Goal: Task Accomplishment & Management: Manage account settings

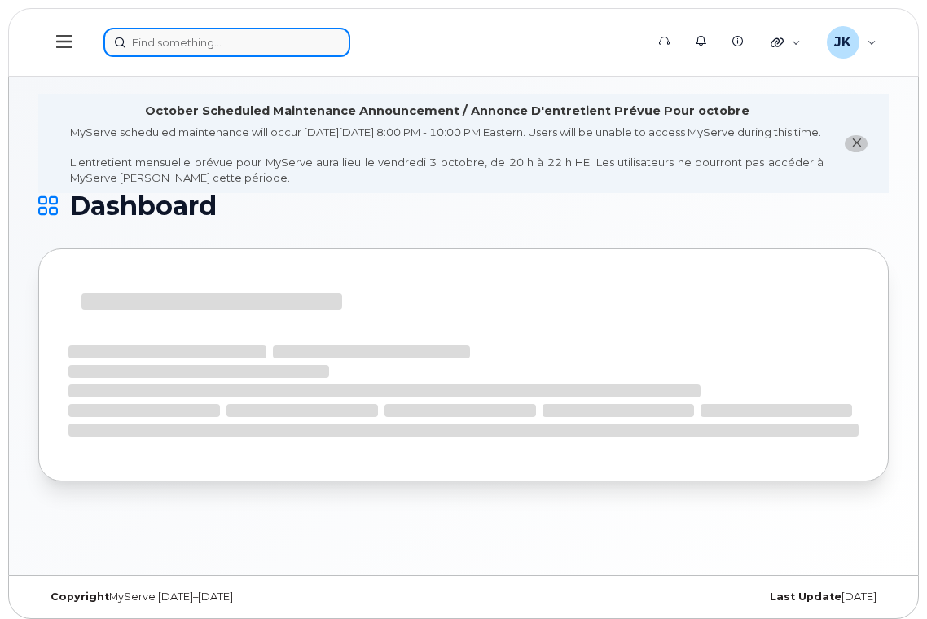
click at [155, 48] on input at bounding box center [226, 42] width 247 height 29
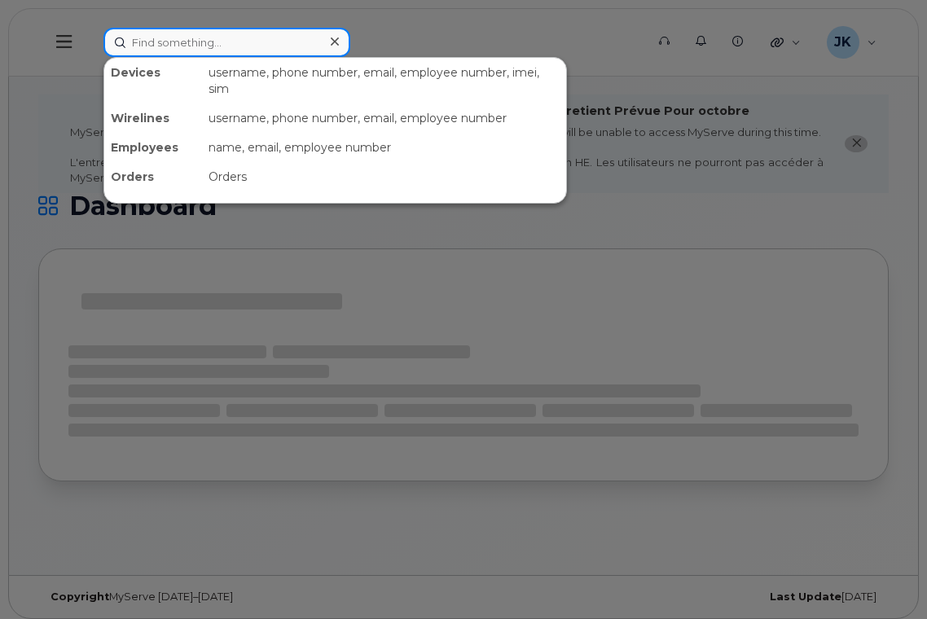
paste input "587 346-9392"
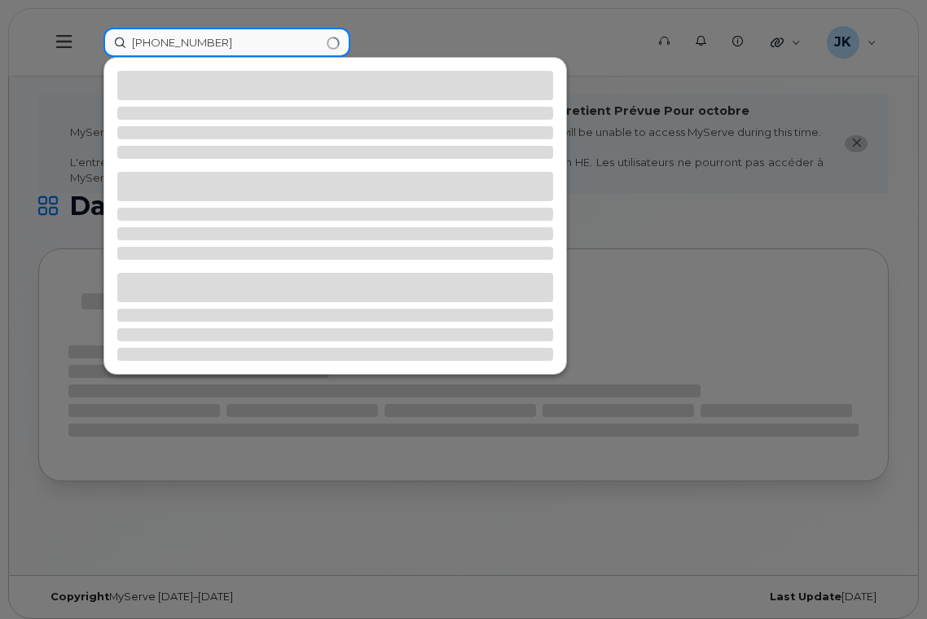
type input "587 346-9392"
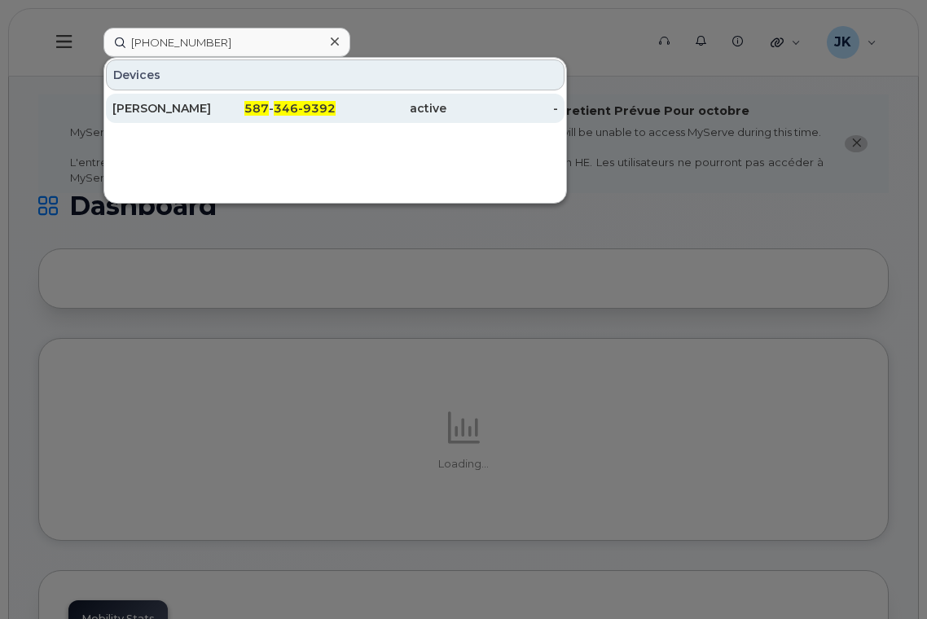
click at [201, 112] on div "Anna Heidebrecht" at bounding box center [168, 108] width 112 height 16
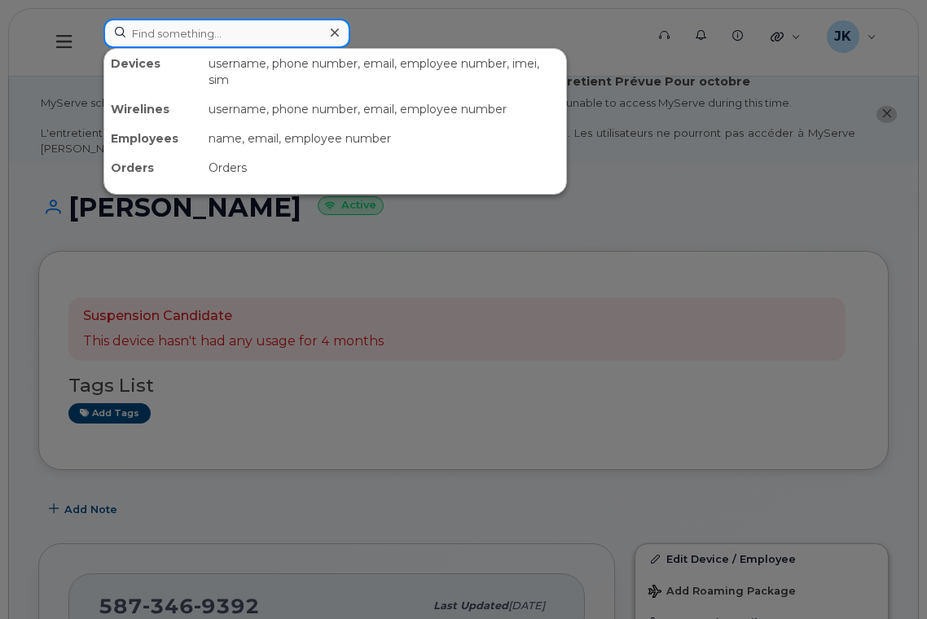
click at [174, 35] on input at bounding box center [226, 33] width 247 height 29
paste input "7802336256"
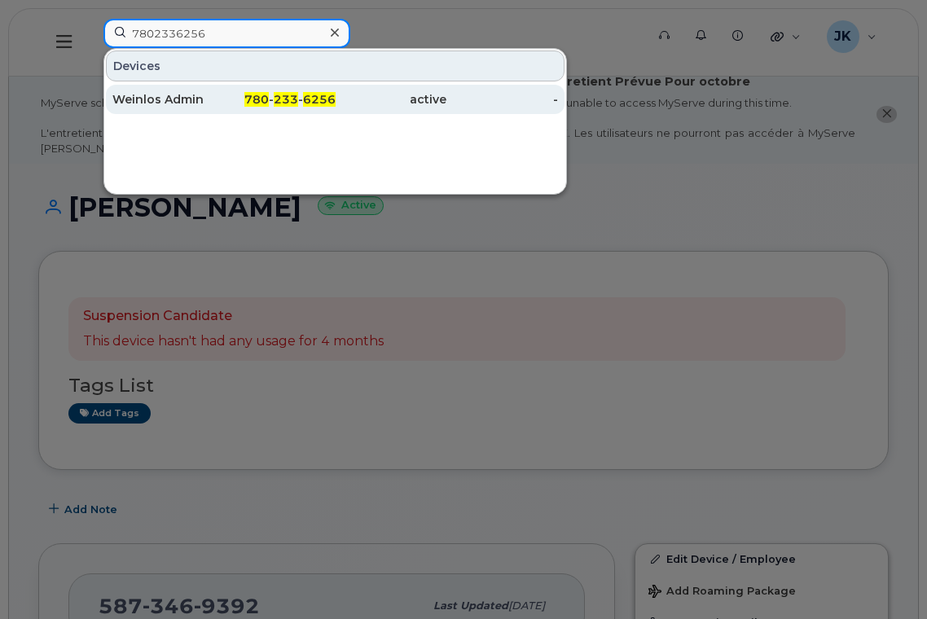
type input "7802336256"
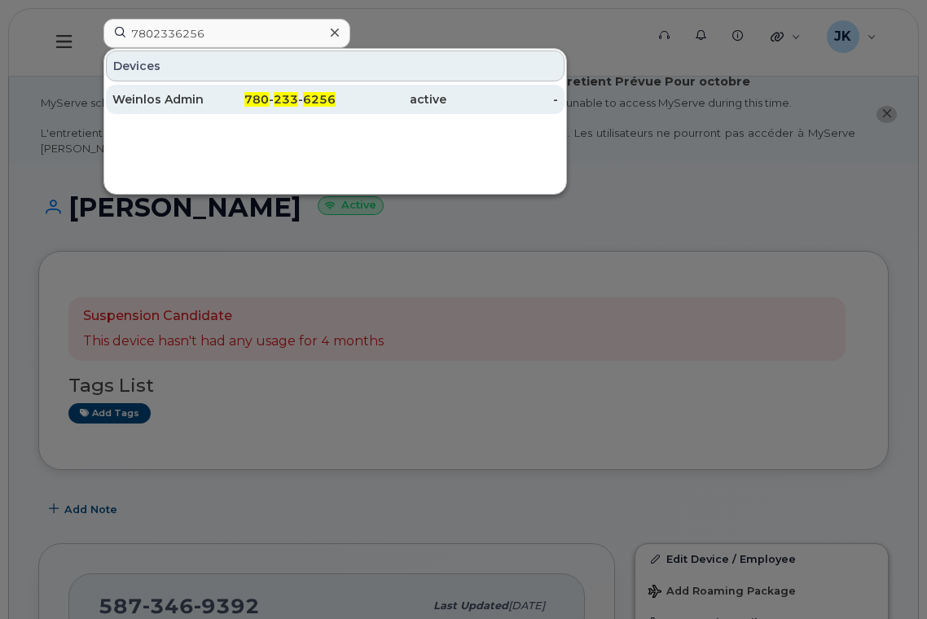
click at [176, 96] on div "Weinlos Admin" at bounding box center [168, 99] width 112 height 16
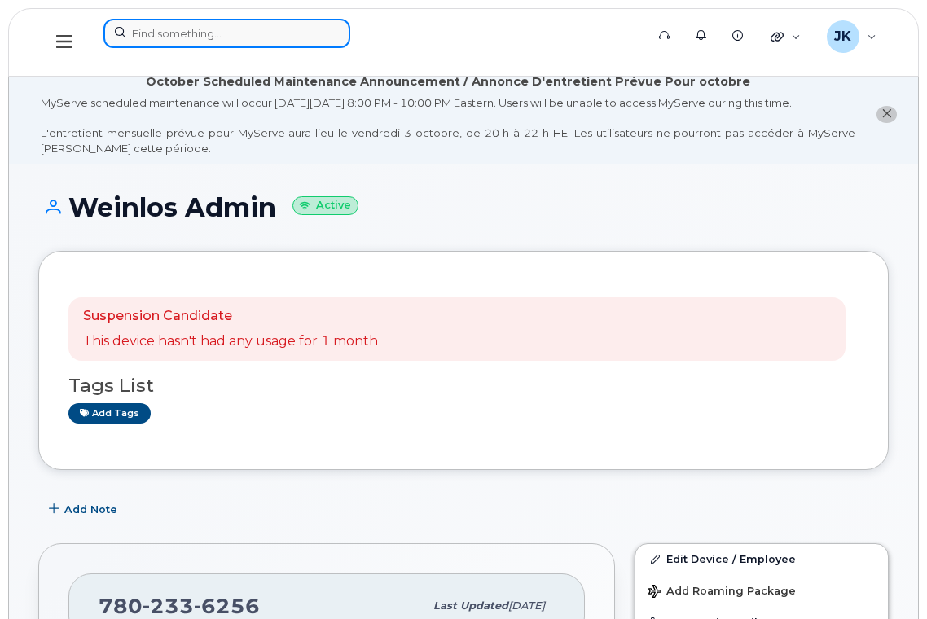
click at [216, 25] on input at bounding box center [226, 33] width 247 height 29
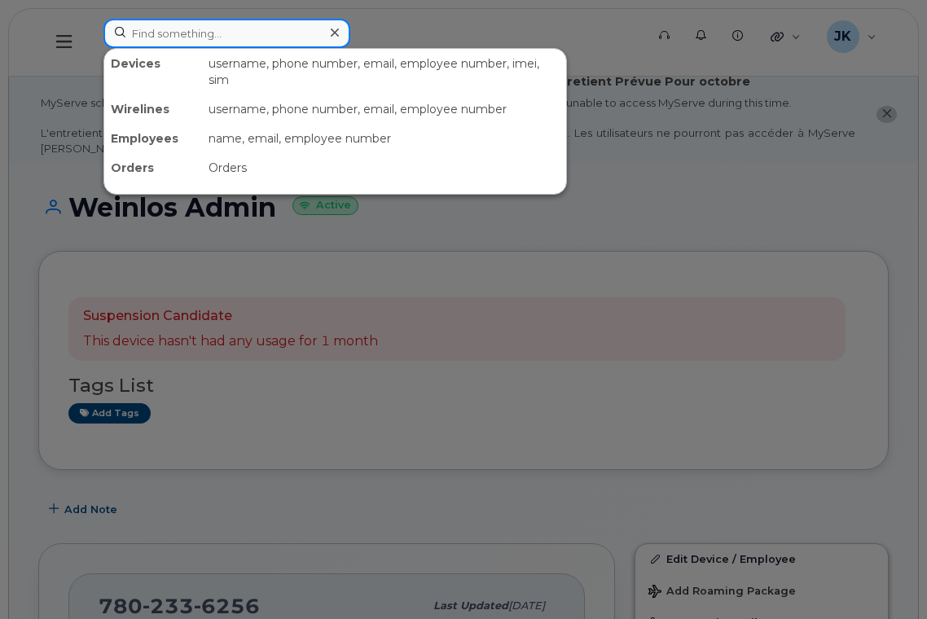
paste input "[PERSON_NAME] Admin"
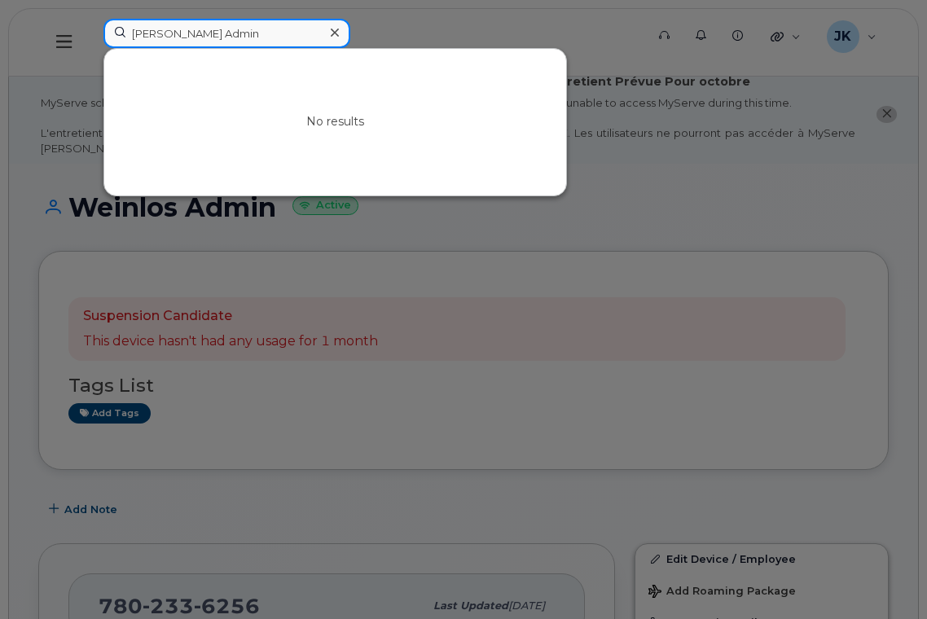
type input "[PERSON_NAME] Admin"
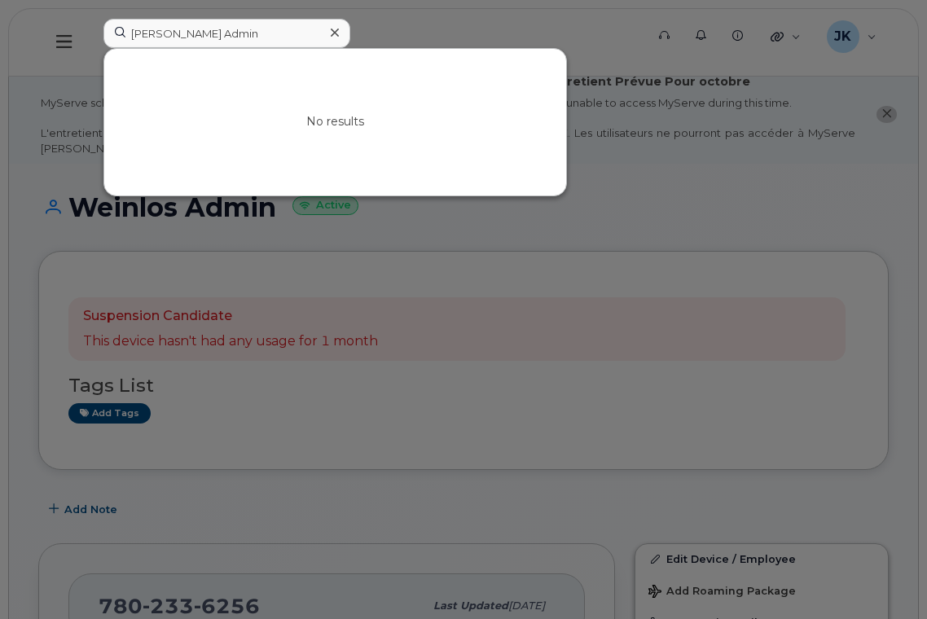
click at [336, 32] on icon at bounding box center [335, 33] width 8 height 8
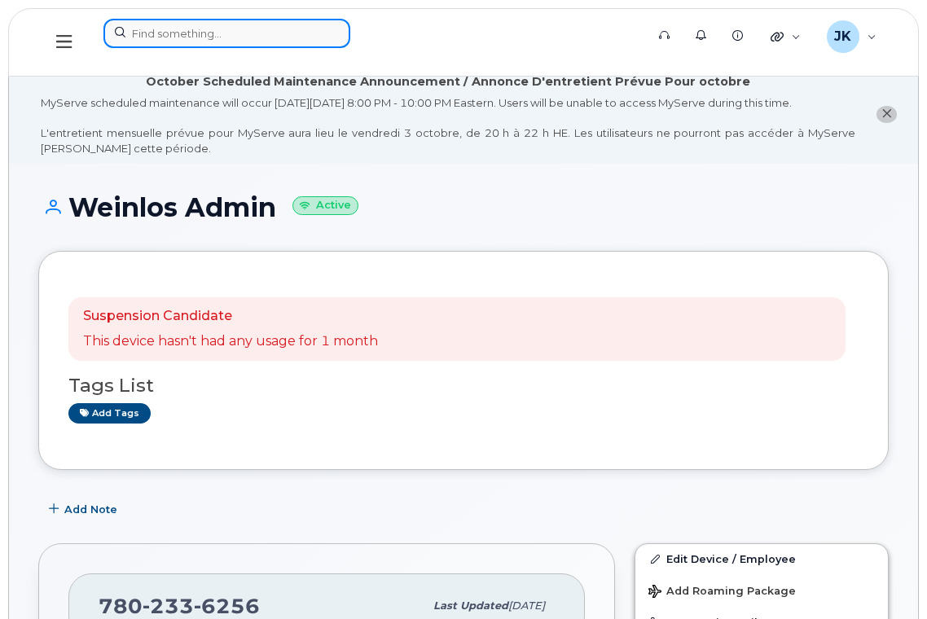
click at [232, 37] on input at bounding box center [226, 33] width 247 height 29
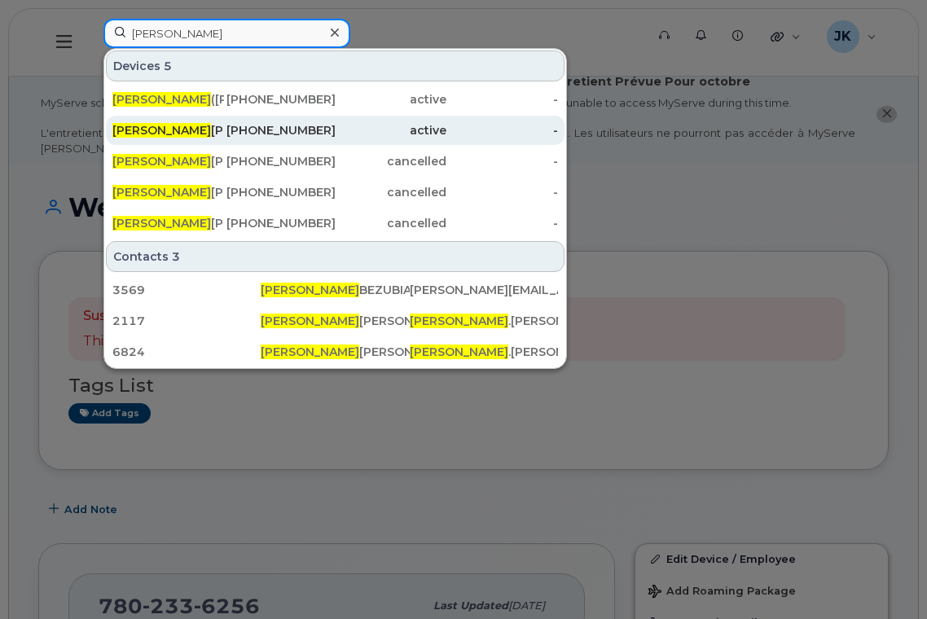
type input "terry"
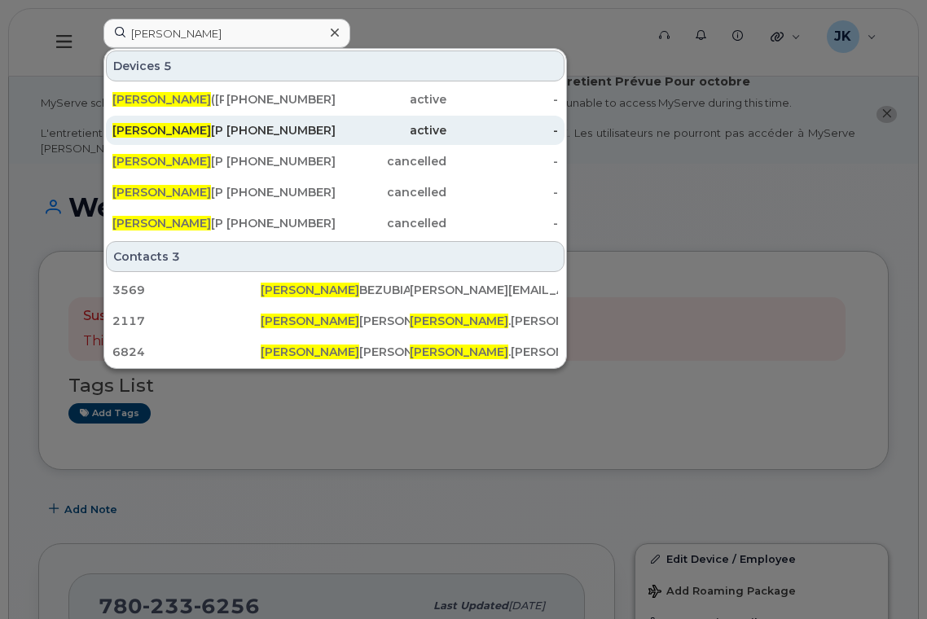
click at [156, 131] on div "Terry Korte" at bounding box center [168, 130] width 112 height 16
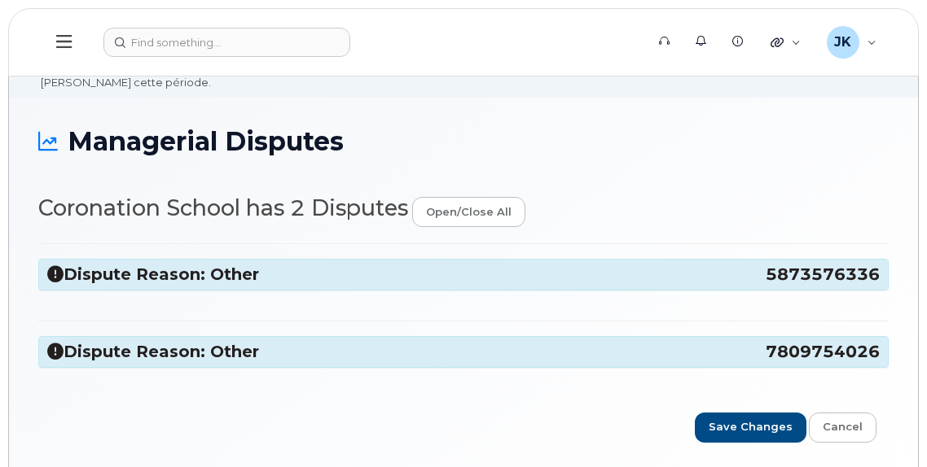
scroll to position [123, 0]
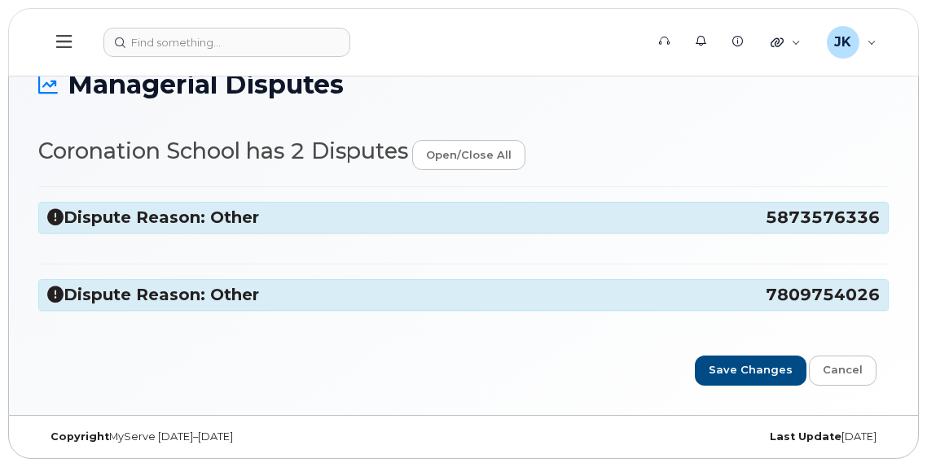
click at [134, 217] on h3 "Dispute Reason: Other 5873576336" at bounding box center [463, 218] width 832 height 22
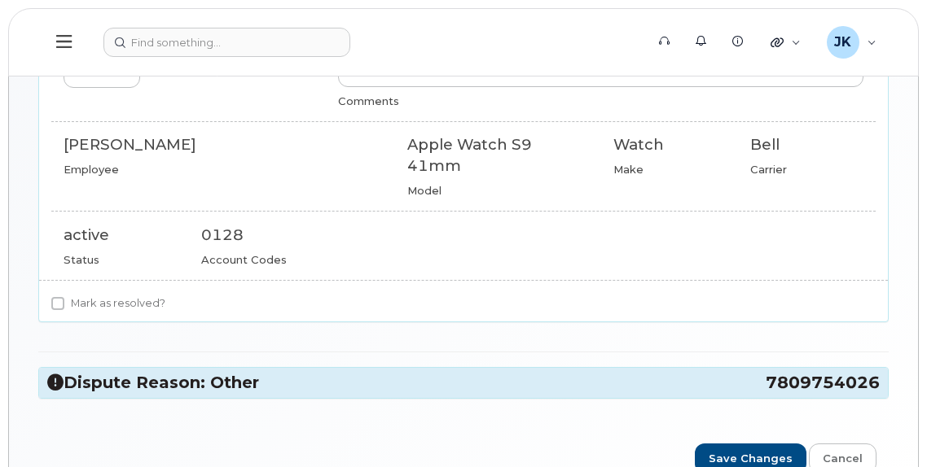
scroll to position [231, 0]
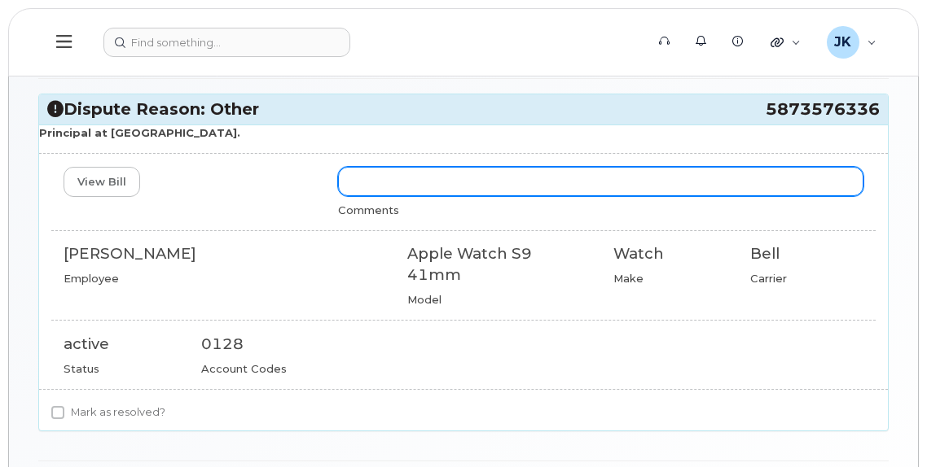
click at [432, 181] on input "text" at bounding box center [600, 181] width 525 height 29
paste input "Email has been sent to Conrad to change billing from Coronation School to Grand…"
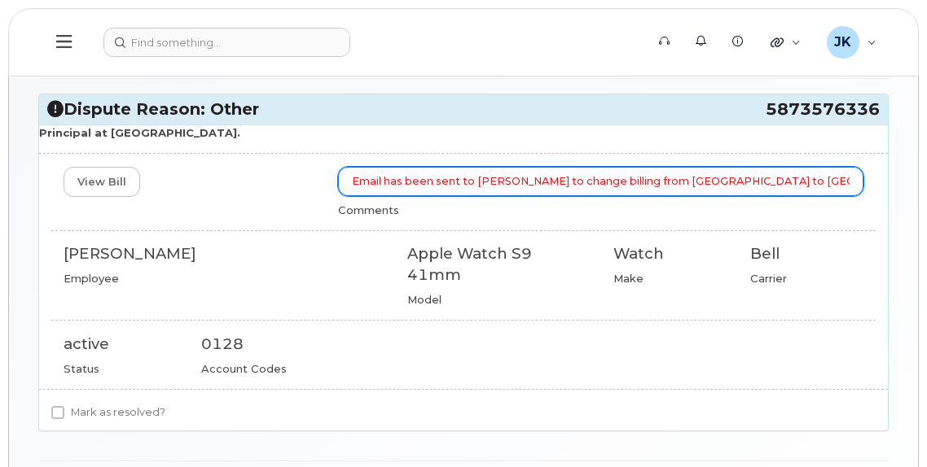
scroll to position [0, 287]
type input "Email has been sent to Conrad to change billing from Coronation School to Grand…"
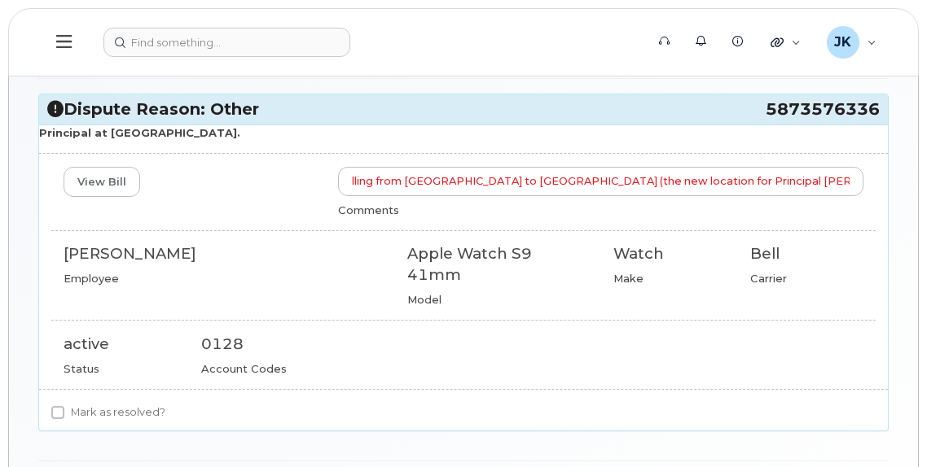
click at [276, 200] on div "View Bill Email has been sent to Conrad to change billing from Coronation Schoo…" at bounding box center [463, 192] width 824 height 50
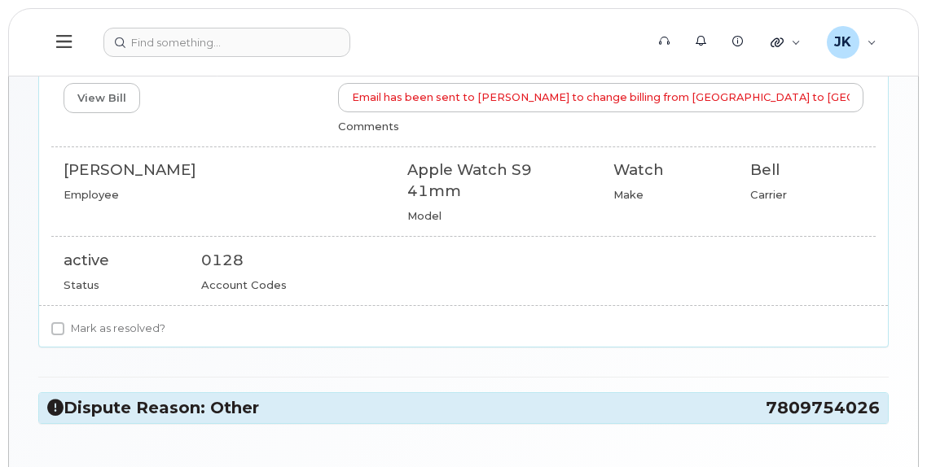
scroll to position [407, 0]
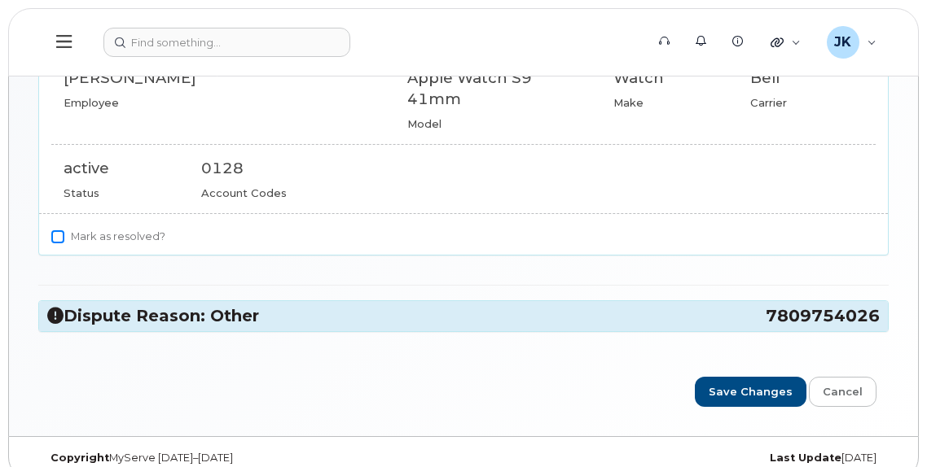
click at [59, 230] on input "Mark as resolved?" at bounding box center [57, 236] width 13 height 13
checkbox input "true"
click at [247, 305] on h3 "Dispute Reason: Other 7809754026" at bounding box center [463, 316] width 832 height 22
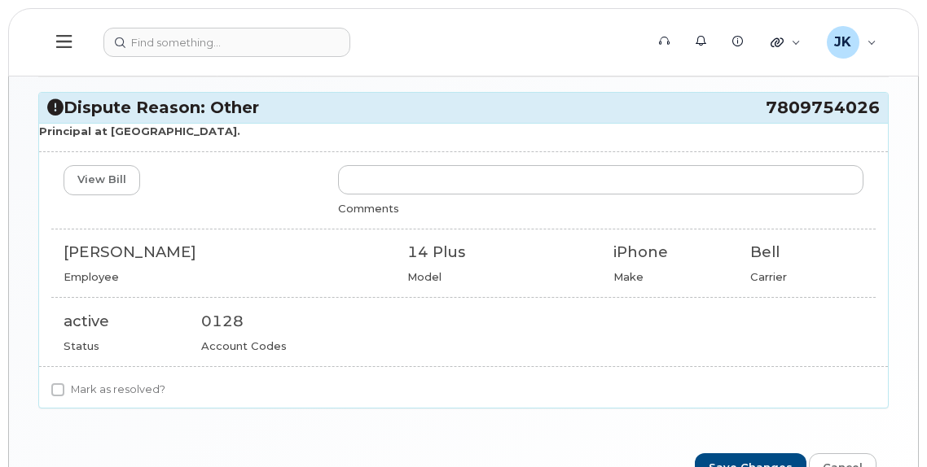
scroll to position [584, 0]
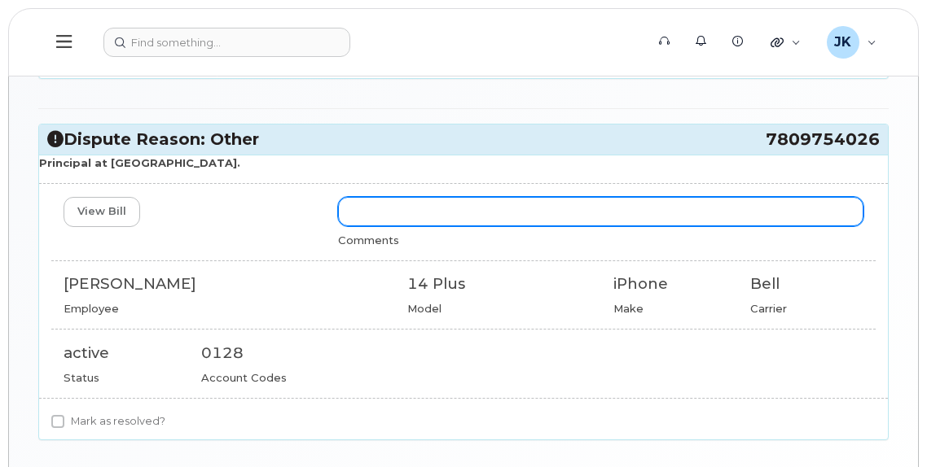
click at [401, 197] on input "text" at bounding box center [600, 211] width 525 height 29
paste input "Email has been sent to [PERSON_NAME] to change billing from [GEOGRAPHIC_DATA] t…"
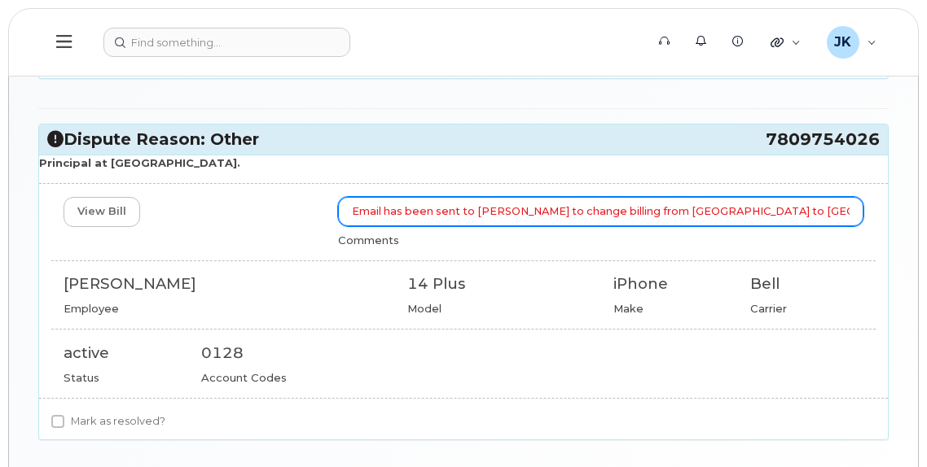
scroll to position [0, 287]
type input "Email has been sent to Conrad to change billing from Coronation School to Grand…"
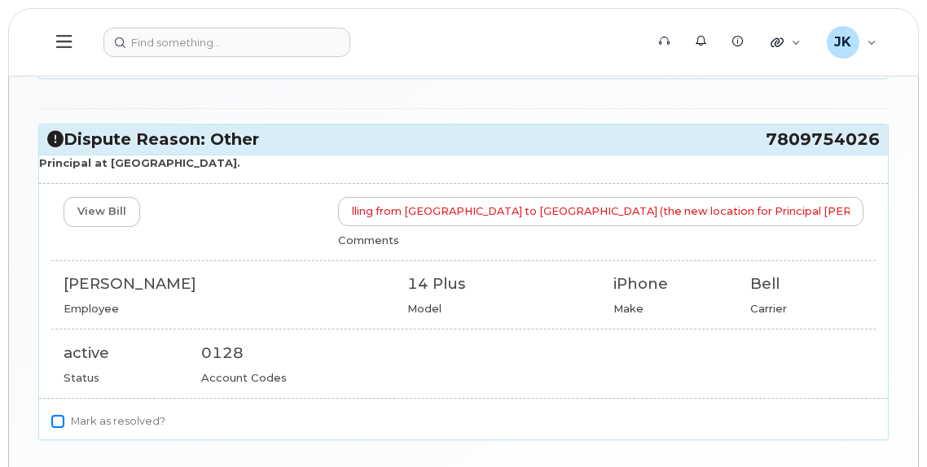
click at [60, 415] on input "Mark as resolved?" at bounding box center [57, 421] width 13 height 13
checkbox input "true"
click at [268, 197] on div "View Bill" at bounding box center [188, 212] width 274 height 30
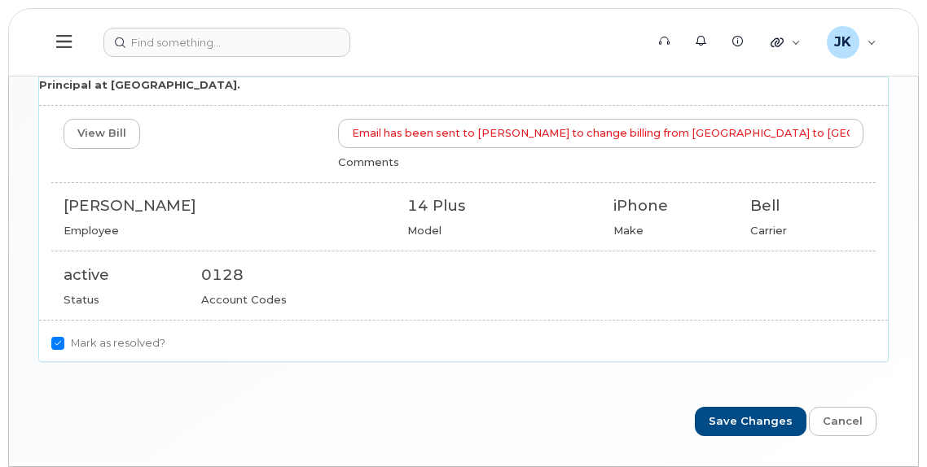
scroll to position [692, 0]
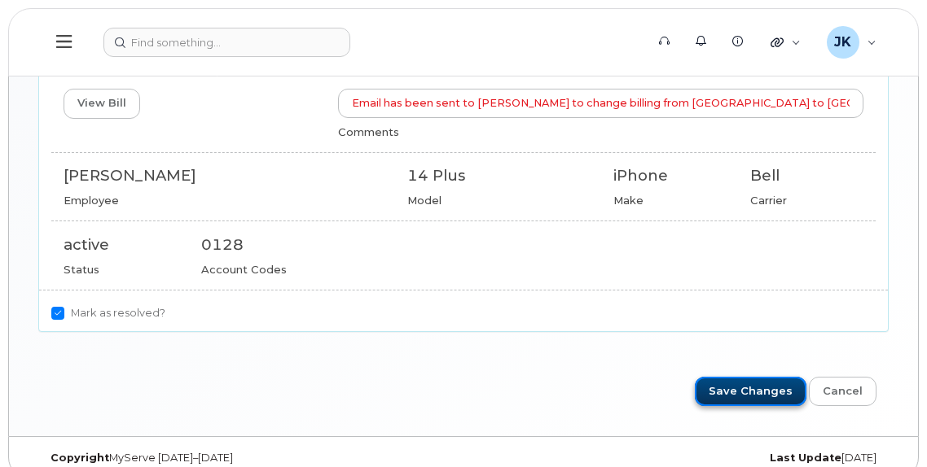
click at [751, 377] on input "Save Changes" at bounding box center [751, 392] width 112 height 30
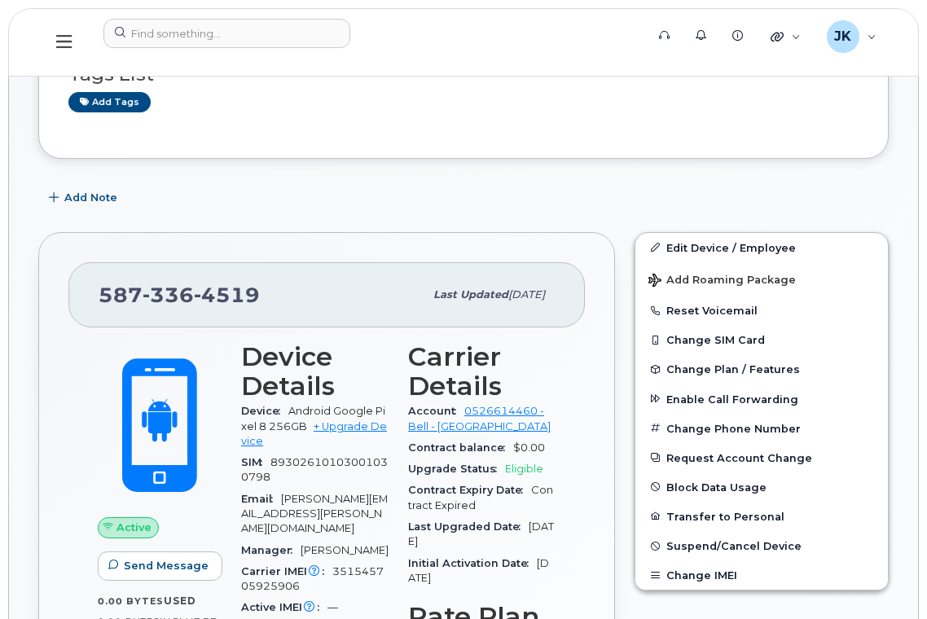
scroll to position [543, 0]
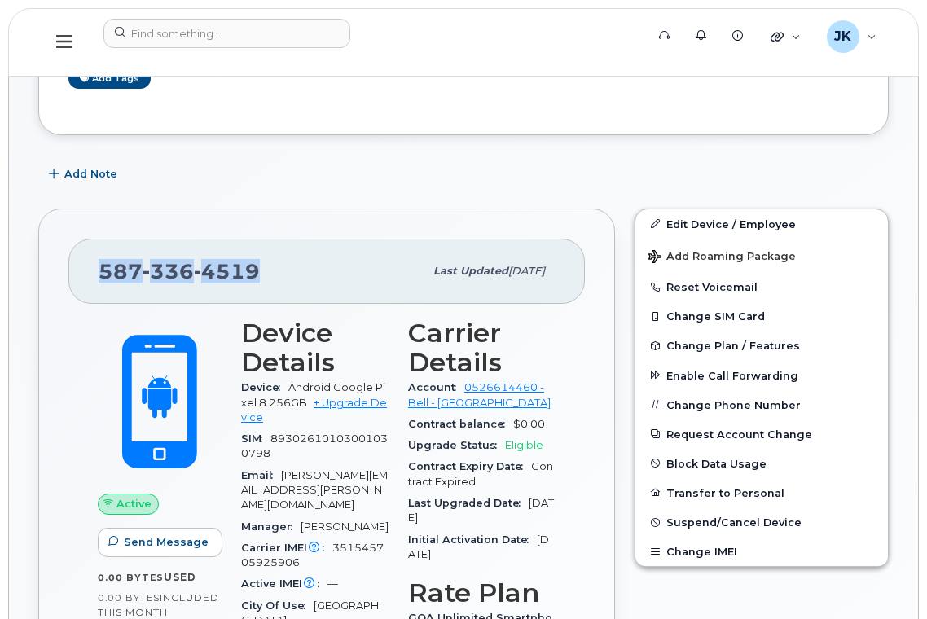
drag, startPoint x: 271, startPoint y: 270, endPoint x: 94, endPoint y: 281, distance: 177.1
click at [94, 281] on div "[PHONE_NUMBER] Last updated [DATE]" at bounding box center [326, 271] width 516 height 65
copy span "[PHONE_NUMBER]"
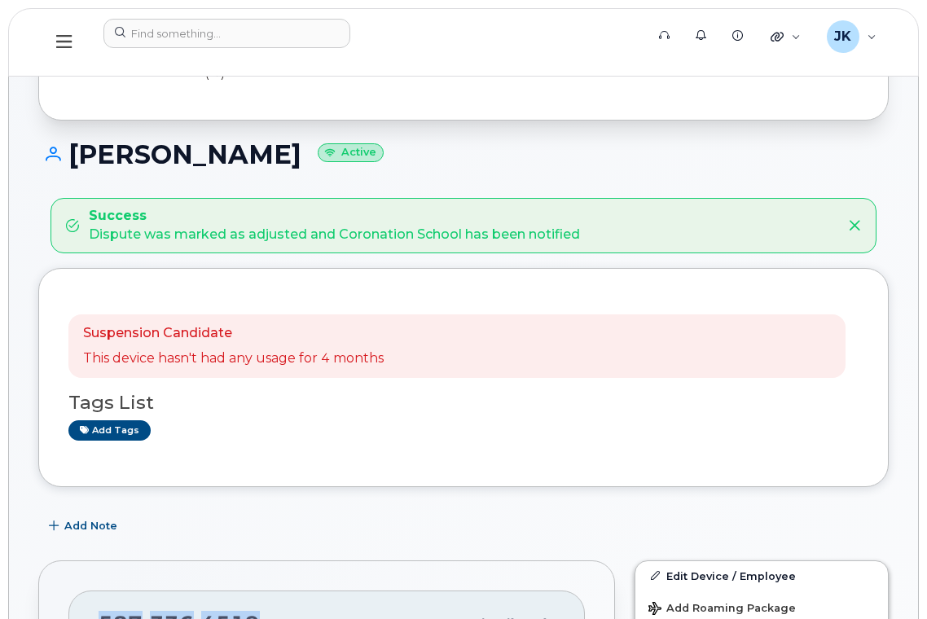
scroll to position [108, 0]
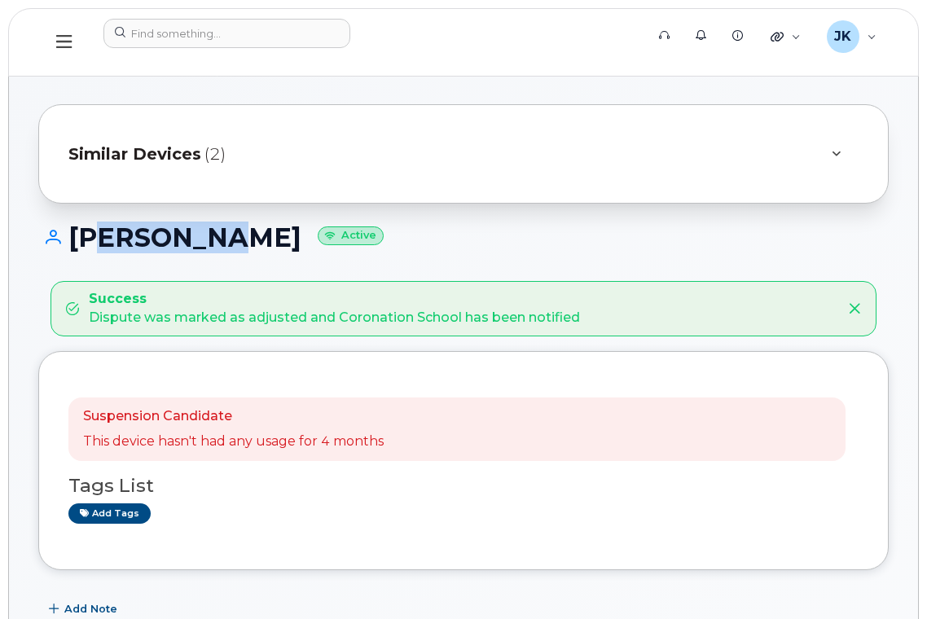
drag, startPoint x: 77, startPoint y: 236, endPoint x: 190, endPoint y: 237, distance: 113.2
click at [190, 237] on h1 "Terry Korte Active" at bounding box center [463, 237] width 850 height 29
click at [99, 239] on h1 "Terry Korte Active" at bounding box center [463, 237] width 850 height 29
click at [156, 239] on h1 "Terry Korte Active" at bounding box center [463, 237] width 850 height 29
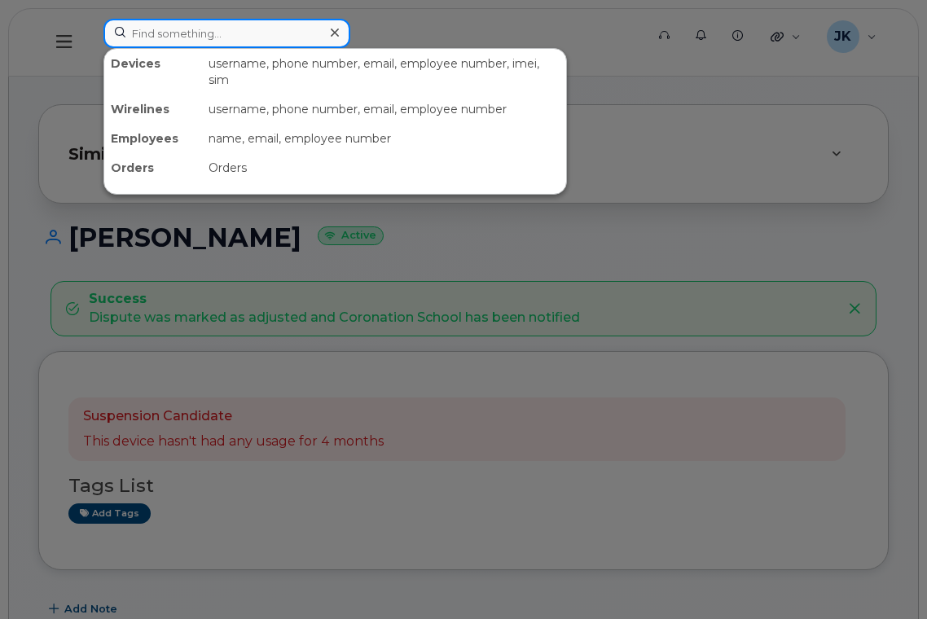
click at [190, 33] on input at bounding box center [226, 33] width 247 height 29
paste input "[PERSON_NAME]"
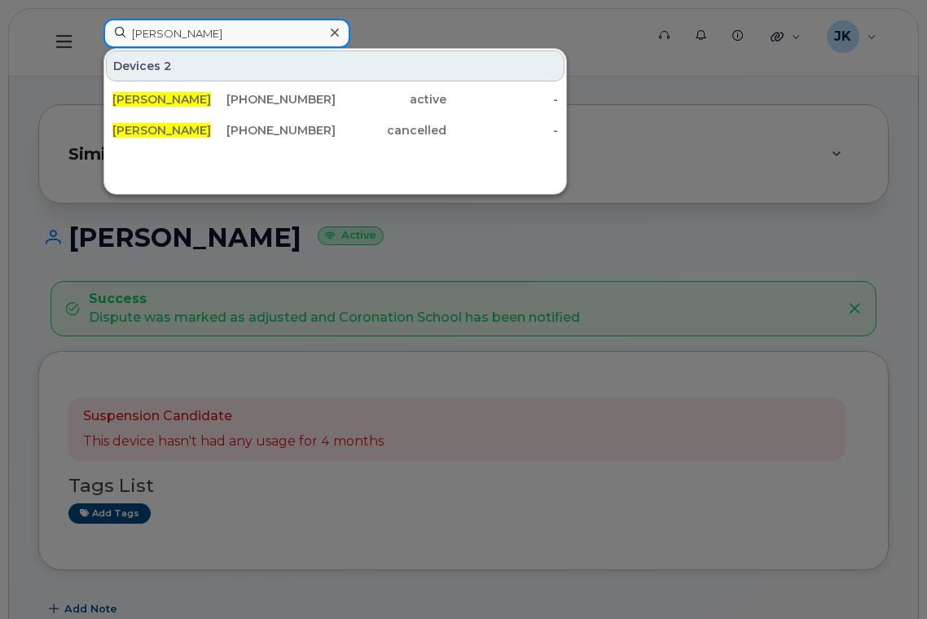
type input "[PERSON_NAME]"
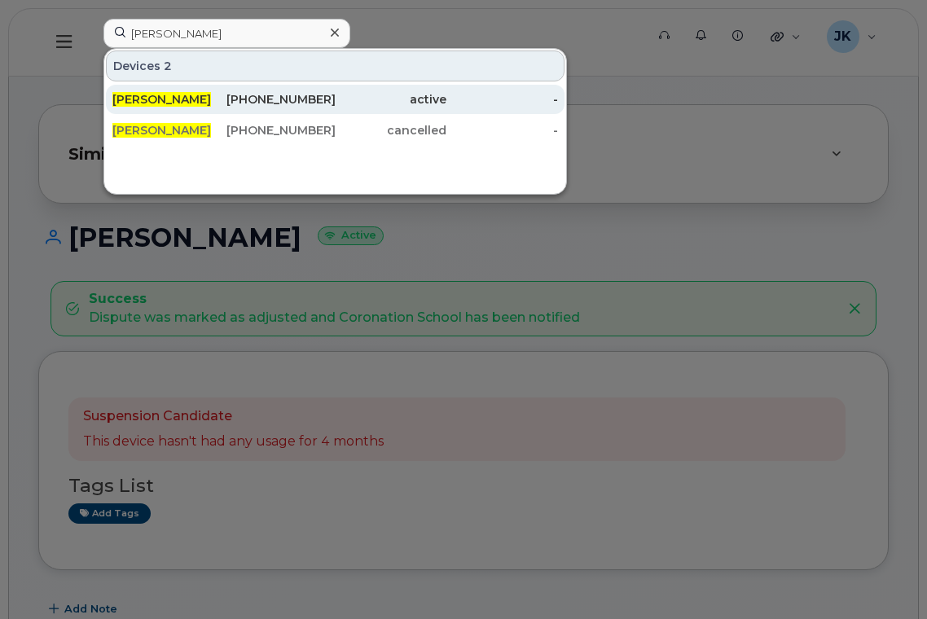
click at [162, 102] on span "[PERSON_NAME]" at bounding box center [161, 99] width 99 height 15
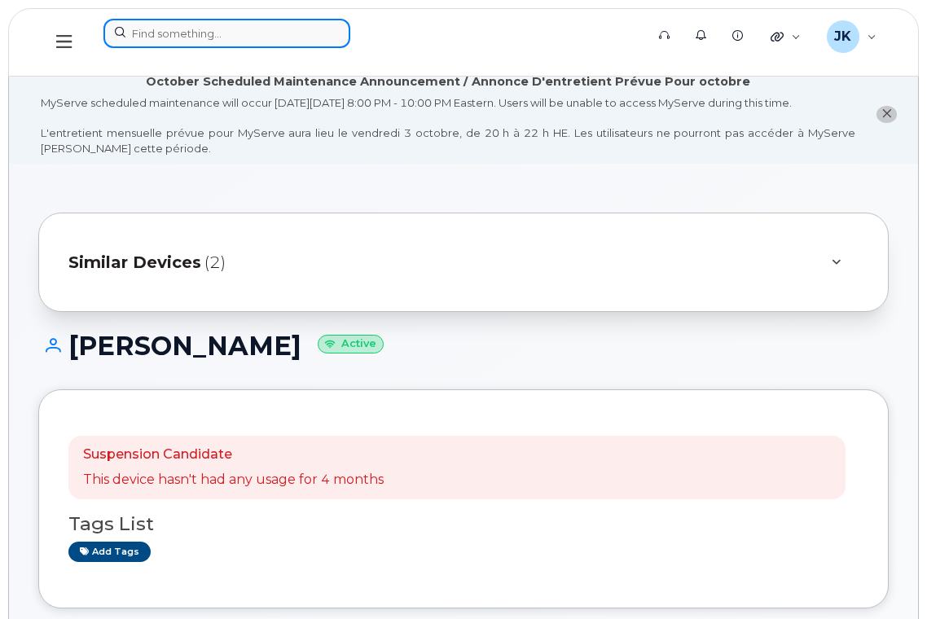
click at [215, 39] on input at bounding box center [226, 33] width 247 height 29
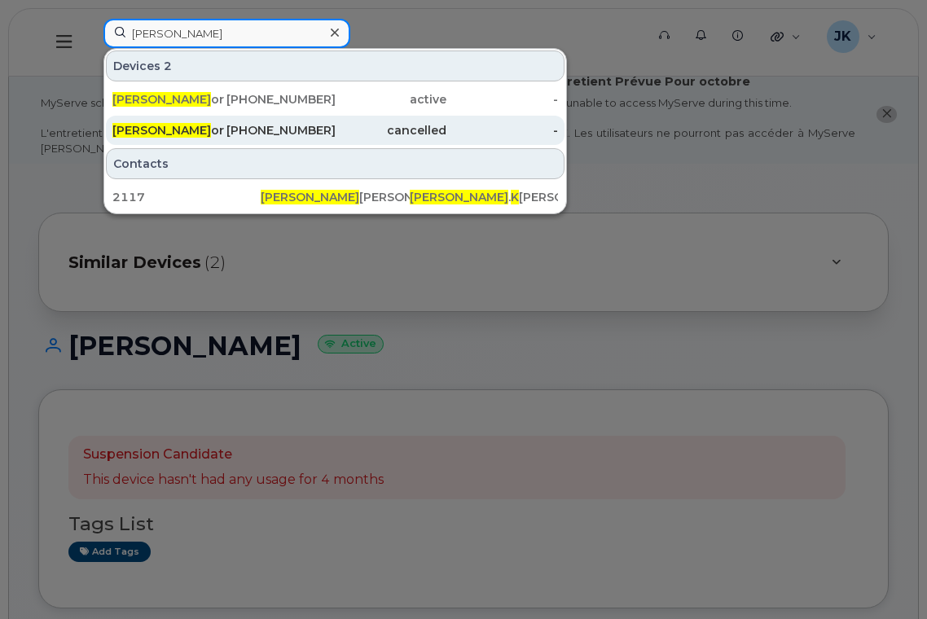
type input "terry k"
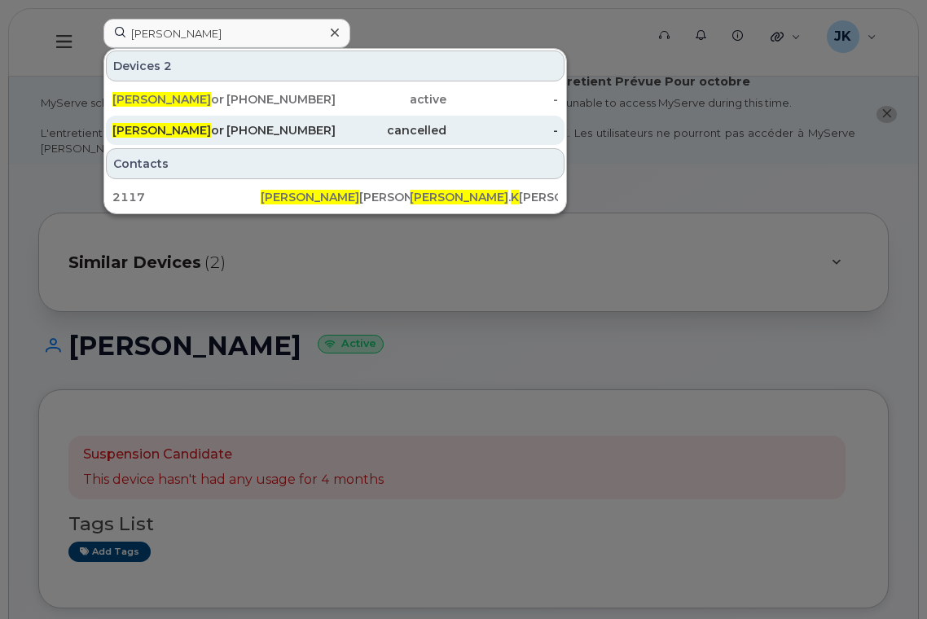
drag, startPoint x: 173, startPoint y: 126, endPoint x: 194, endPoint y: 116, distance: 23.7
click at [171, 127] on div "Terry K orte" at bounding box center [168, 130] width 112 height 16
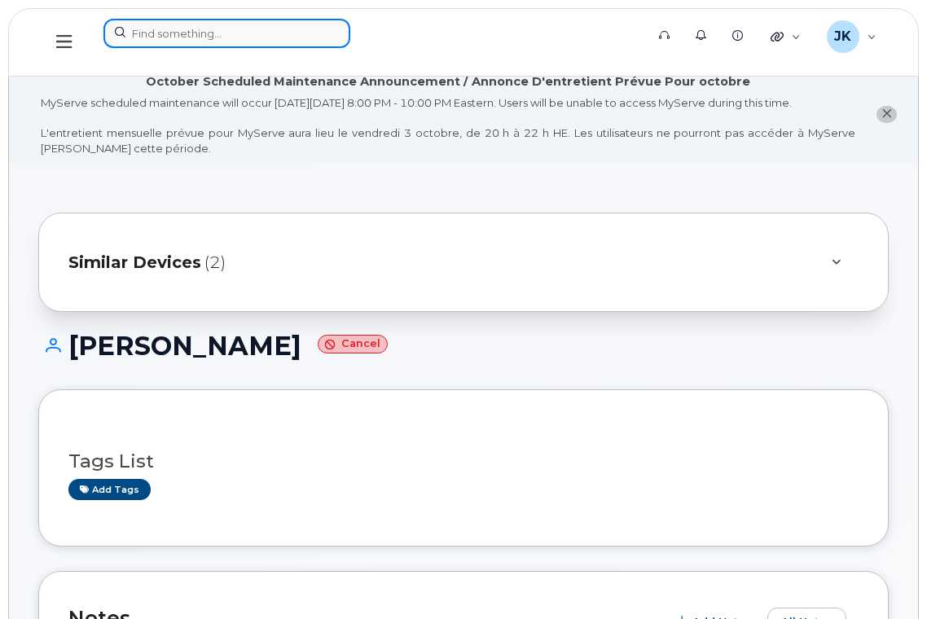
click at [252, 37] on input at bounding box center [226, 33] width 247 height 29
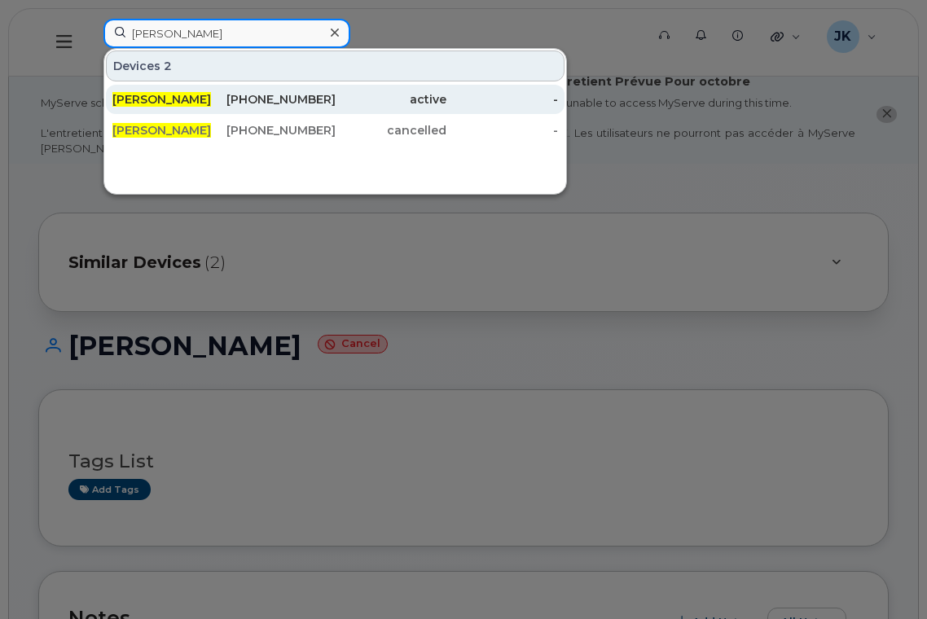
type input "[PERSON_NAME]"
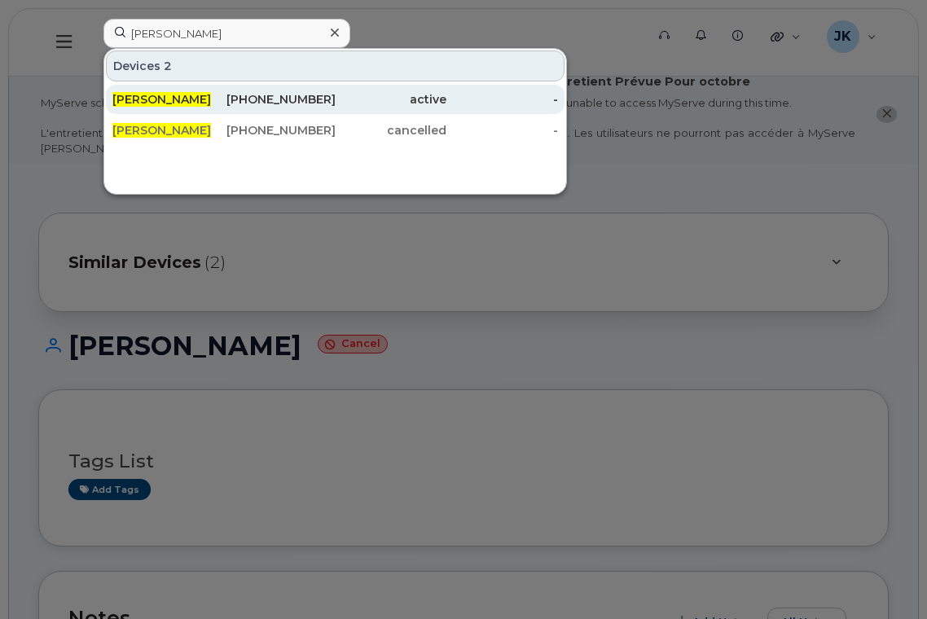
click at [138, 106] on span "[PERSON_NAME]" at bounding box center [161, 99] width 99 height 15
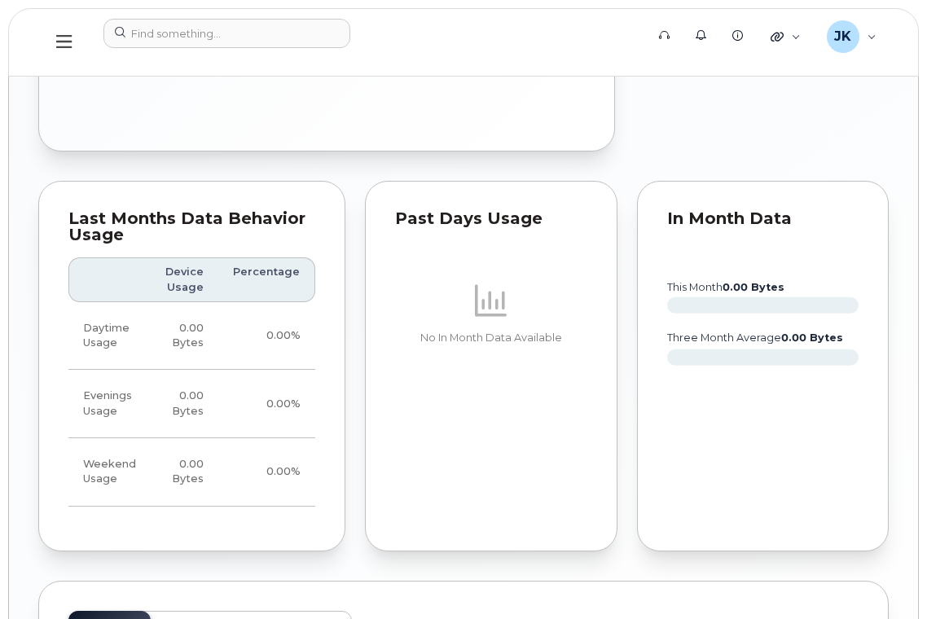
scroll to position [1737, 0]
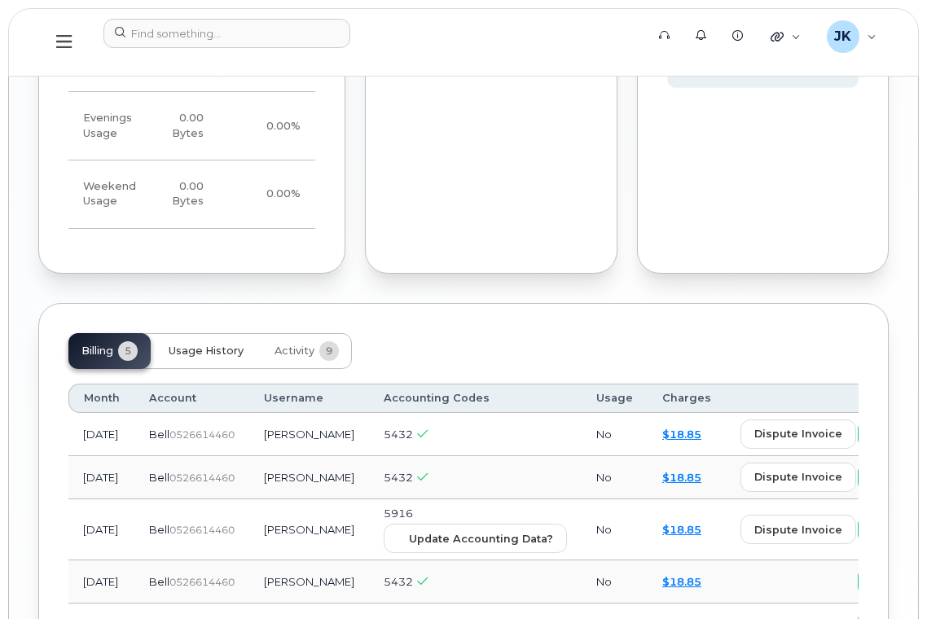
click at [190, 344] on span "Usage History" at bounding box center [206, 350] width 75 height 13
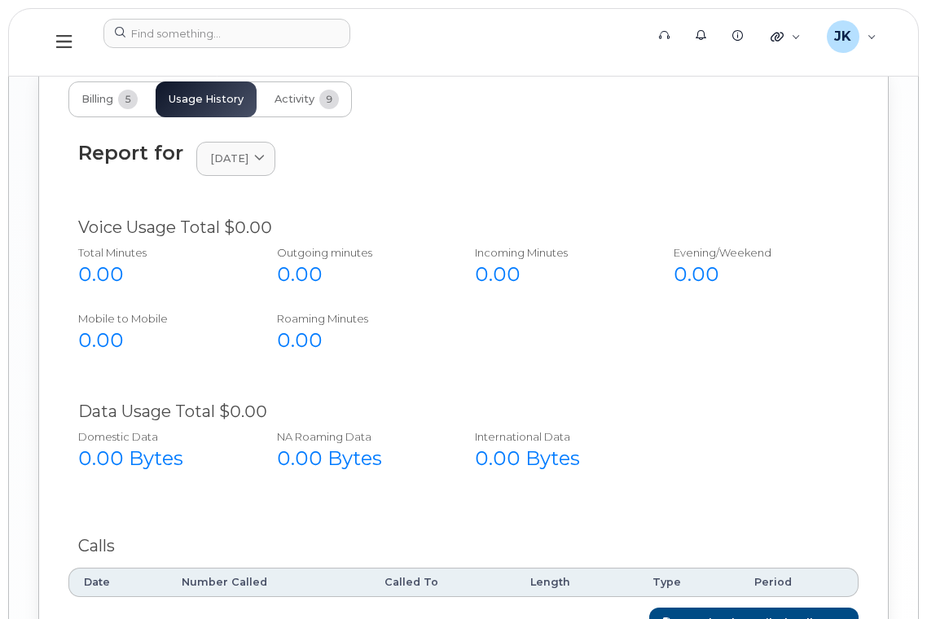
scroll to position [1886, 0]
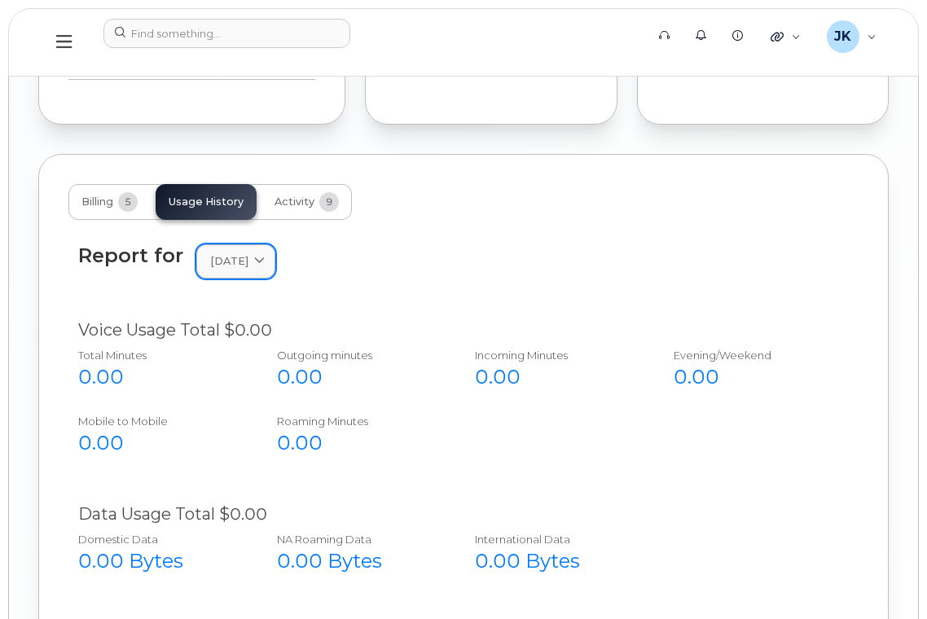
click at [248, 253] on span "September 2025" at bounding box center [229, 260] width 38 height 15
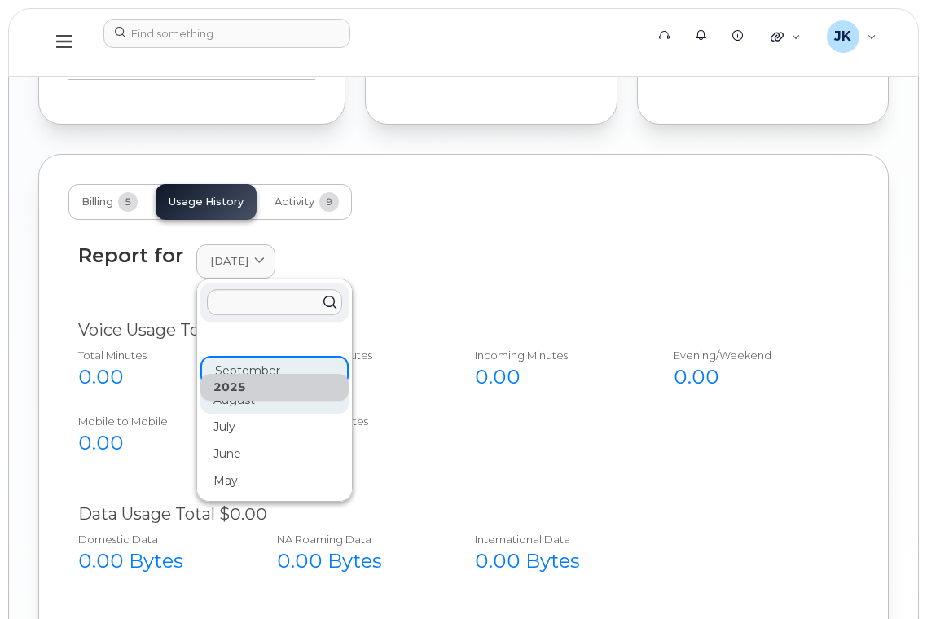
click at [246, 387] on div "August" at bounding box center [274, 400] width 148 height 27
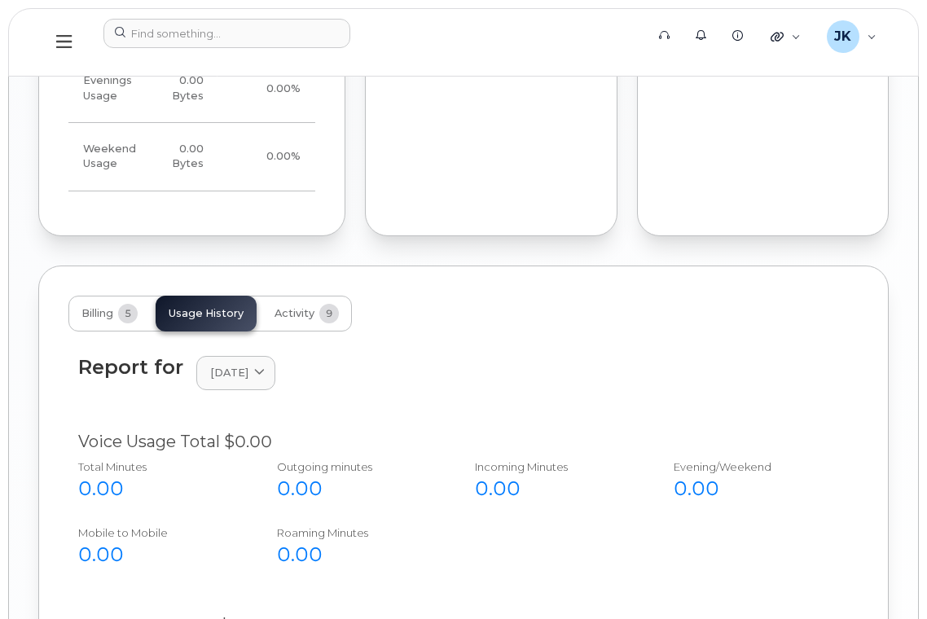
scroll to position [1669, 0]
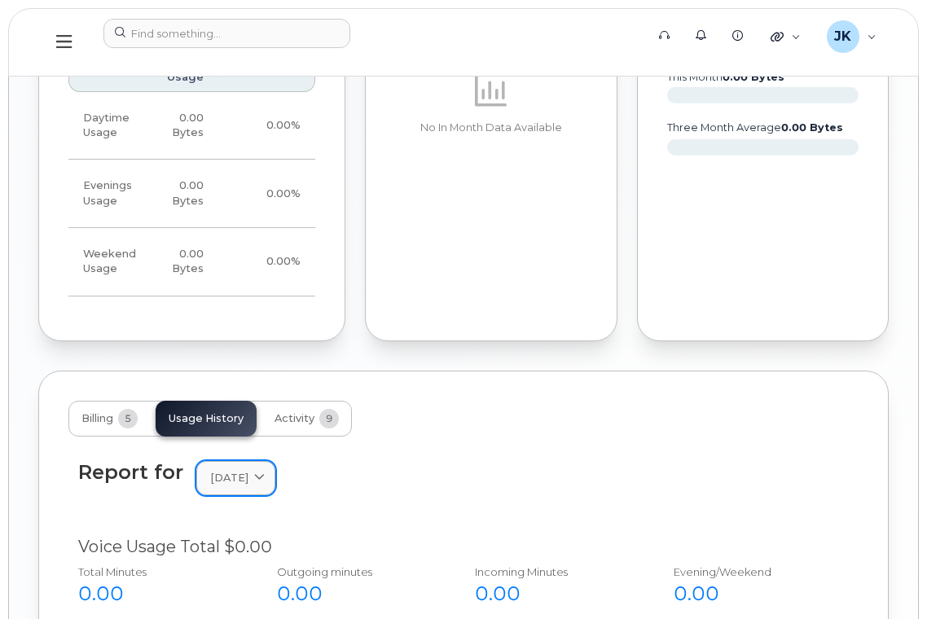
click at [248, 470] on span "August 2025" at bounding box center [229, 477] width 38 height 15
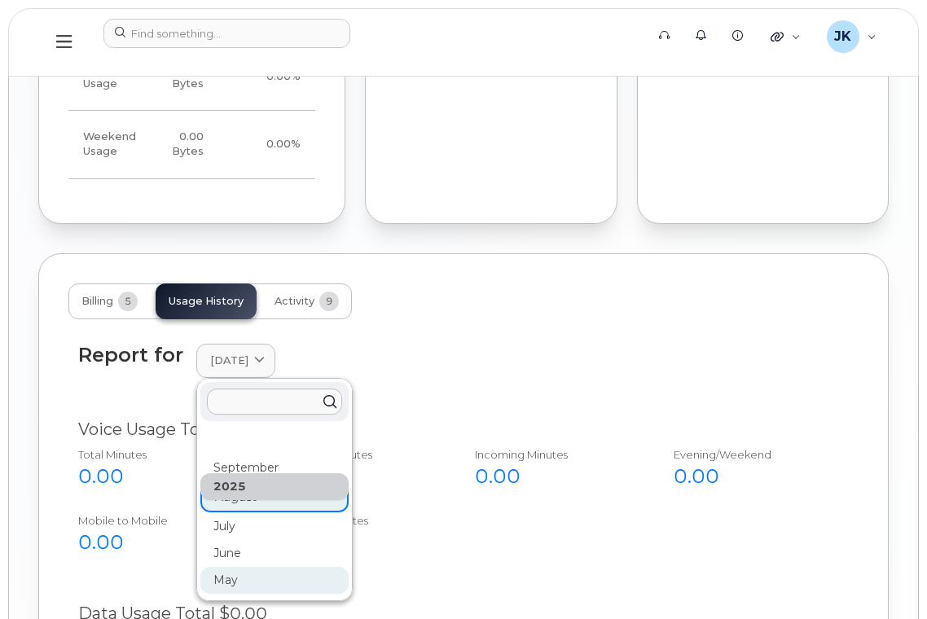
scroll to position [1886, 0]
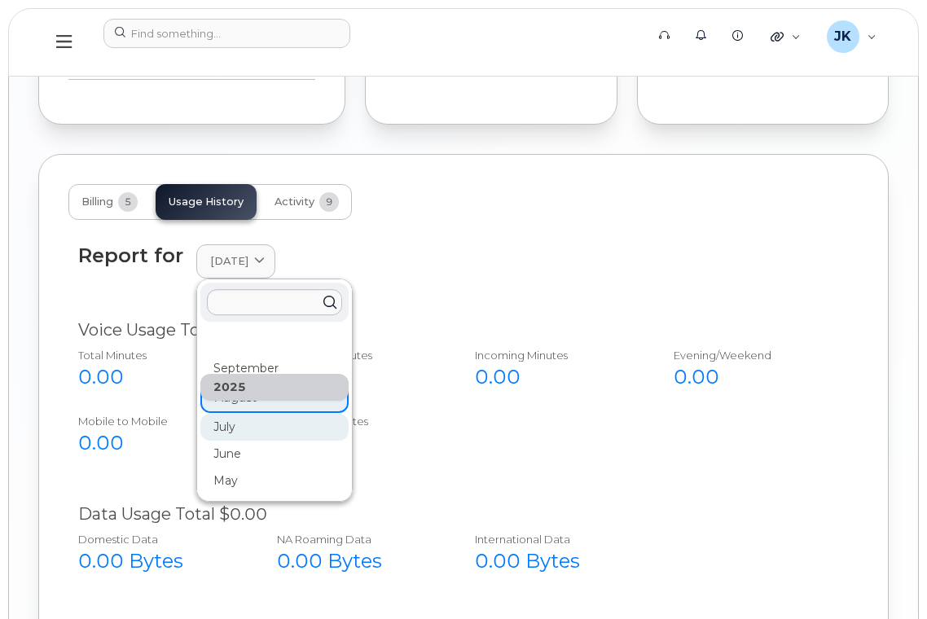
click at [231, 414] on div "July" at bounding box center [274, 427] width 148 height 27
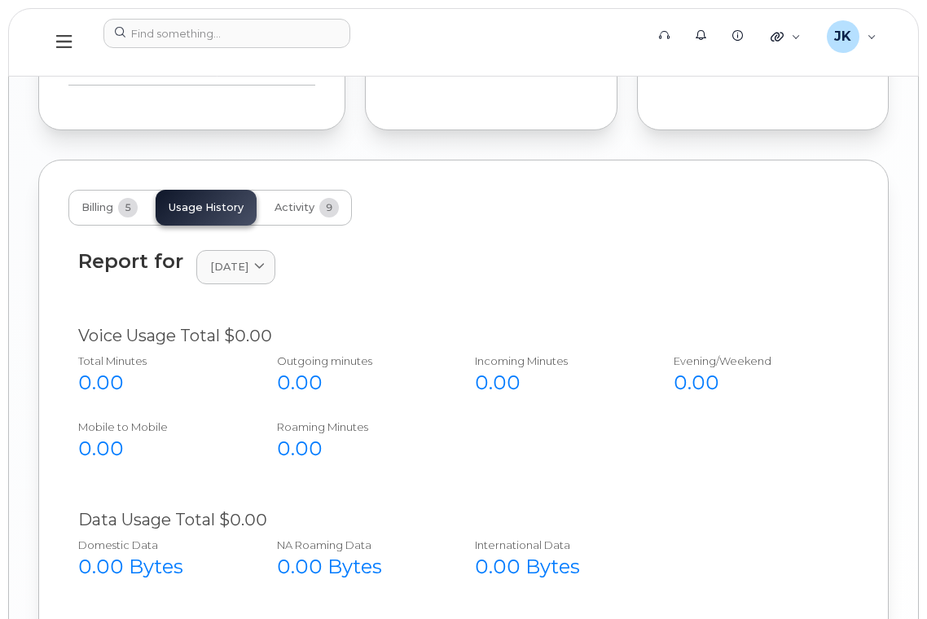
scroll to position [1669, 0]
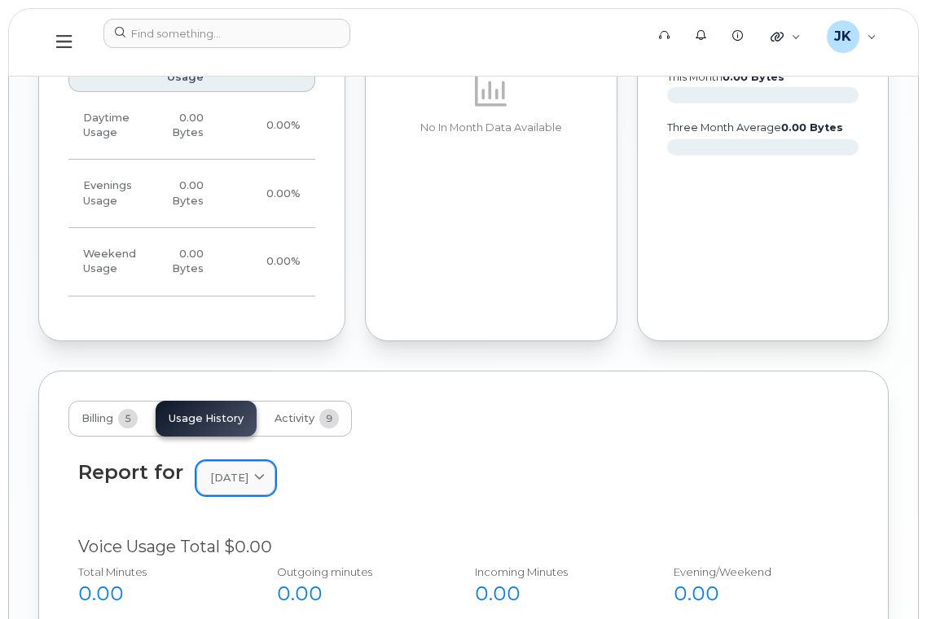
click at [248, 470] on span "July 2025" at bounding box center [229, 477] width 38 height 15
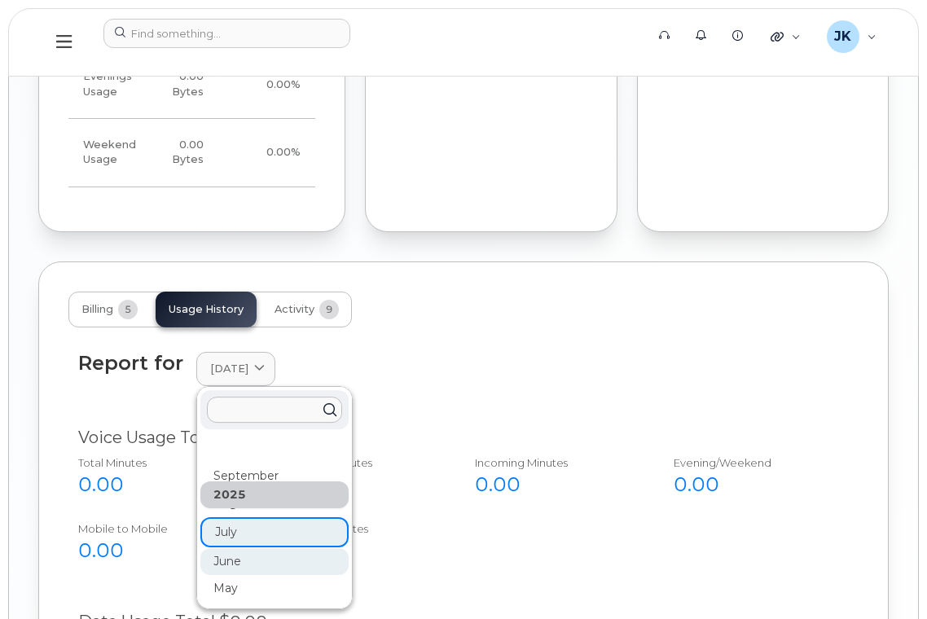
scroll to position [1886, 0]
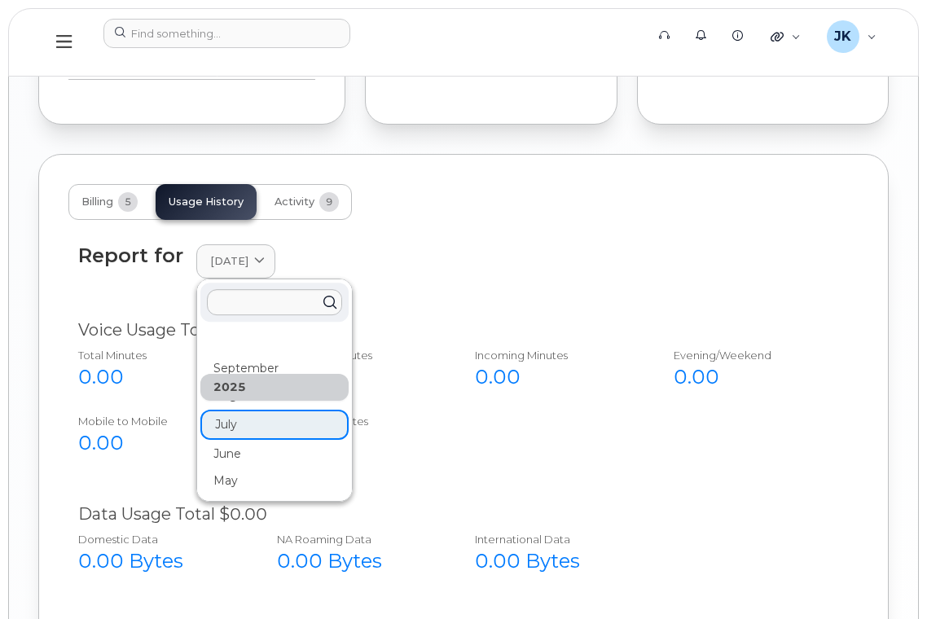
click at [230, 441] on div "June" at bounding box center [274, 454] width 148 height 27
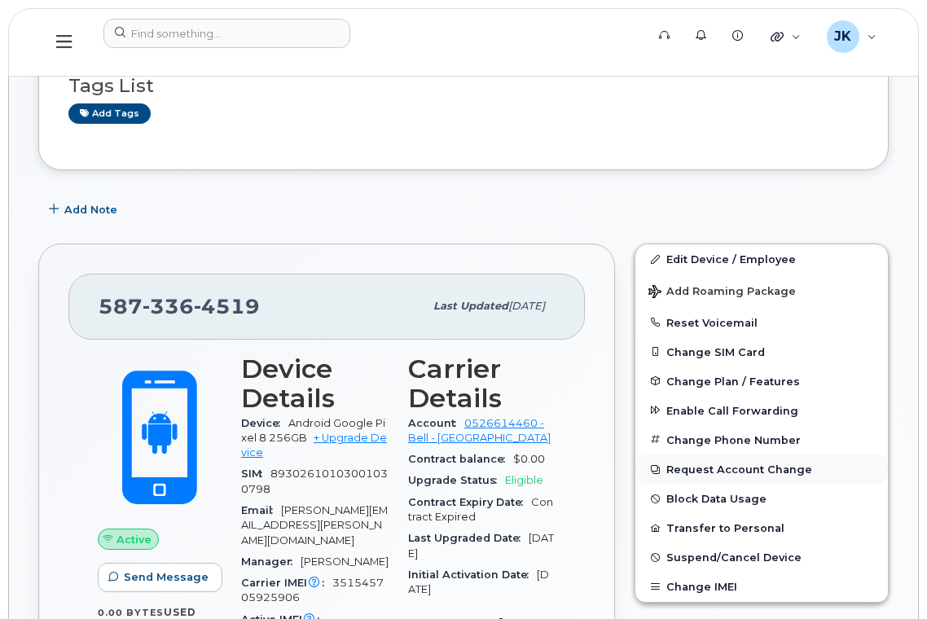
scroll to position [475, 0]
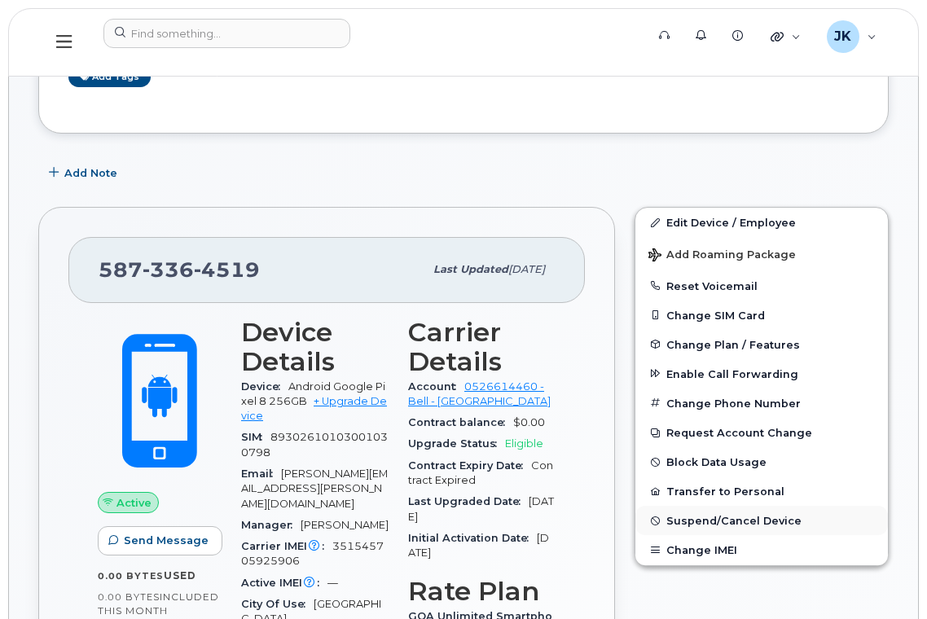
click at [714, 518] on span "Suspend/Cancel Device" at bounding box center [733, 521] width 135 height 12
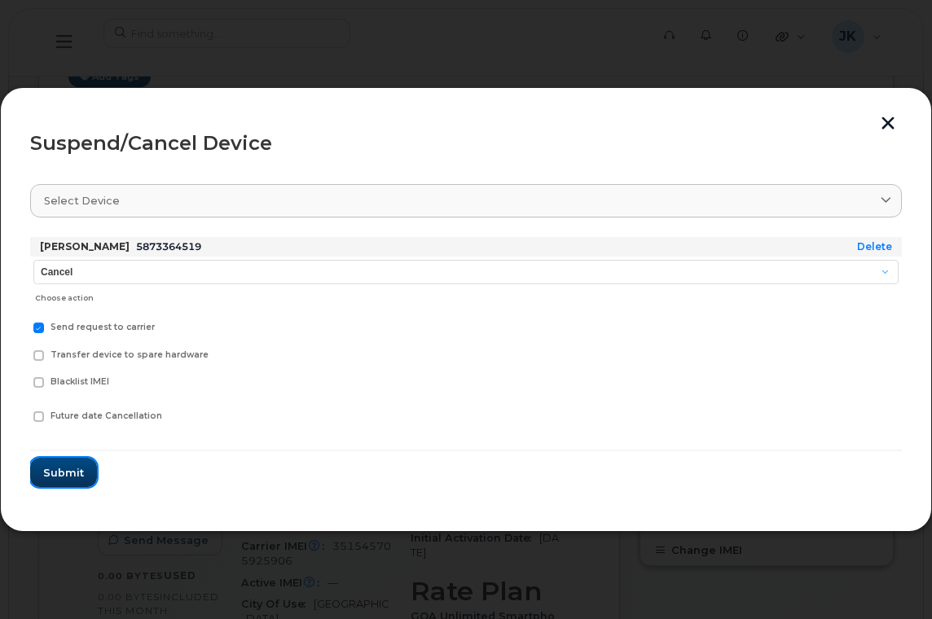
click at [50, 471] on span "Submit" at bounding box center [63, 472] width 41 height 15
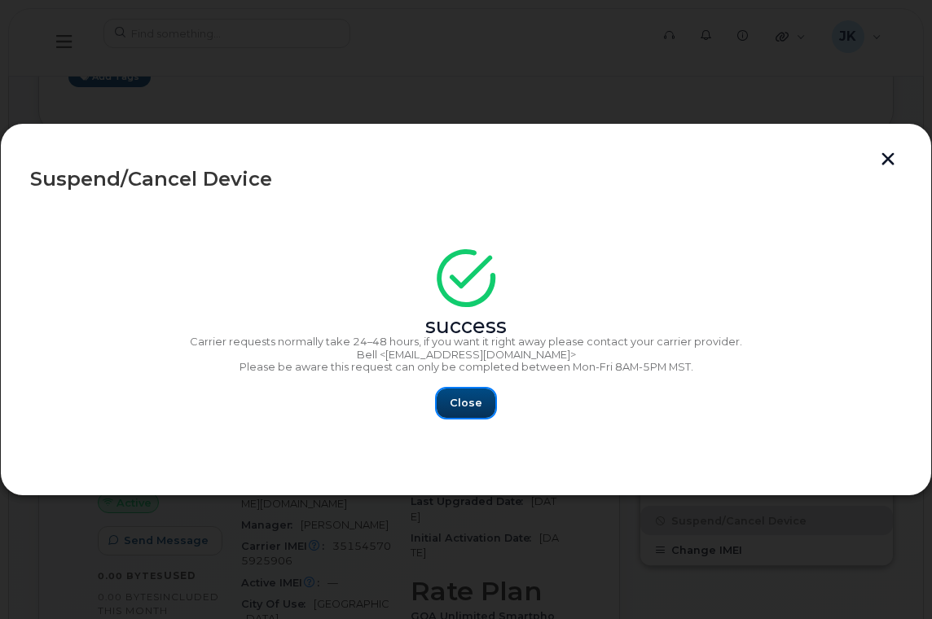
click at [476, 402] on span "Close" at bounding box center [466, 402] width 33 height 15
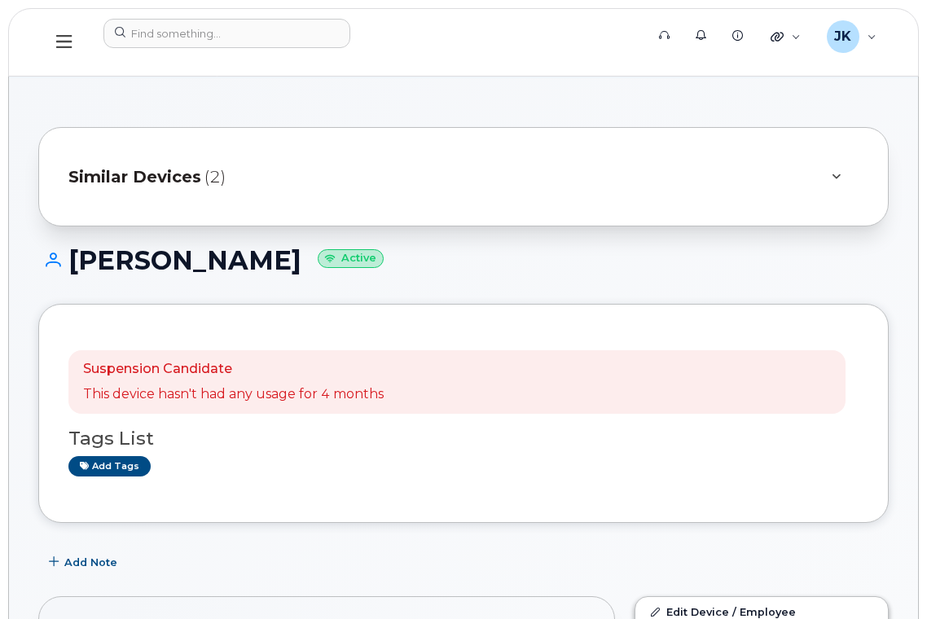
scroll to position [0, 0]
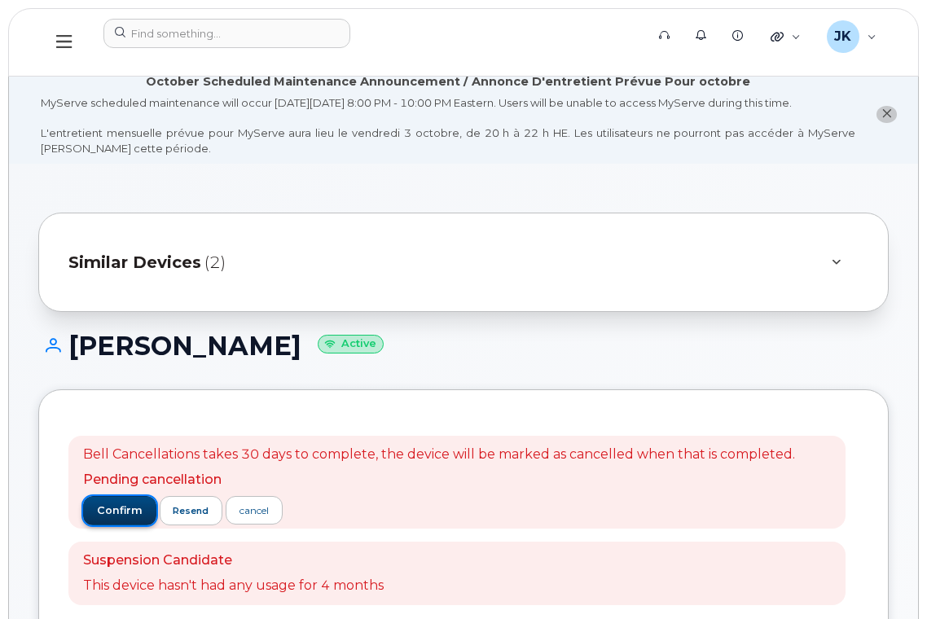
click at [97, 515] on span "confirm" at bounding box center [120, 510] width 46 height 15
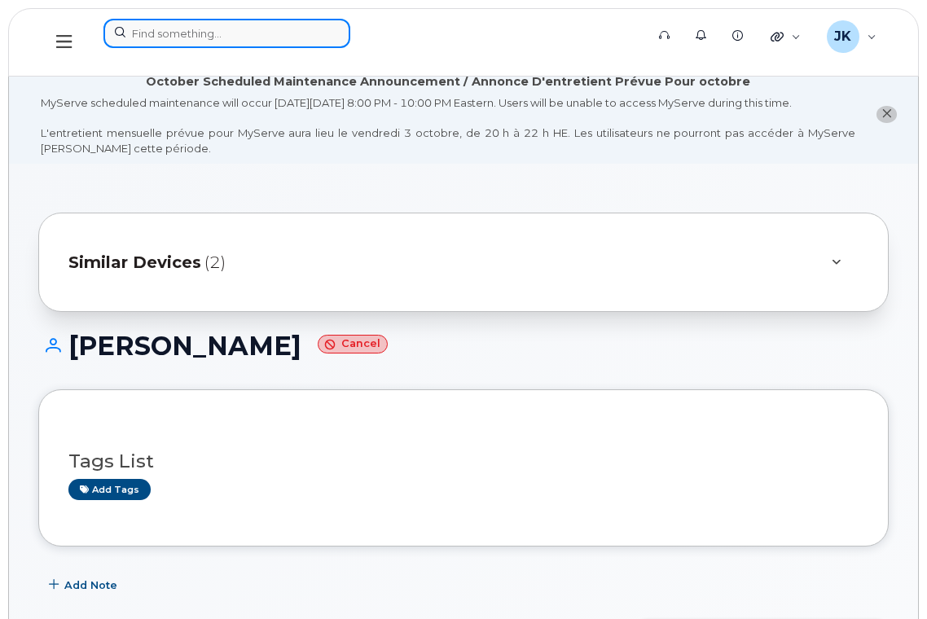
click at [257, 33] on input at bounding box center [226, 33] width 247 height 29
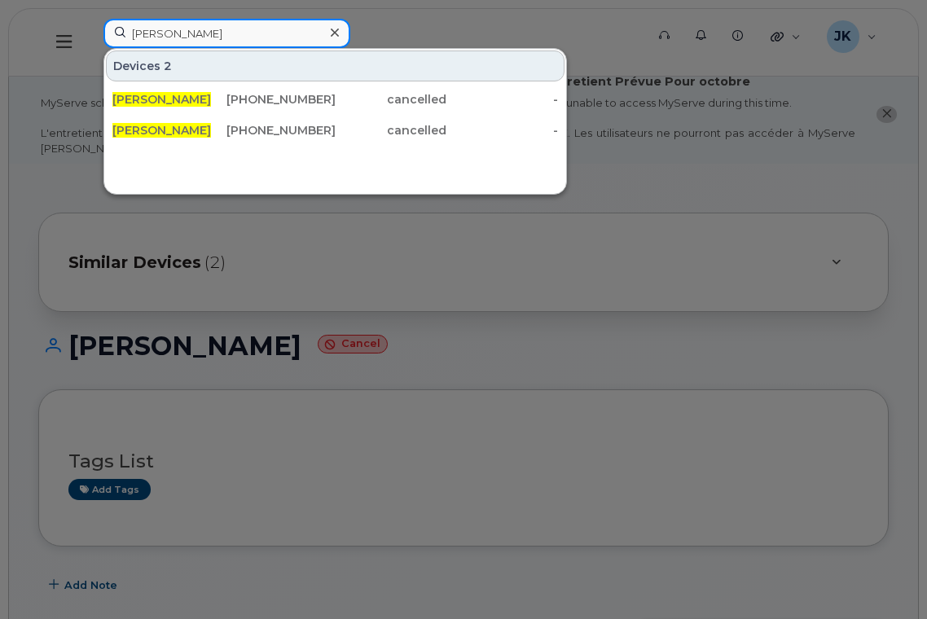
drag, startPoint x: 238, startPoint y: 33, endPoint x: 74, endPoint y: 37, distance: 163.7
click at [90, 39] on div "terry korte Devices 2 Terry Korte 587-336-4519 cancelled - Terry Korte 780-265-…" at bounding box center [368, 42] width 557 height 47
paste input "Lynnwood"
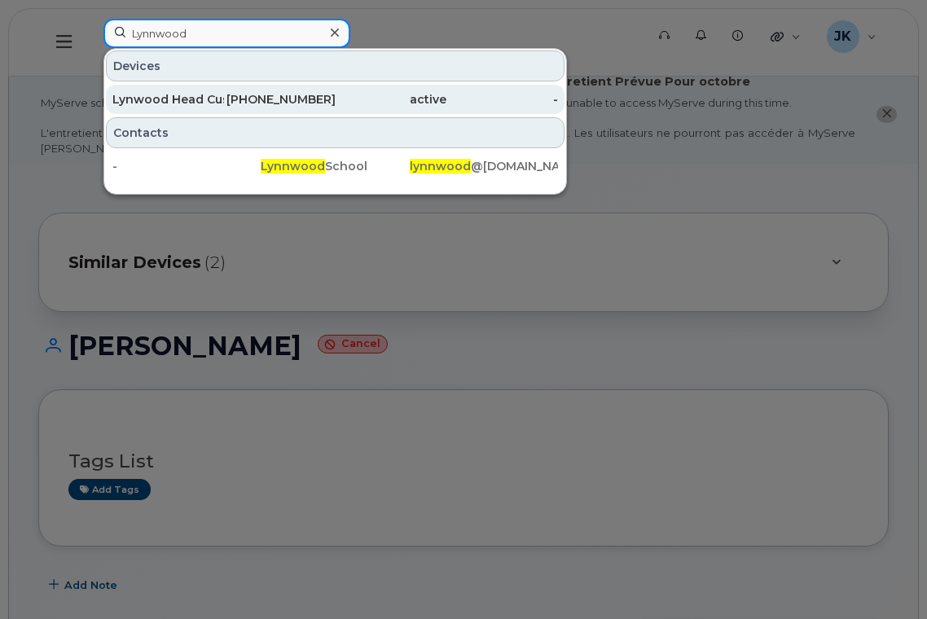
type input "Lynnwood"
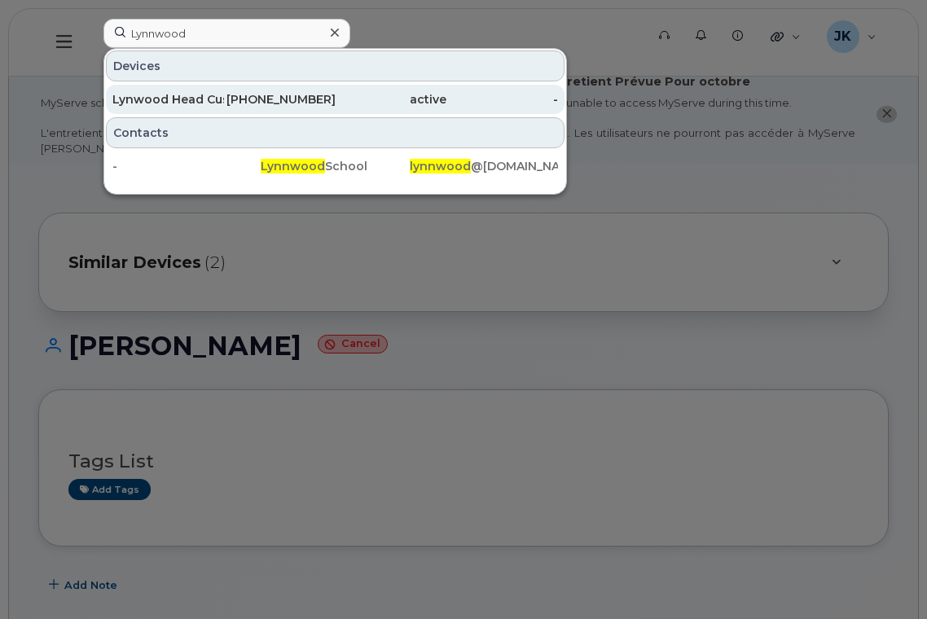
click at [205, 98] on div "Lynwood Head Custodian" at bounding box center [168, 99] width 112 height 16
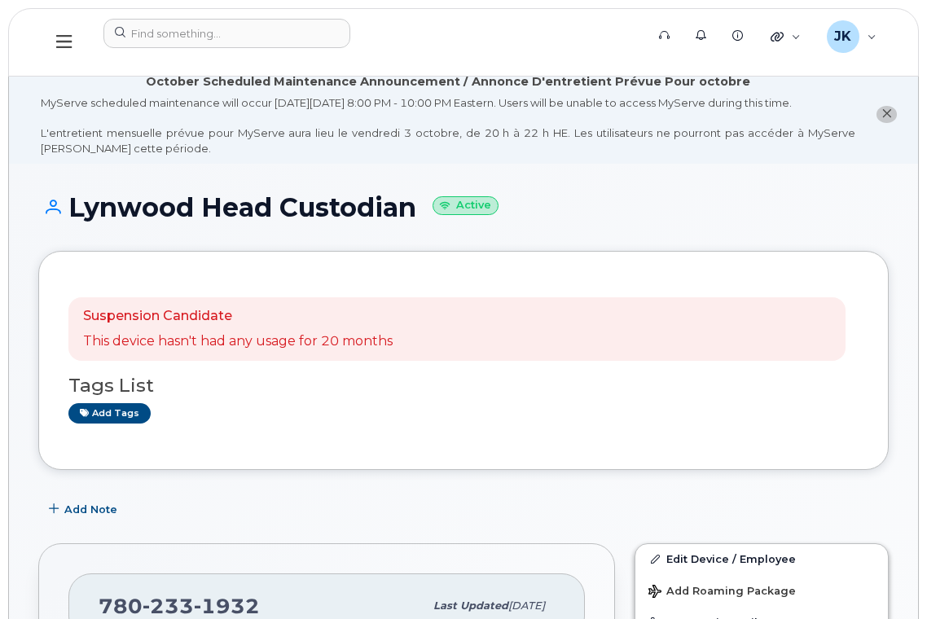
drag, startPoint x: 73, startPoint y: 208, endPoint x: 414, endPoint y: 195, distance: 340.7
click at [414, 195] on h1 "Lynwood Head Custodian Active" at bounding box center [463, 207] width 850 height 29
copy h1 "Lynwood Head Custodian"
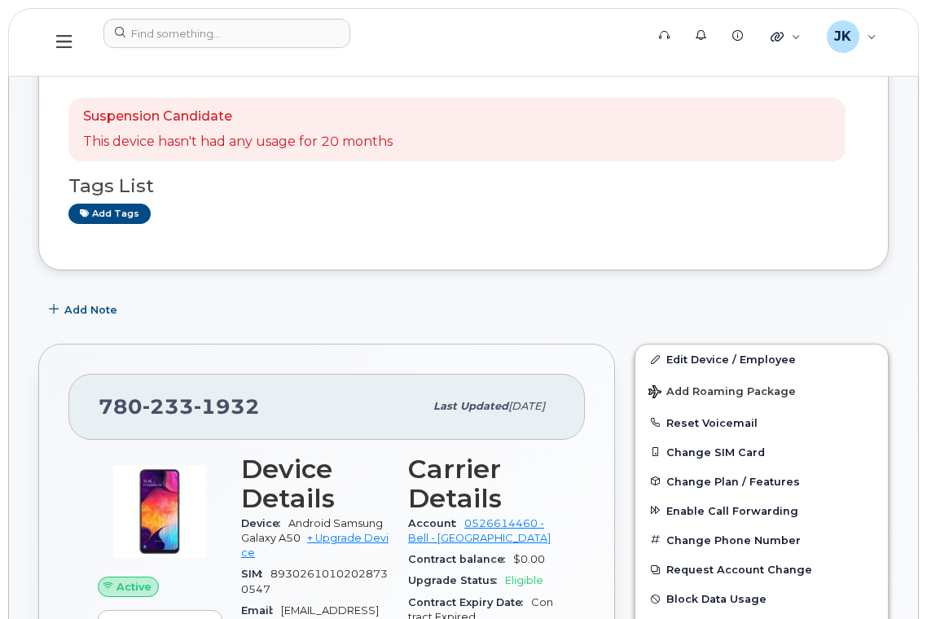
scroll to position [217, 0]
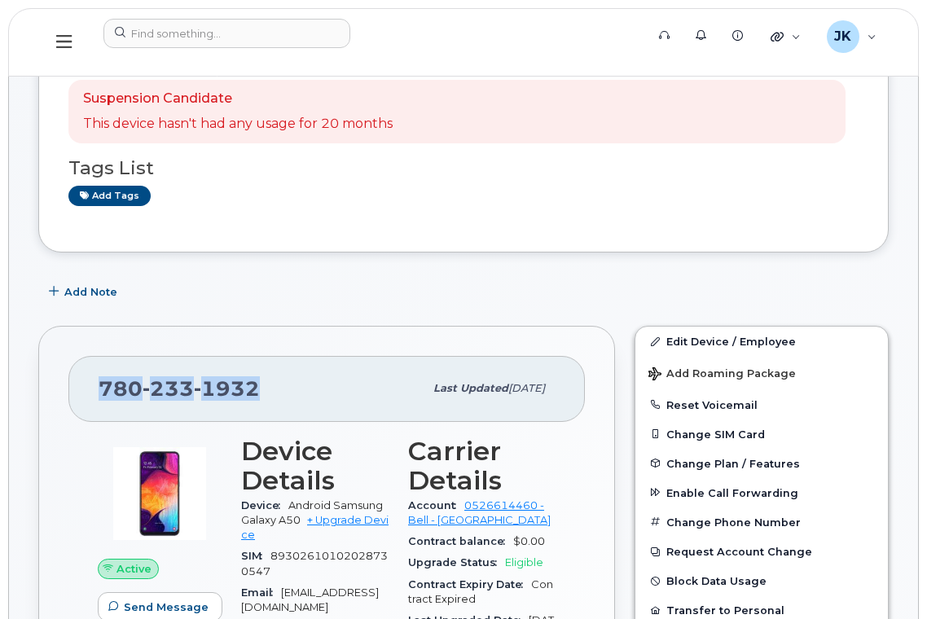
drag, startPoint x: 95, startPoint y: 383, endPoint x: 262, endPoint y: 377, distance: 167.0
click at [262, 377] on div "780 233 1932 Last updated Oct 21, 2024" at bounding box center [326, 388] width 516 height 65
copy span "780 233 1932"
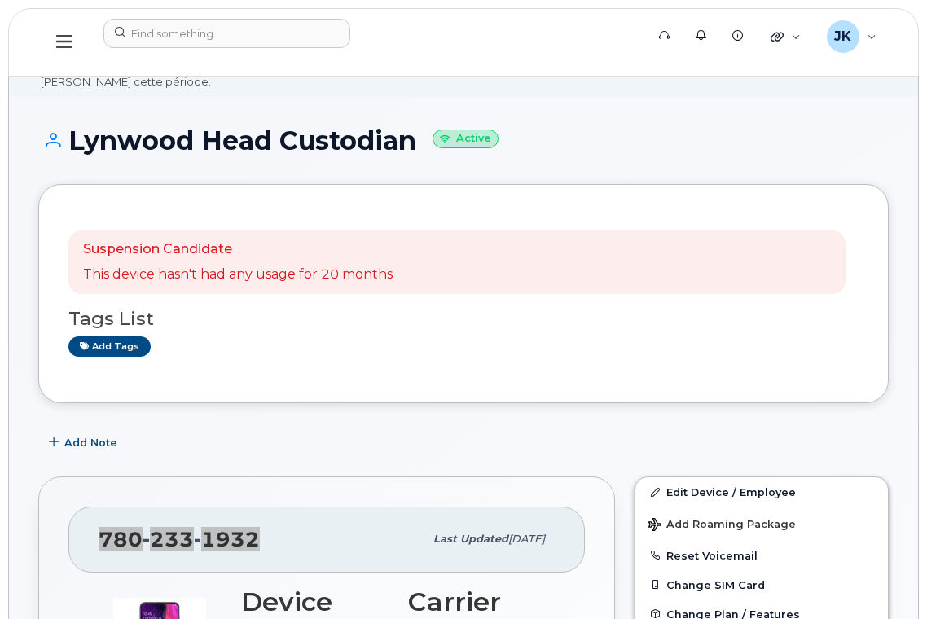
scroll to position [0, 0]
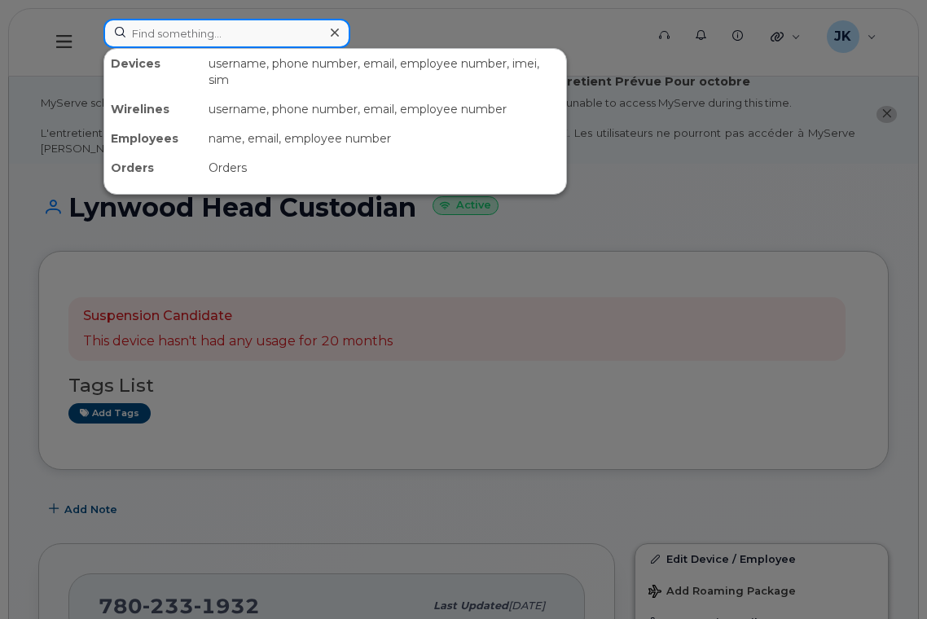
click at [191, 41] on input at bounding box center [226, 33] width 247 height 29
paste input "5873381284"
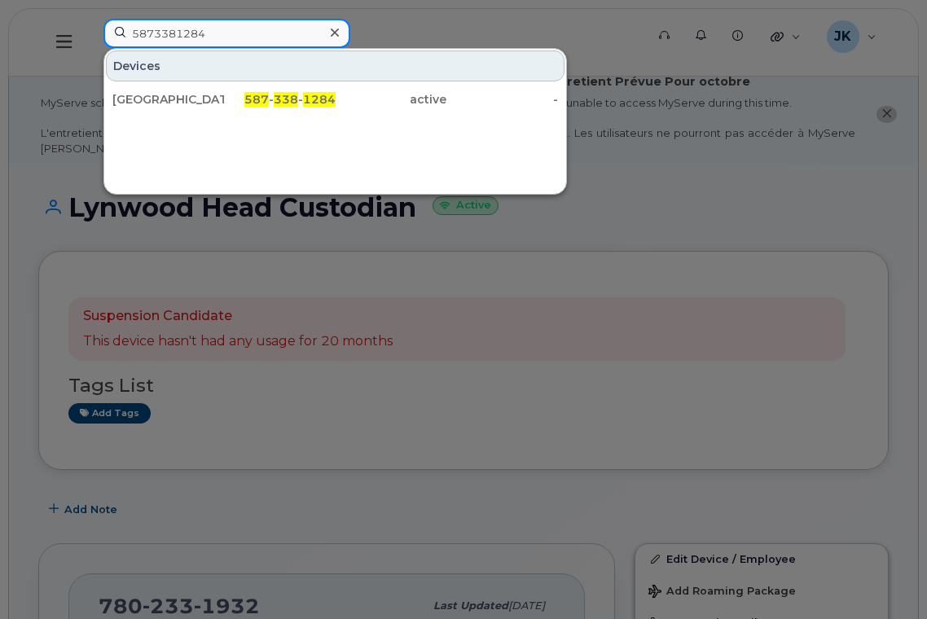
type input "5873381284"
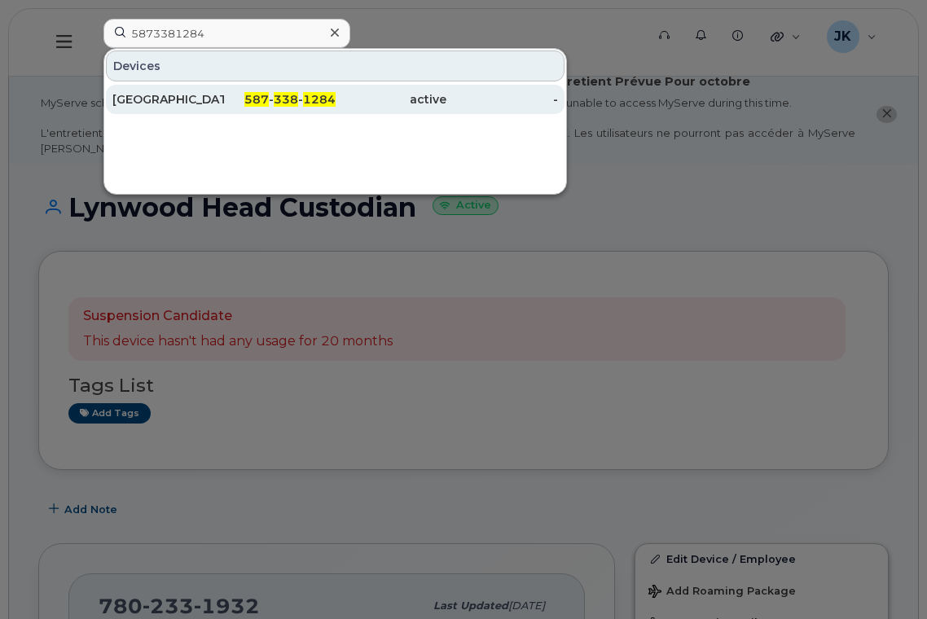
click at [185, 99] on div "Edmonton Christian School West" at bounding box center [168, 99] width 112 height 16
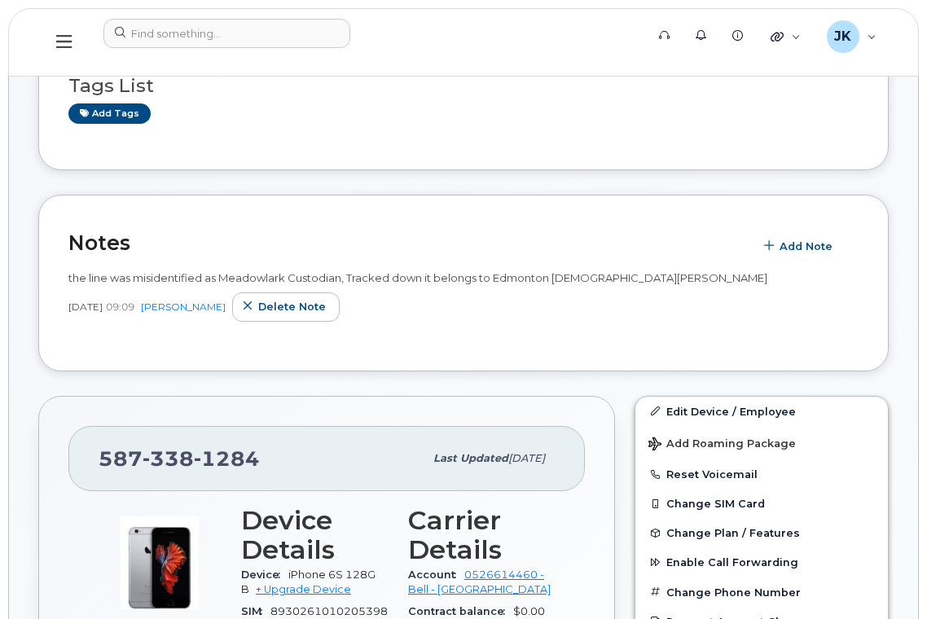
scroll to position [543, 0]
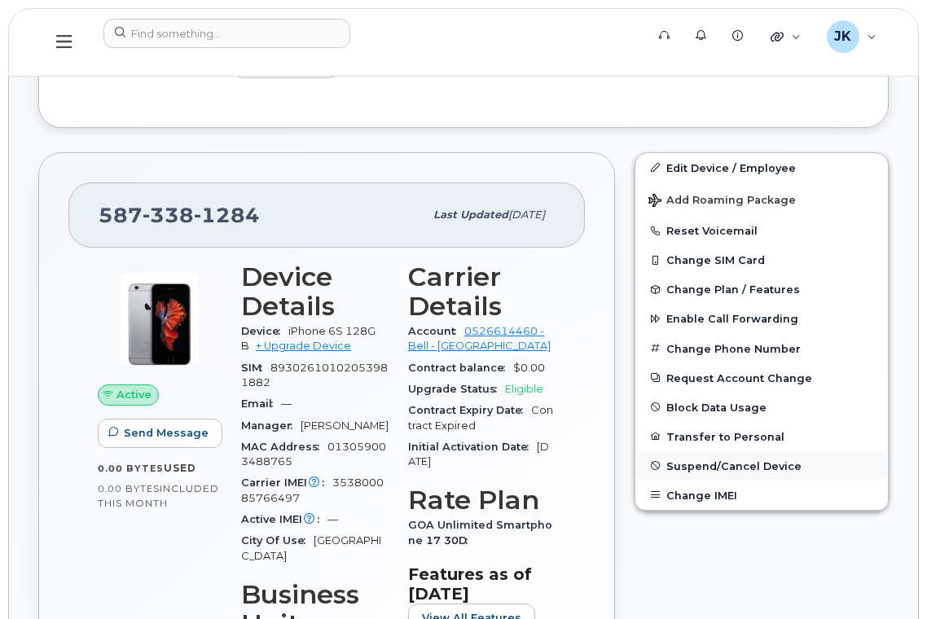
click at [708, 466] on span "Suspend/Cancel Device" at bounding box center [733, 465] width 135 height 12
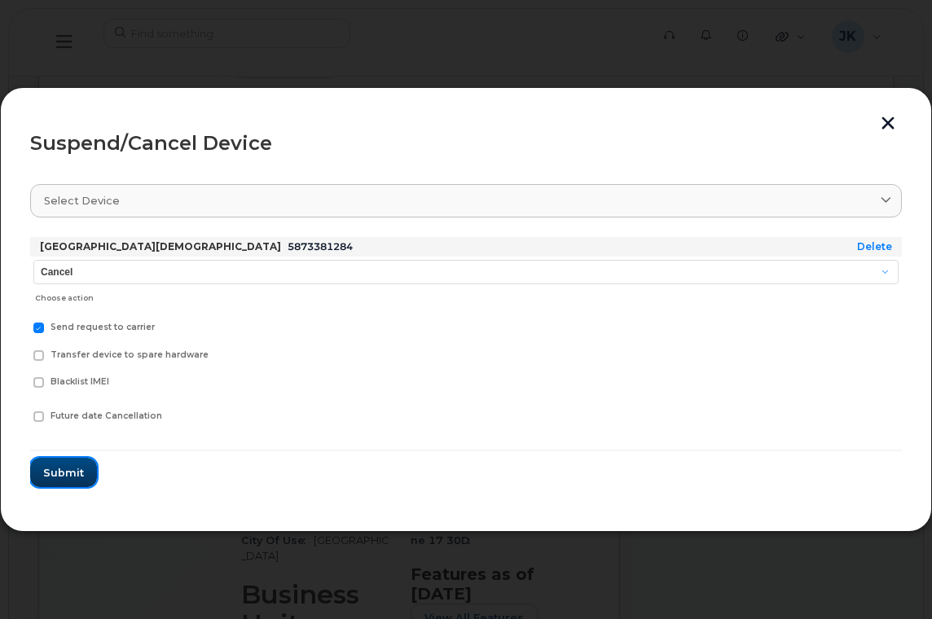
click at [56, 469] on span "Submit" at bounding box center [63, 472] width 41 height 15
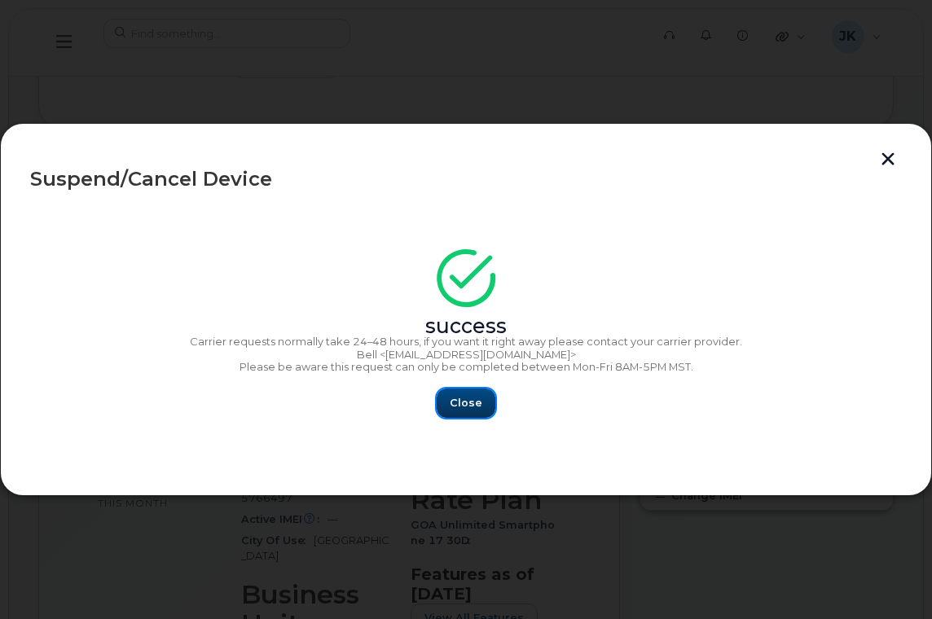
click at [476, 405] on span "Close" at bounding box center [466, 402] width 33 height 15
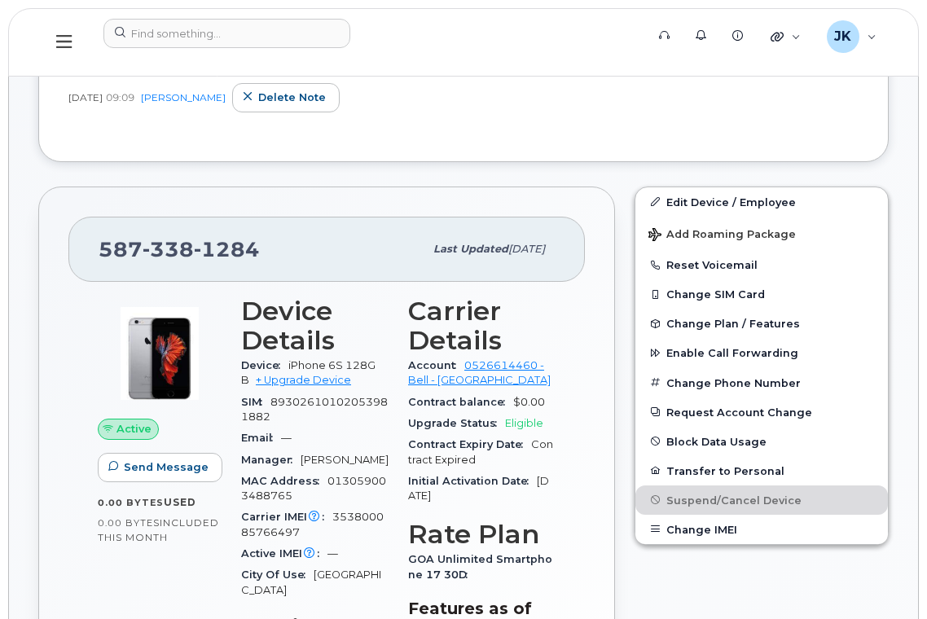
scroll to position [0, 0]
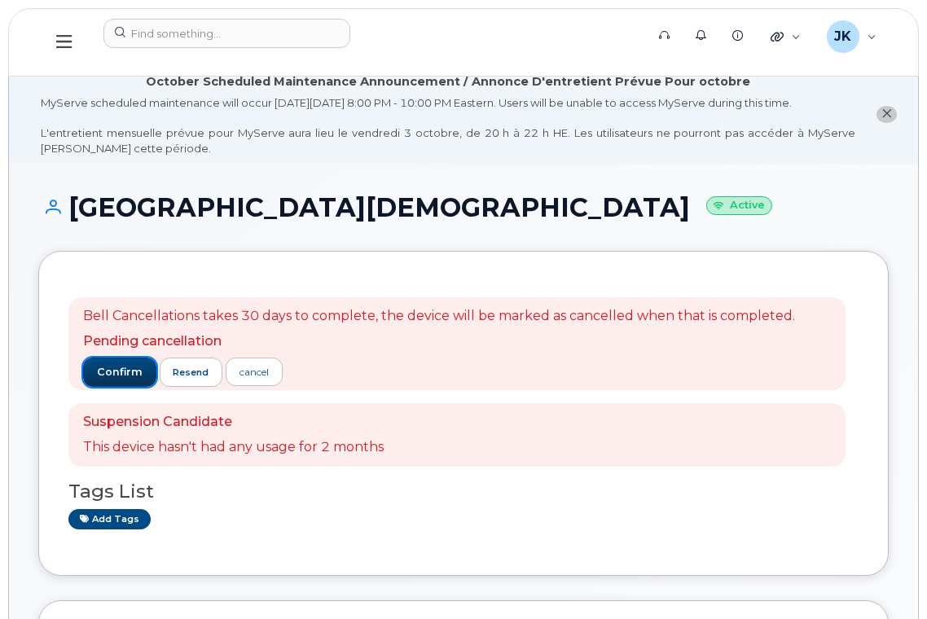
click at [116, 379] on span "confirm" at bounding box center [120, 372] width 46 height 15
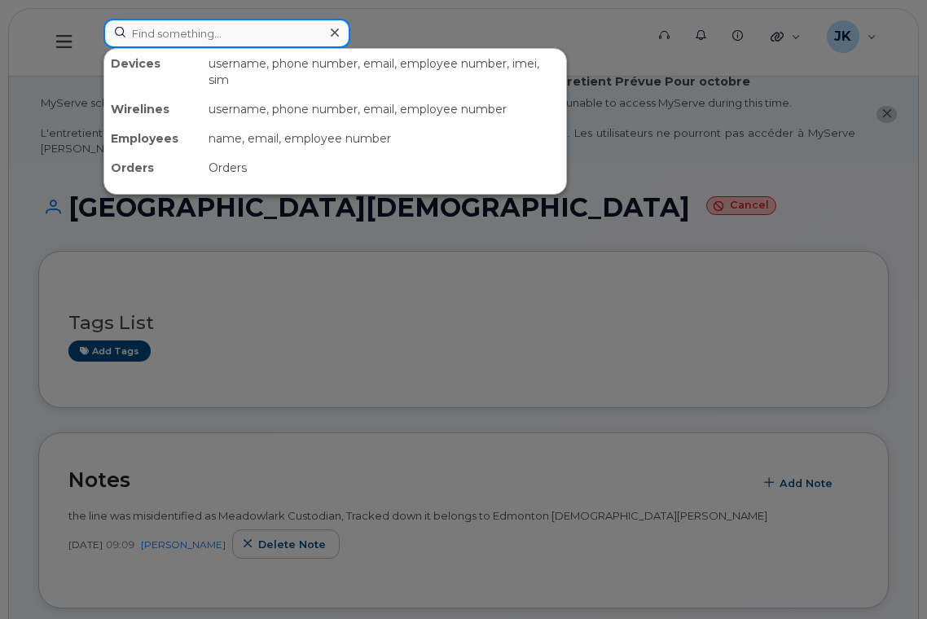
click at [224, 34] on input at bounding box center [226, 33] width 247 height 29
paste input "[PERSON_NAME]"
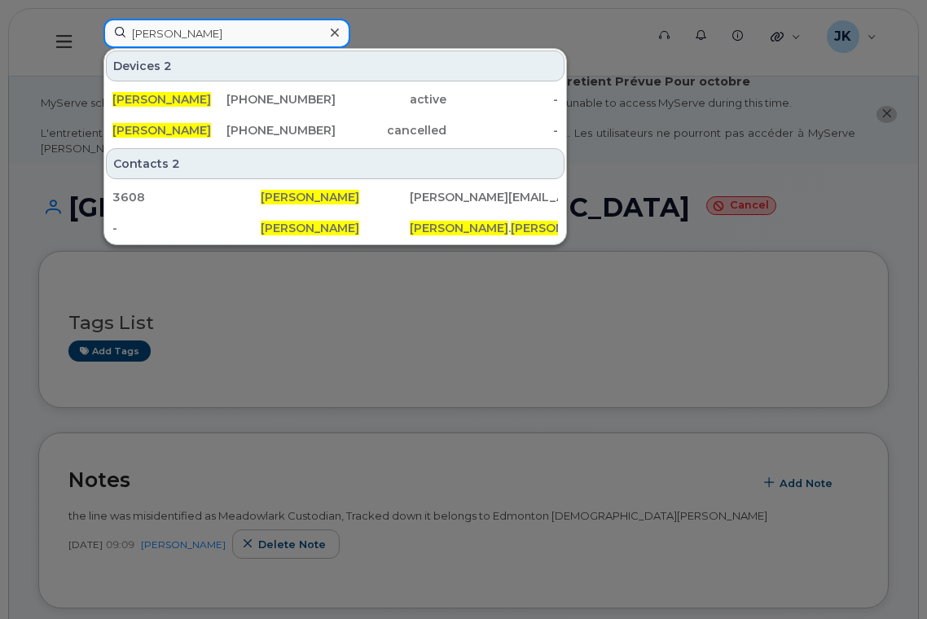
type input "[PERSON_NAME]"
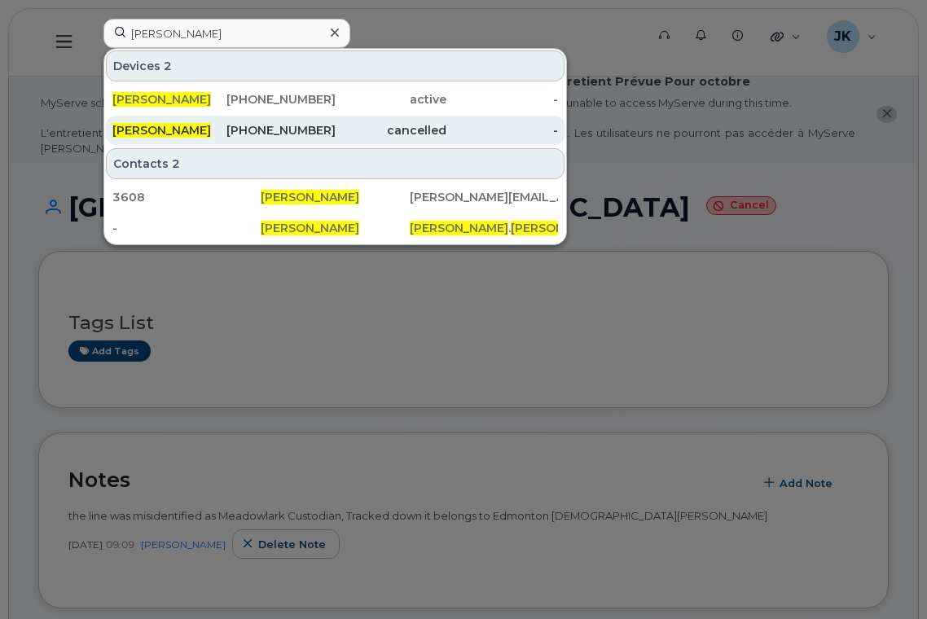
click at [160, 125] on span "[PERSON_NAME]" at bounding box center [161, 130] width 99 height 15
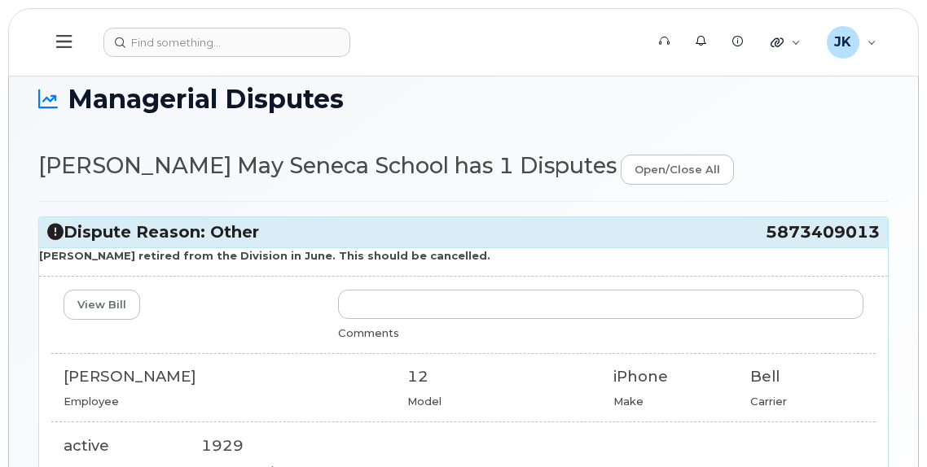
scroll to position [217, 0]
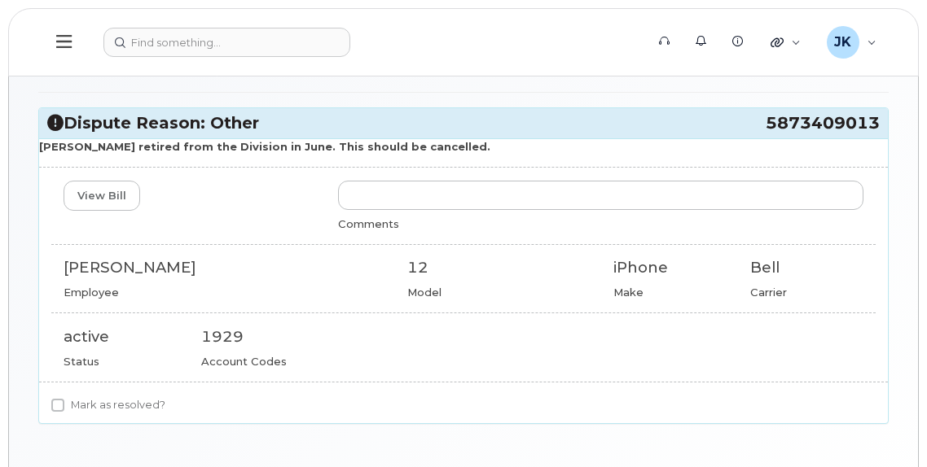
click at [85, 258] on div "[PERSON_NAME]" at bounding box center [223, 267] width 319 height 21
click at [181, 262] on div "[PERSON_NAME]" at bounding box center [223, 267] width 319 height 21
copy div "[PERSON_NAME]"
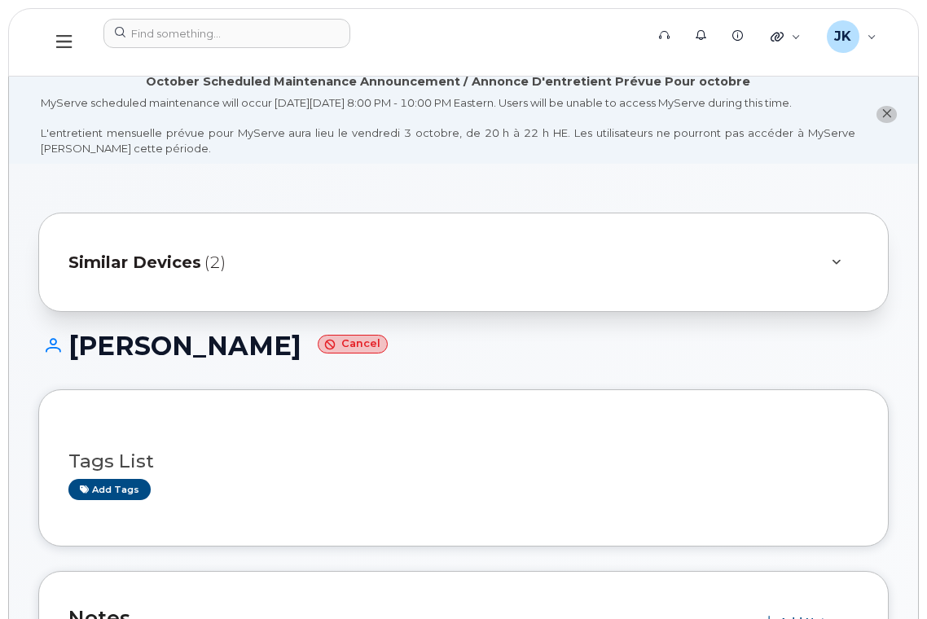
click at [107, 347] on h1 "[PERSON_NAME] Cancel" at bounding box center [463, 345] width 850 height 29
drag, startPoint x: 107, startPoint y: 347, endPoint x: 169, endPoint y: 344, distance: 62.8
click at [108, 347] on h1 "[PERSON_NAME] Cancel" at bounding box center [463, 345] width 850 height 29
click at [216, 343] on h1 "[PERSON_NAME] Cancel" at bounding box center [463, 345] width 850 height 29
copy h1 "[PERSON_NAME]"
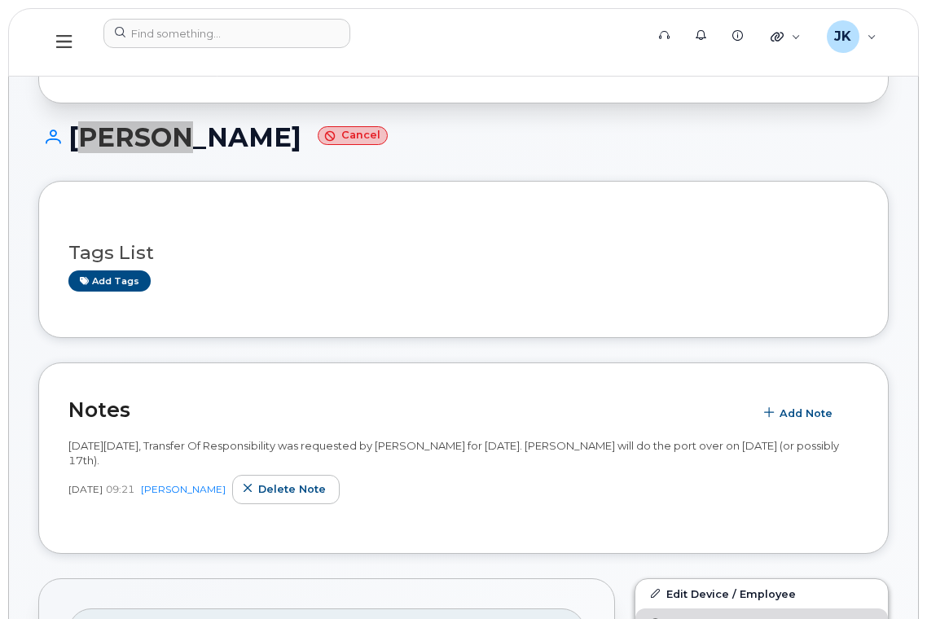
scroll to position [434, 0]
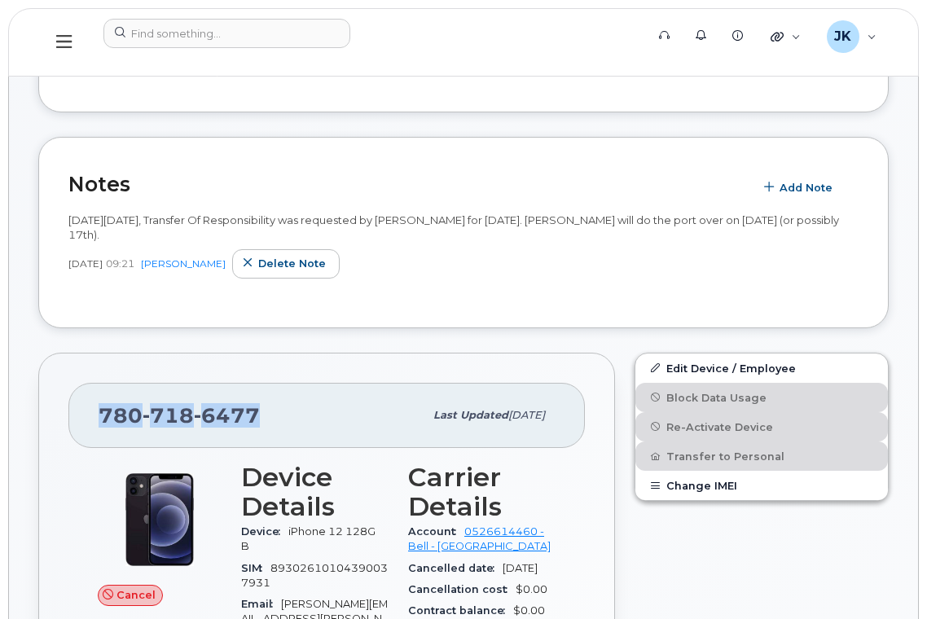
drag, startPoint x: 100, startPoint y: 428, endPoint x: 266, endPoint y: 434, distance: 166.2
click at [266, 432] on div "[PHONE_NUMBER]" at bounding box center [261, 415] width 325 height 34
copy span "[PHONE_NUMBER]"
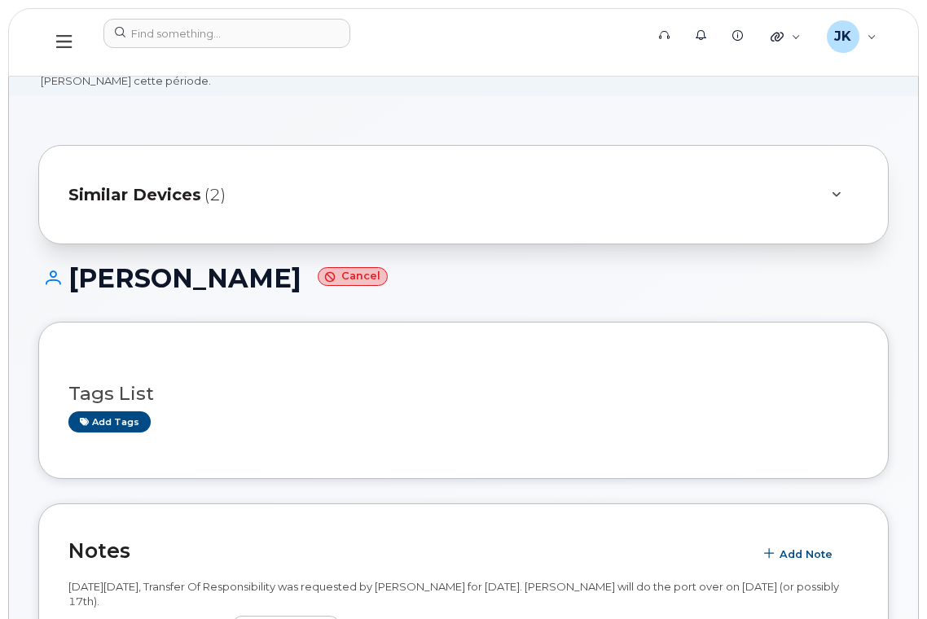
scroll to position [0, 0]
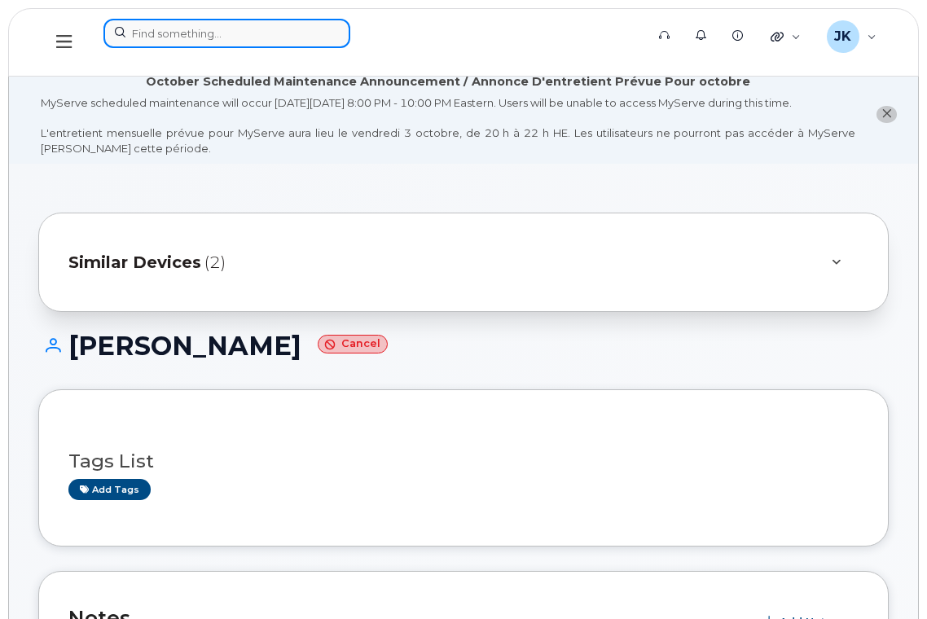
click at [238, 35] on input at bounding box center [226, 33] width 247 height 29
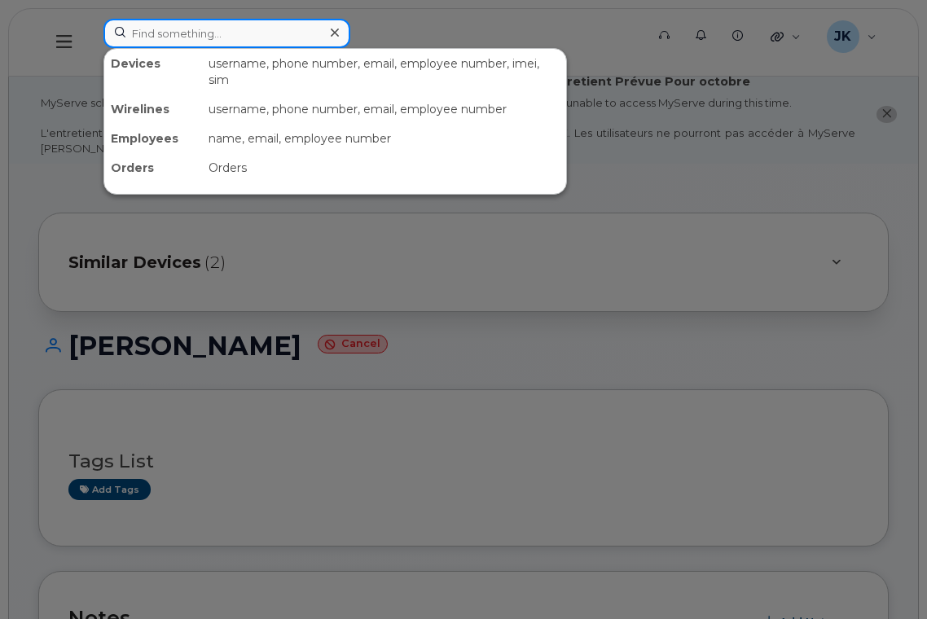
type input "c"
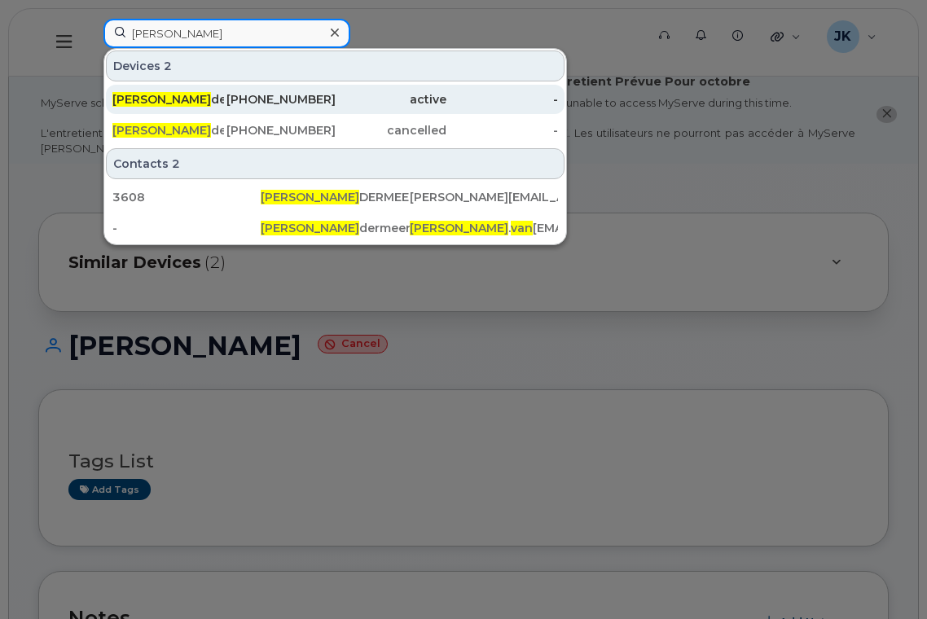
type input "[PERSON_NAME]"
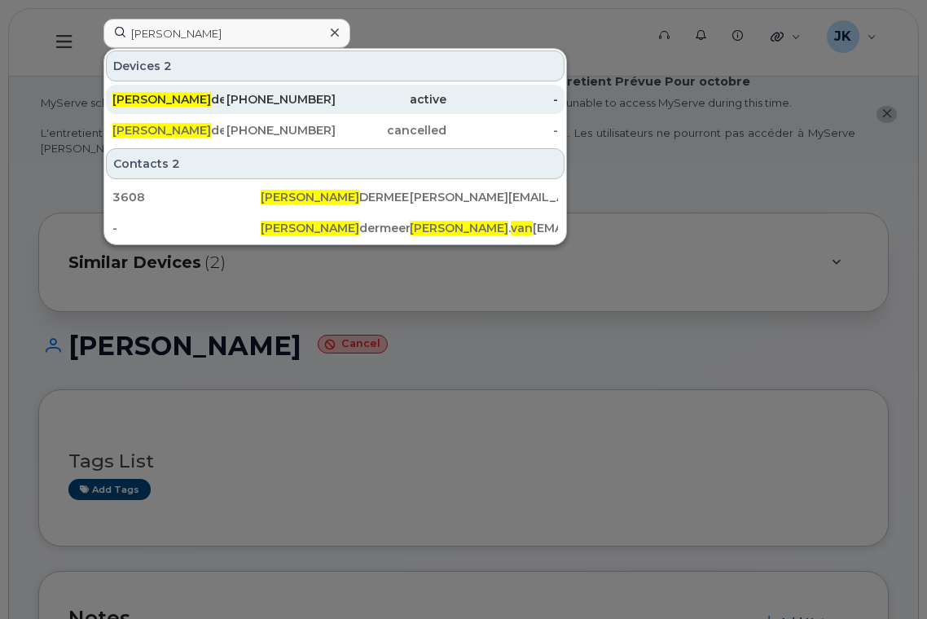
click at [165, 103] on span "[PERSON_NAME]" at bounding box center [161, 99] width 99 height 15
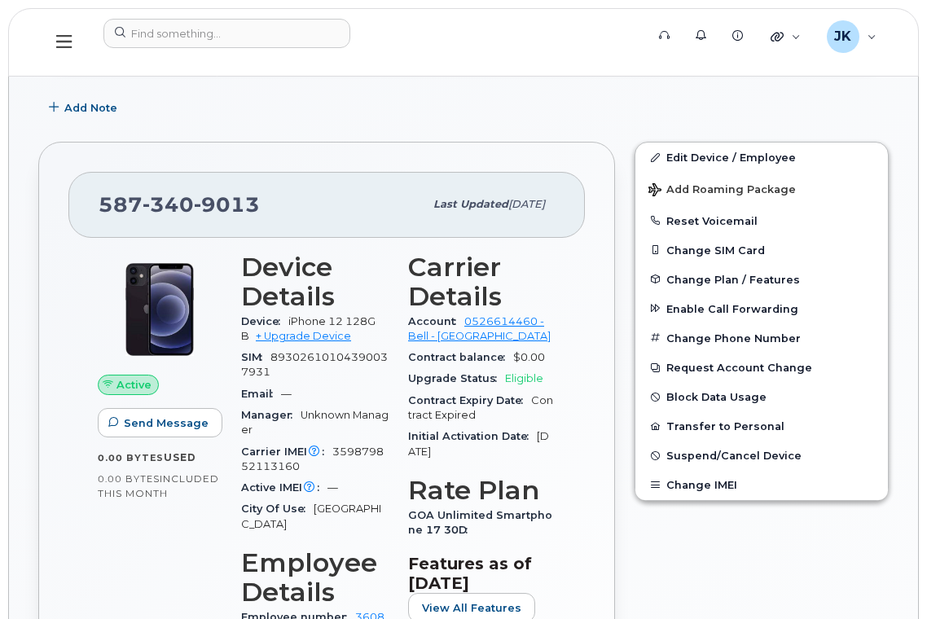
scroll to position [296, 0]
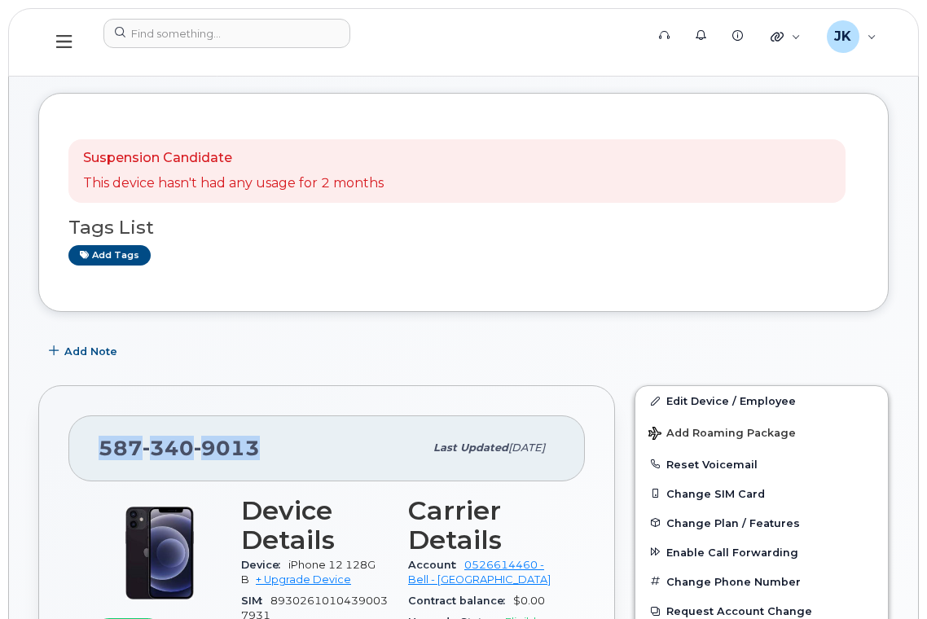
drag, startPoint x: 270, startPoint y: 443, endPoint x: 98, endPoint y: 452, distance: 172.9
click at [98, 452] on div "[PHONE_NUMBER] Last updated [DATE]" at bounding box center [326, 447] width 516 height 65
copy span "[PHONE_NUMBER]"
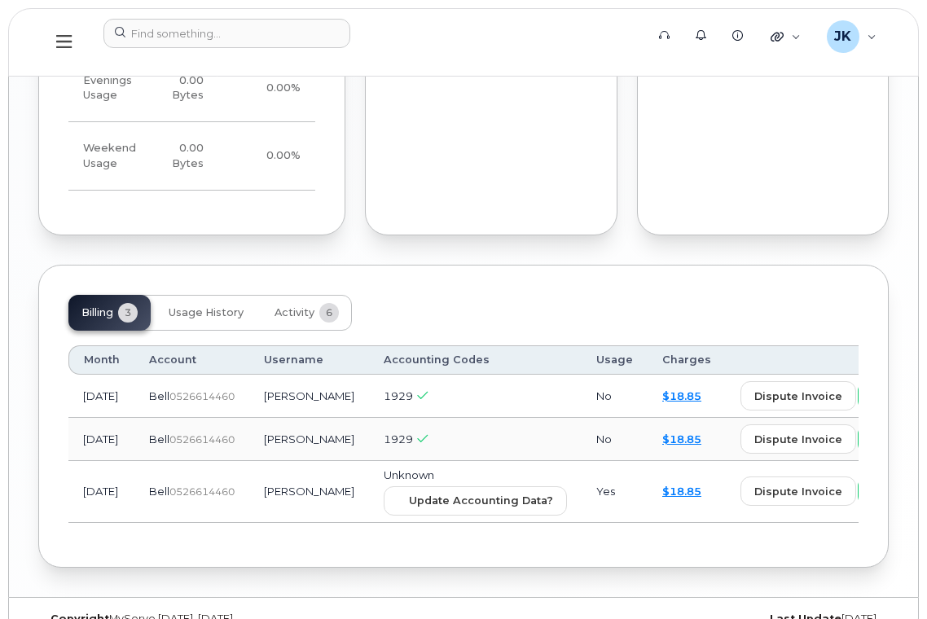
scroll to position [1708, 0]
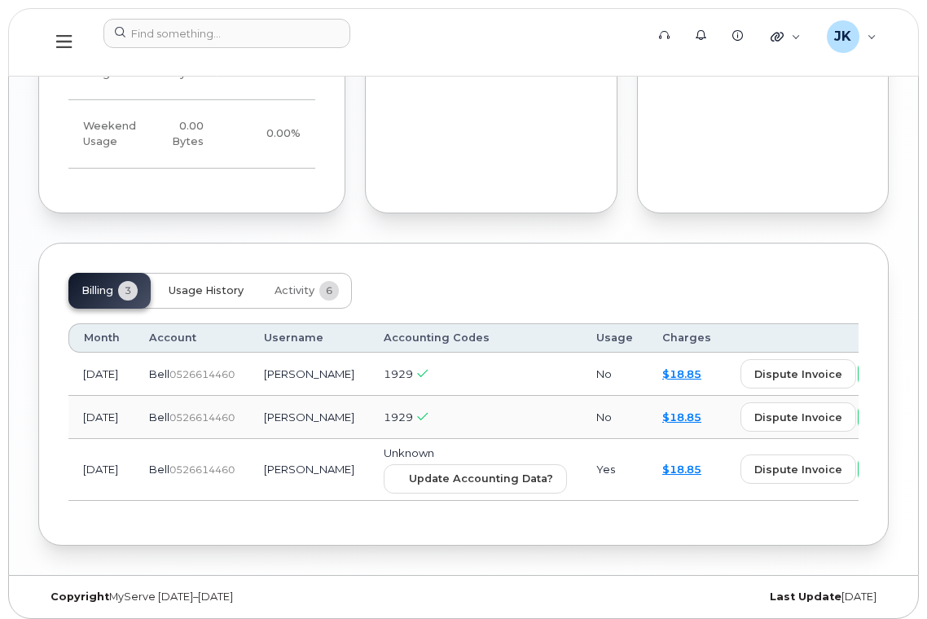
click at [198, 284] on span "Usage History" at bounding box center [206, 290] width 75 height 13
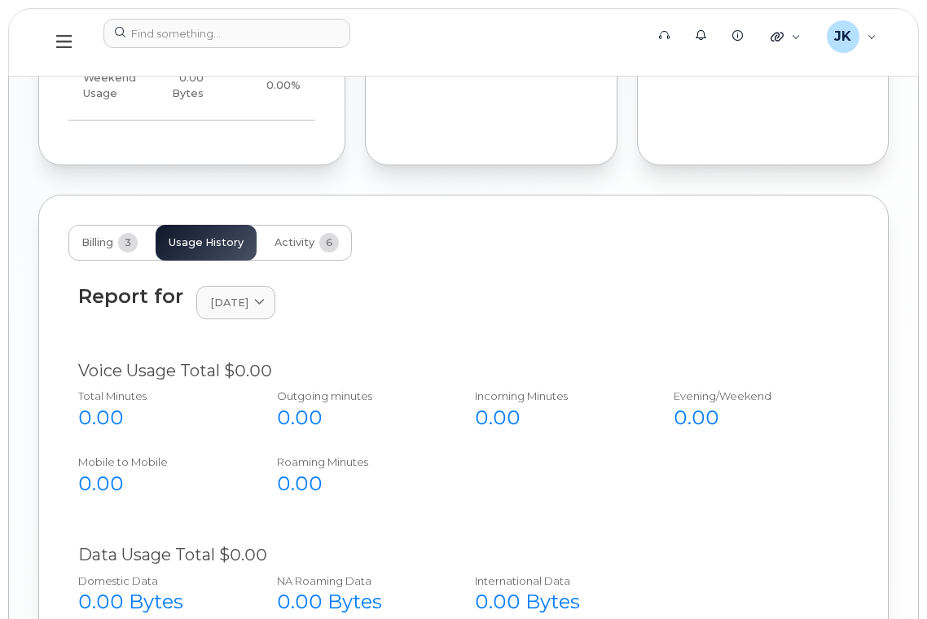
scroll to position [1595, 0]
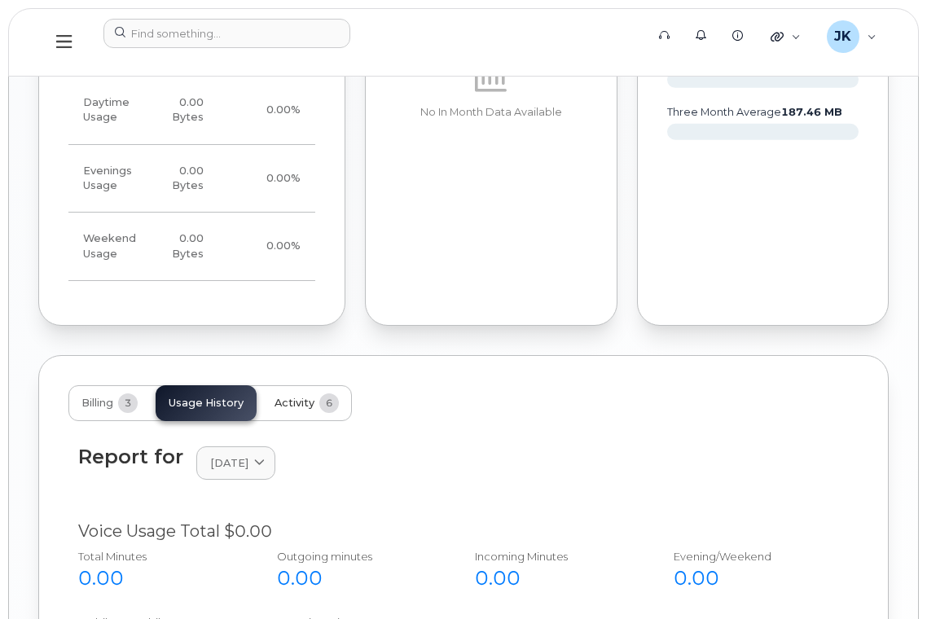
click at [314, 397] on span "Activity" at bounding box center [294, 403] width 40 height 13
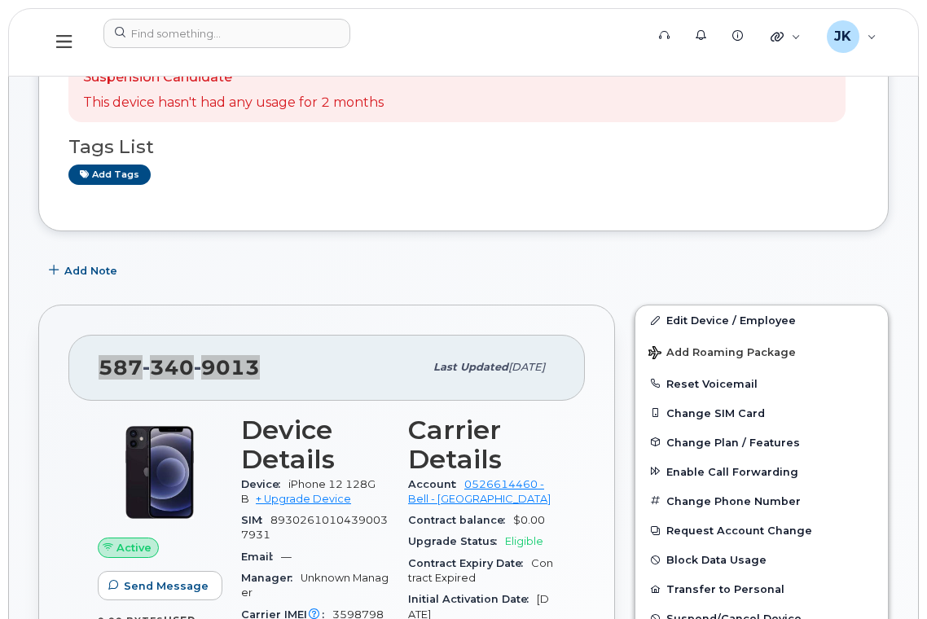
scroll to position [298, 0]
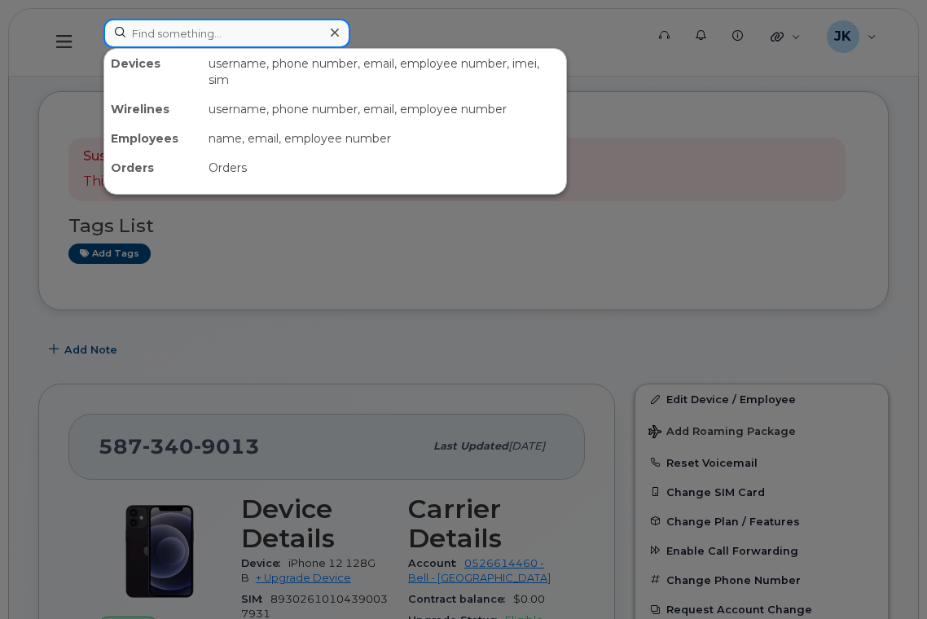
click at [235, 37] on input at bounding box center [226, 33] width 247 height 29
paste input "7807186477"
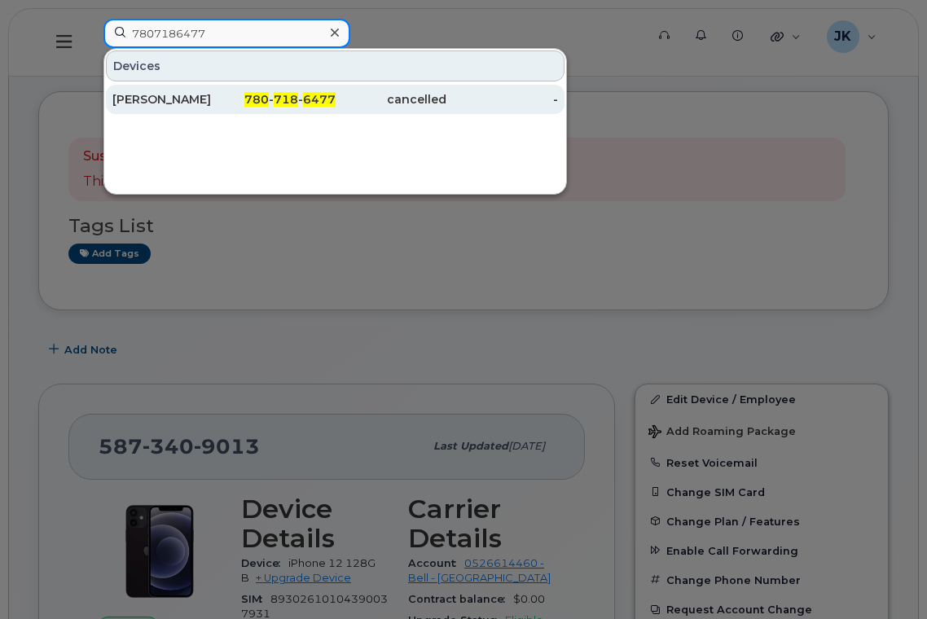
type input "7807186477"
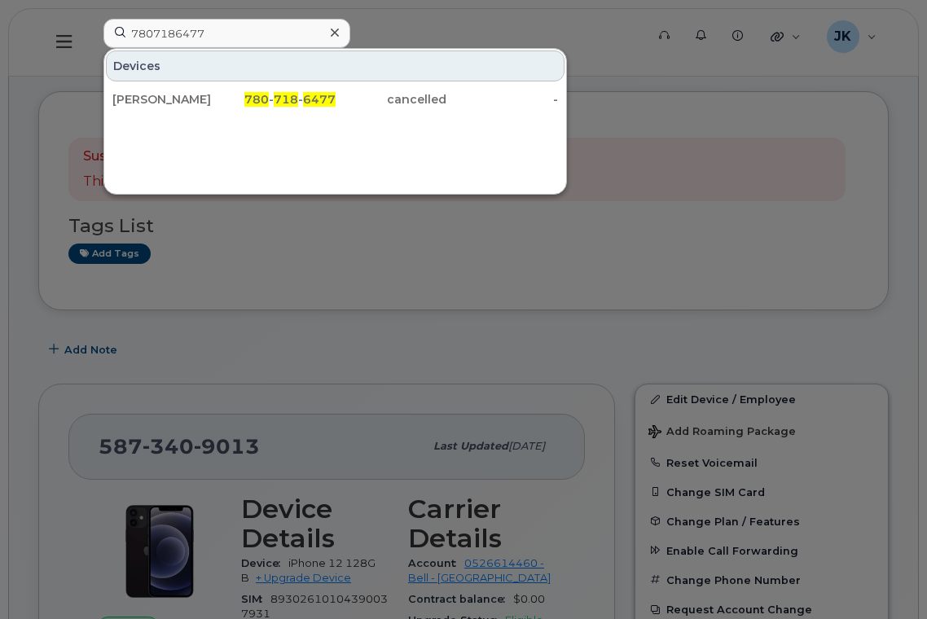
drag, startPoint x: 160, startPoint y: 98, endPoint x: 357, endPoint y: 166, distance: 207.8
click at [160, 98] on div "[PERSON_NAME]" at bounding box center [168, 99] width 112 height 16
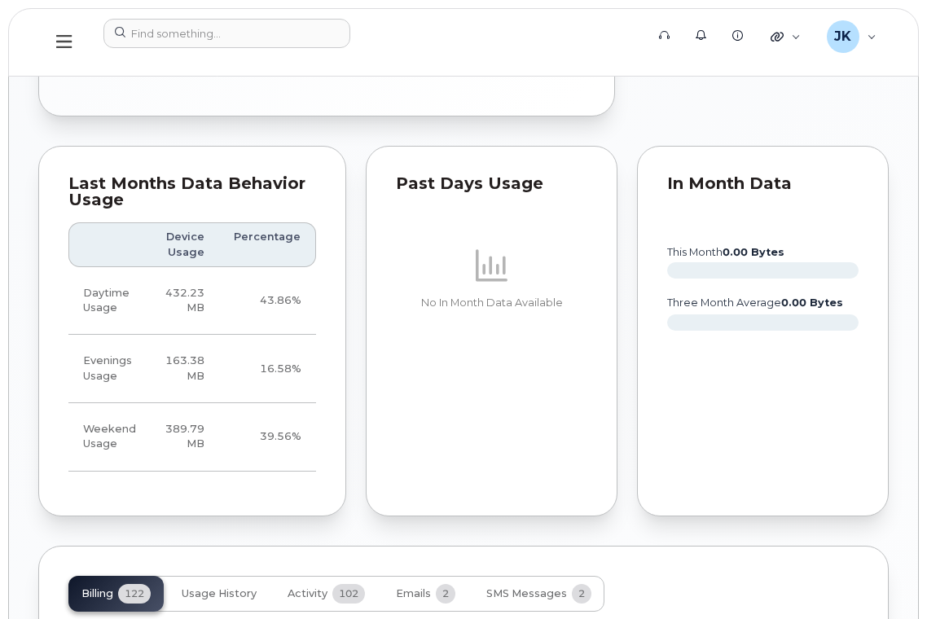
scroll to position [1788, 0]
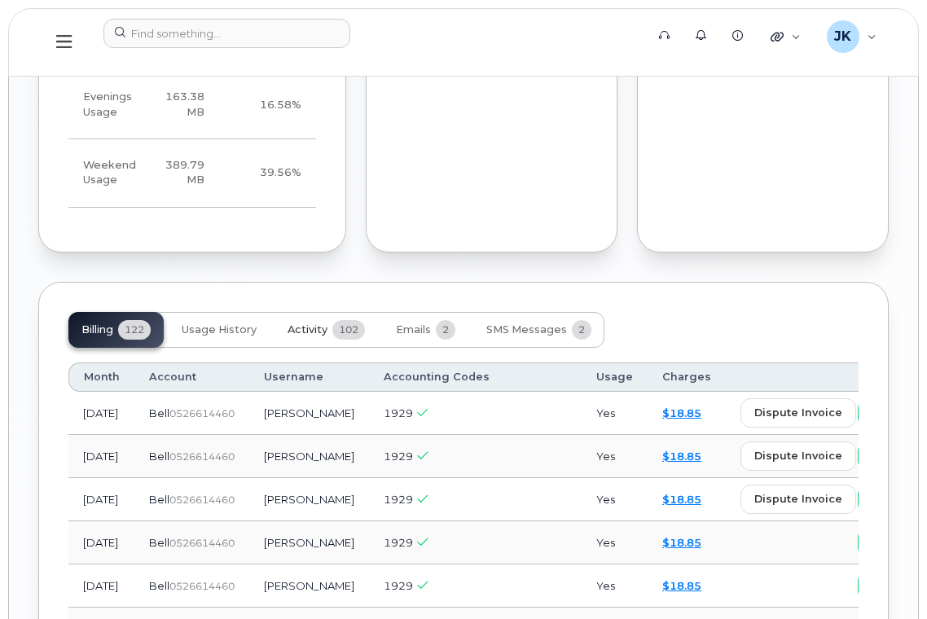
click at [307, 323] on span "Activity" at bounding box center [307, 329] width 40 height 13
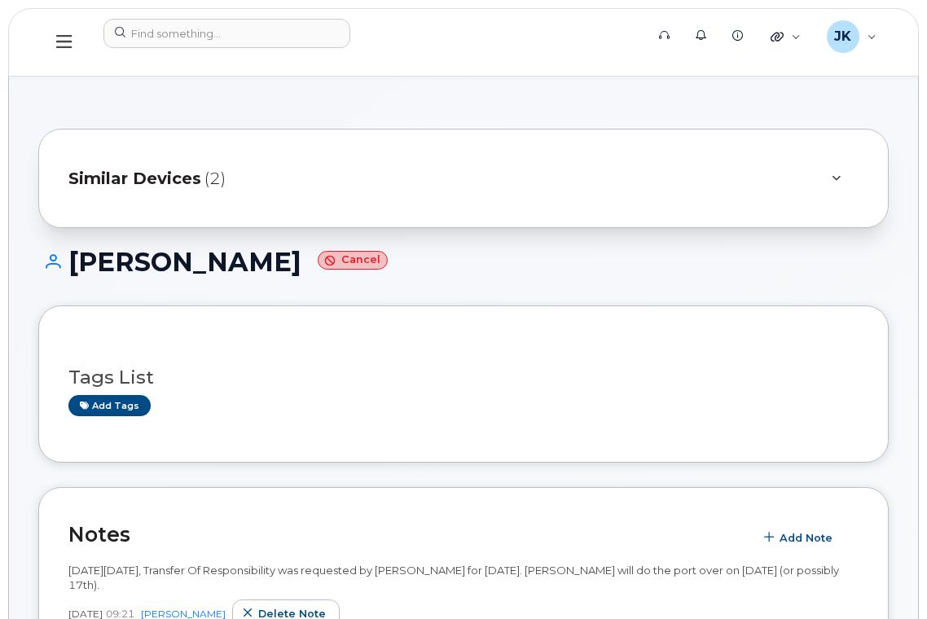
scroll to position [0, 0]
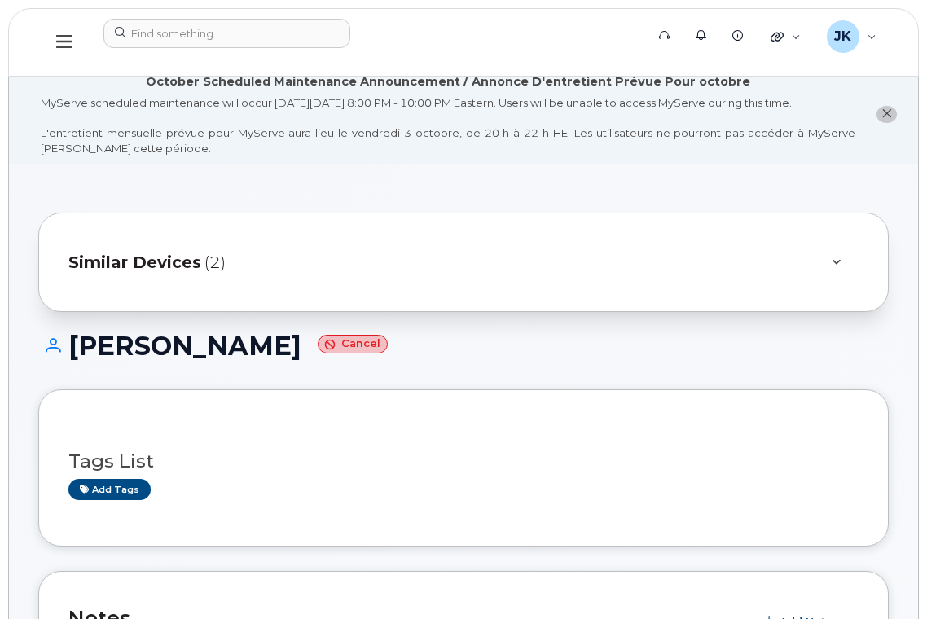
click at [129, 344] on h1 "Daniel Vandermeer Cancel" at bounding box center [463, 345] width 850 height 29
drag, startPoint x: 129, startPoint y: 344, endPoint x: 154, endPoint y: 345, distance: 24.5
click at [134, 344] on h1 "Daniel Vandermeer Cancel" at bounding box center [463, 345] width 850 height 29
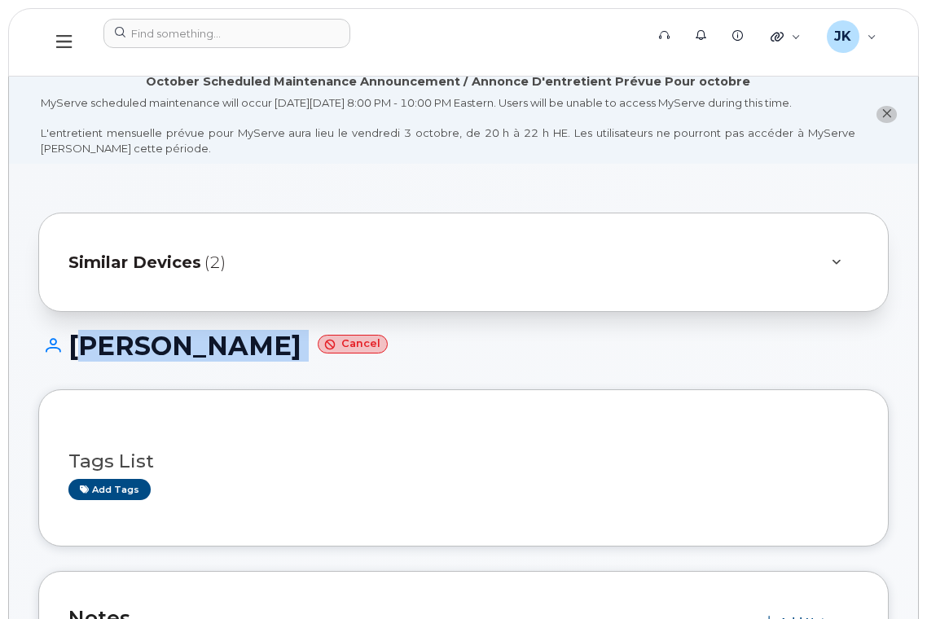
click at [331, 346] on h1 "Daniel Vandermeer Cancel" at bounding box center [463, 345] width 850 height 29
copy h1 "[PERSON_NAME]"
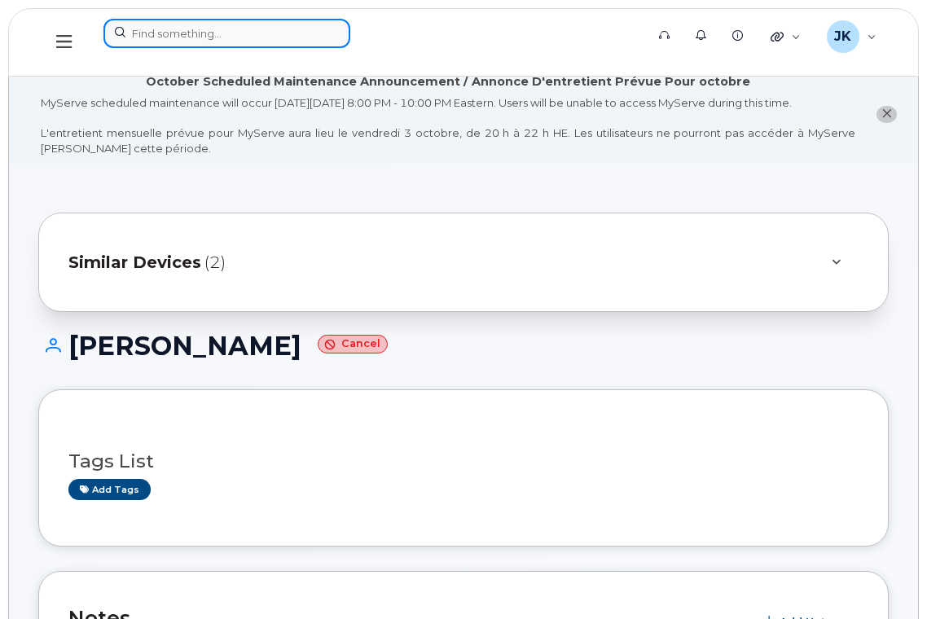
click at [227, 36] on input at bounding box center [226, 33] width 247 height 29
paste input "[PERSON_NAME]"
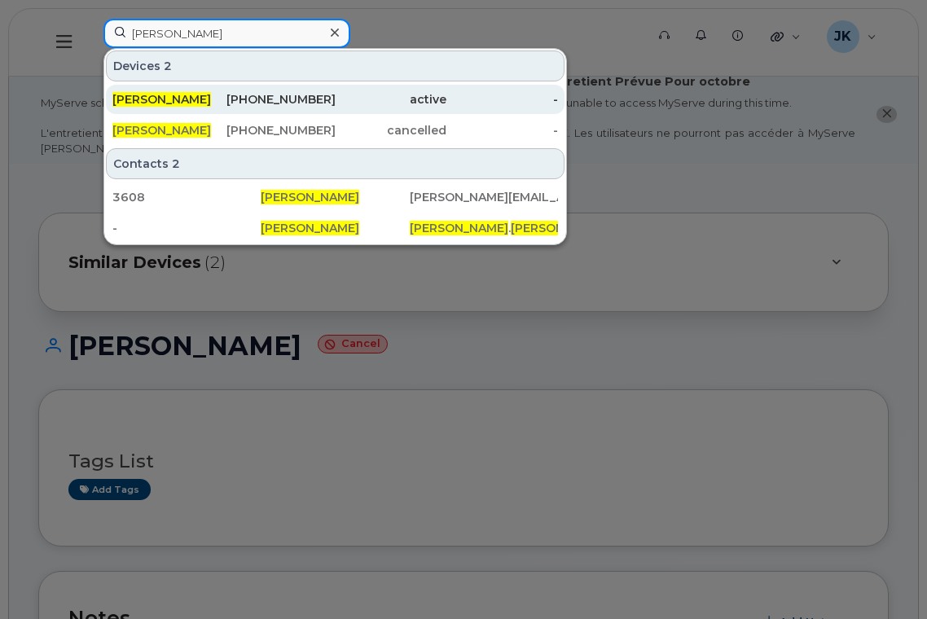
type input "[PERSON_NAME]"
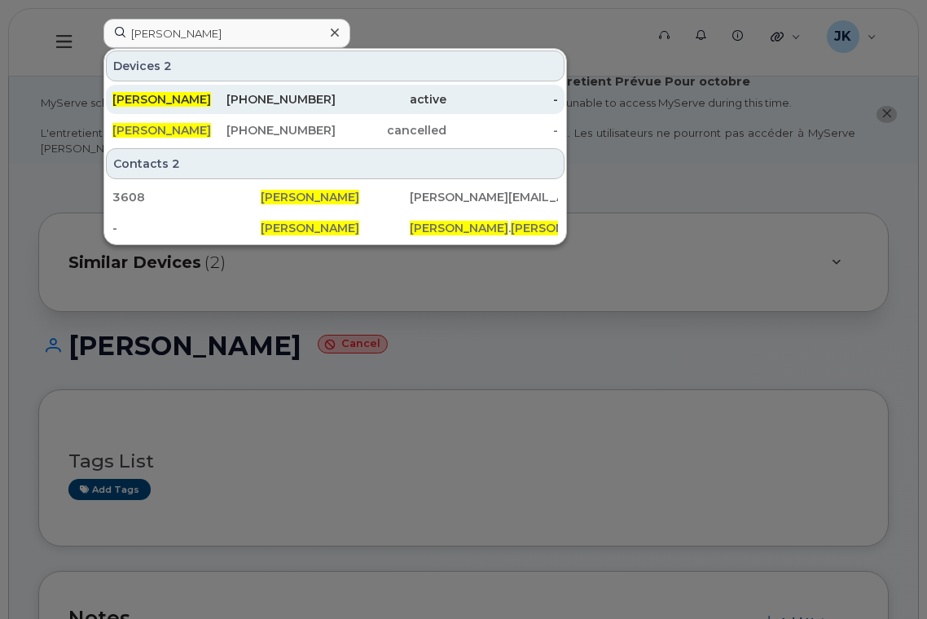
click at [169, 102] on span "[PERSON_NAME]" at bounding box center [161, 99] width 99 height 15
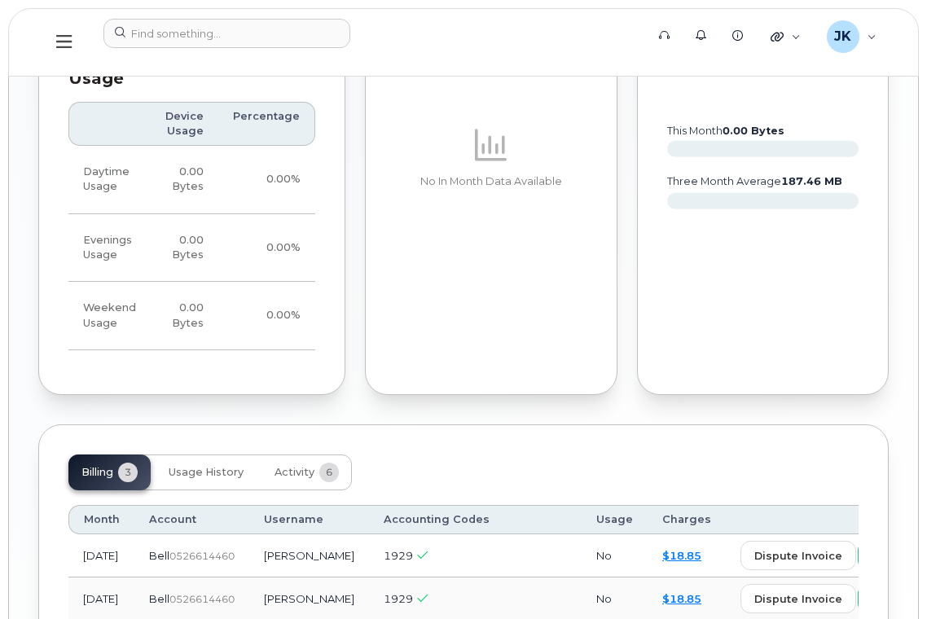
scroll to position [1708, 0]
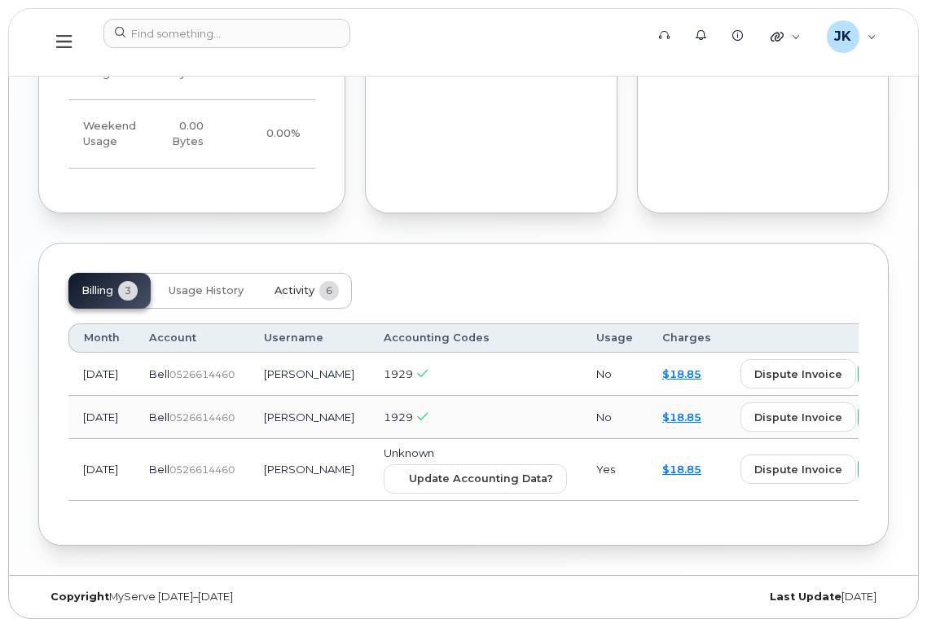
click at [296, 284] on span "Activity" at bounding box center [294, 290] width 40 height 13
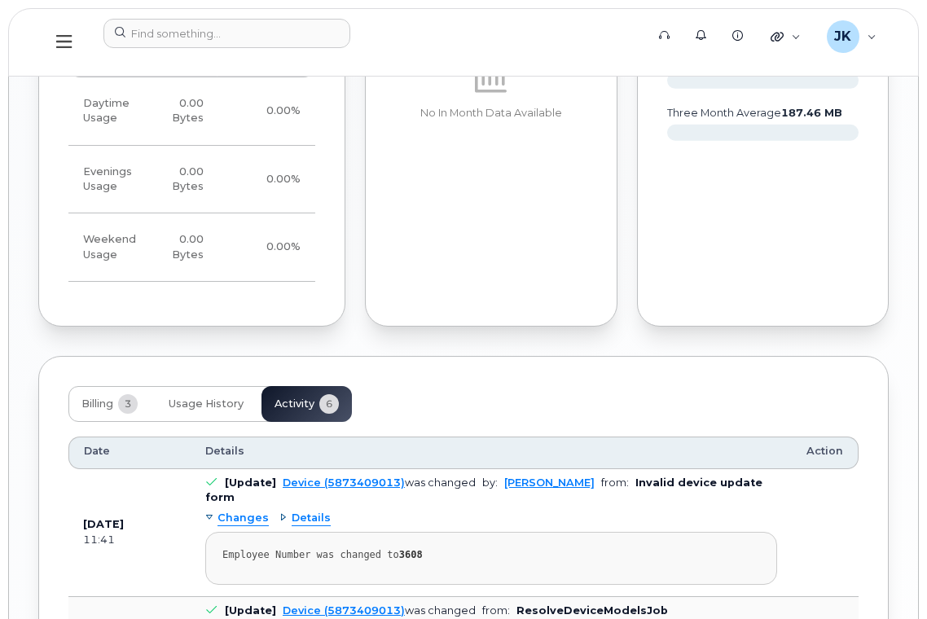
scroll to position [1165, 0]
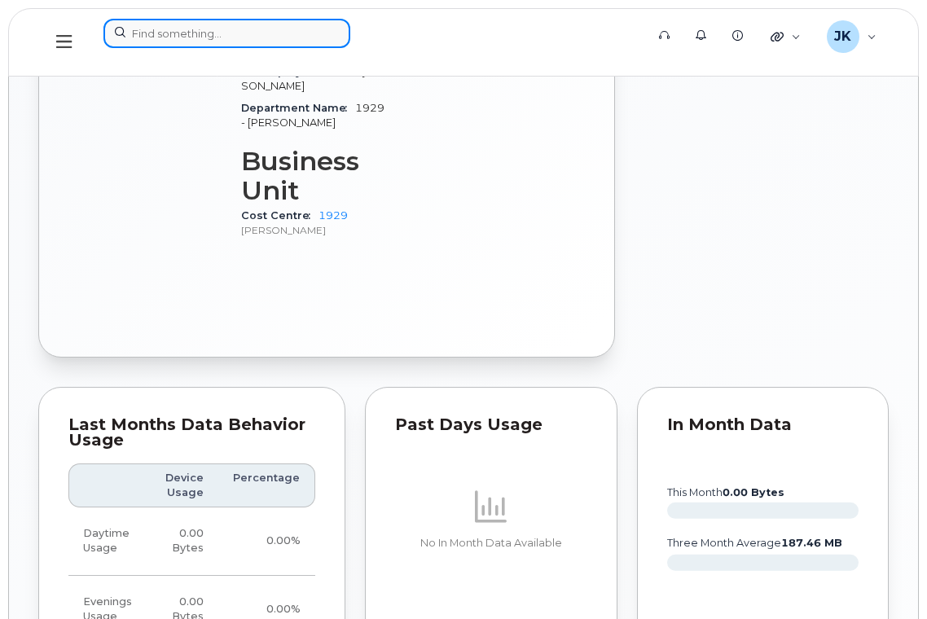
click at [284, 28] on input at bounding box center [226, 33] width 247 height 29
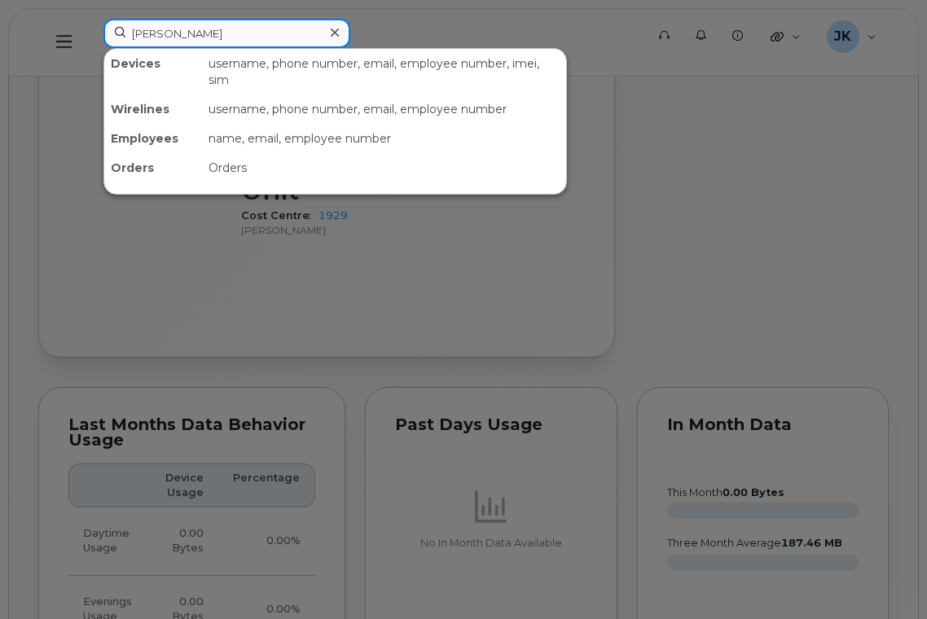
type input "[PERSON_NAME]"
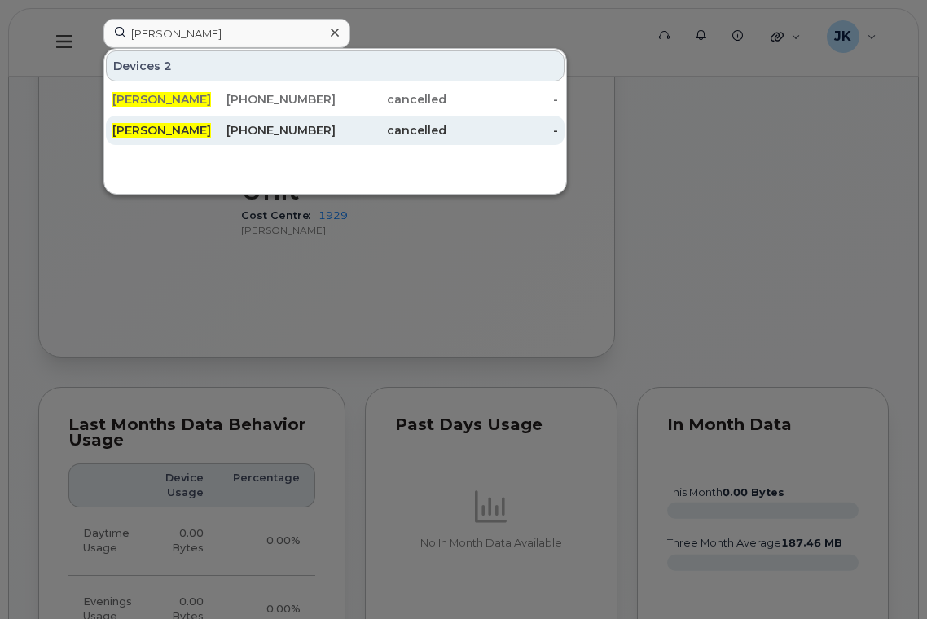
click at [131, 126] on span "[PERSON_NAME]" at bounding box center [161, 130] width 99 height 15
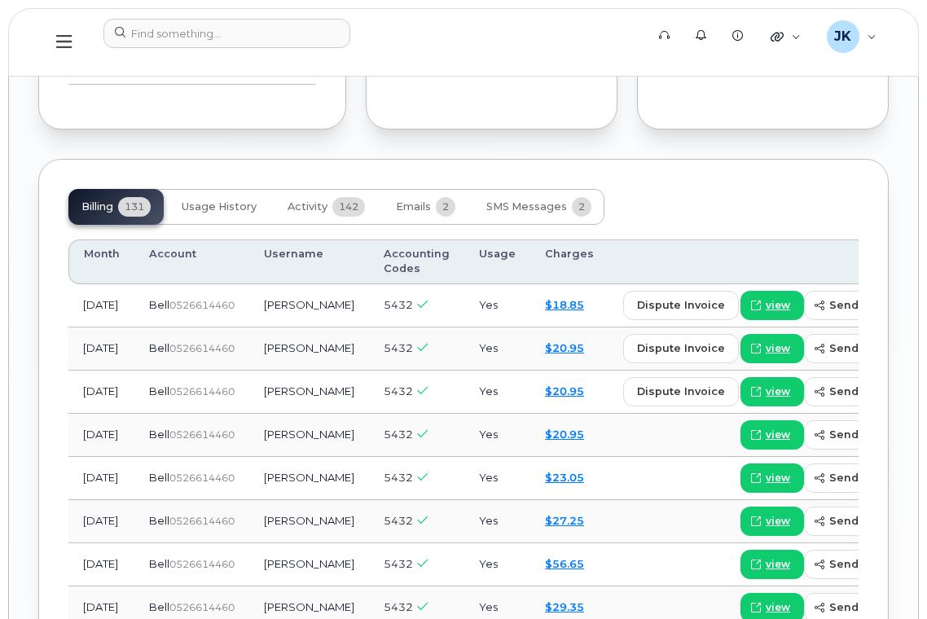
scroll to position [1846, 0]
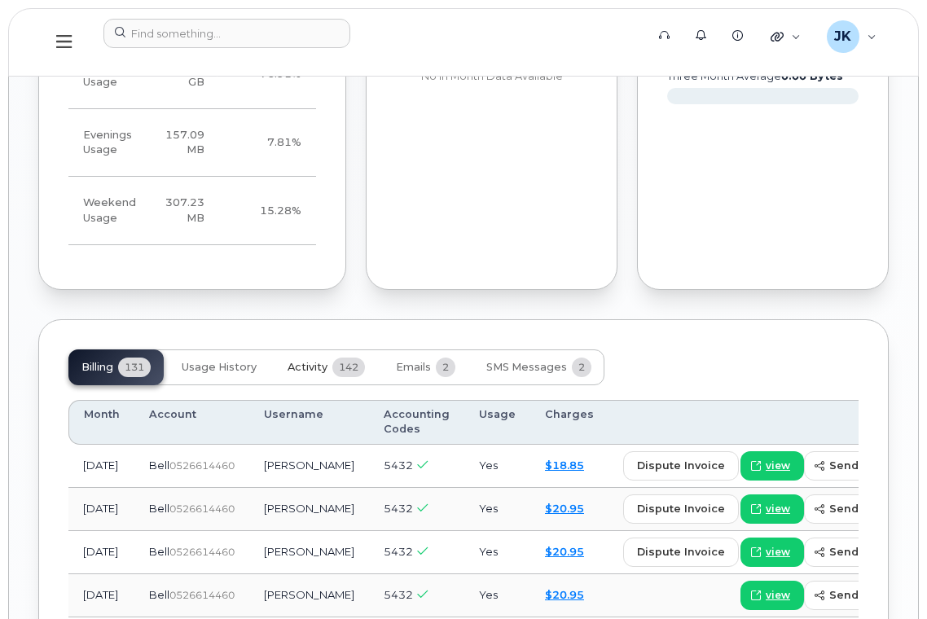
click at [294, 361] on span "Activity" at bounding box center [307, 367] width 40 height 13
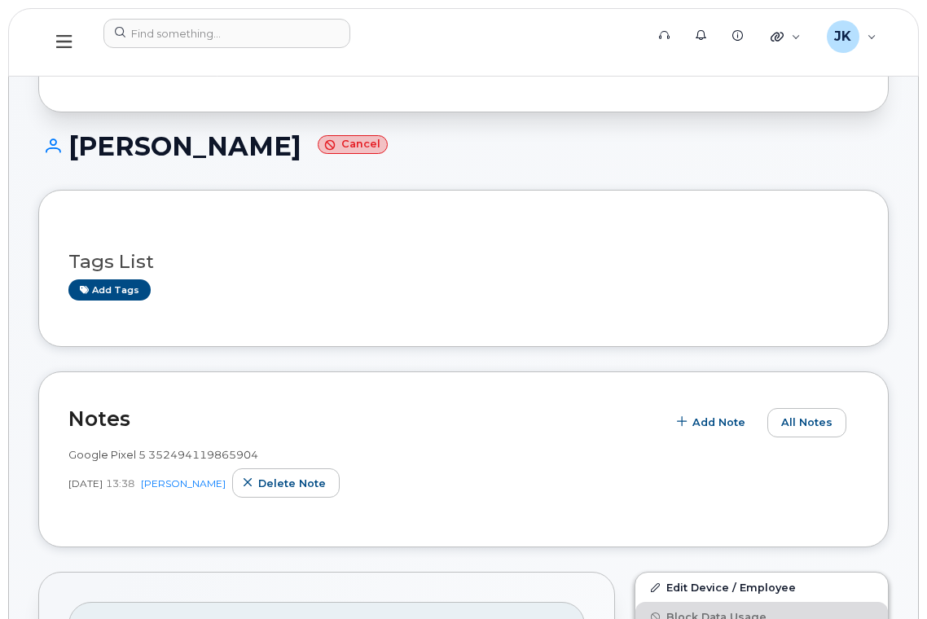
scroll to position [0, 0]
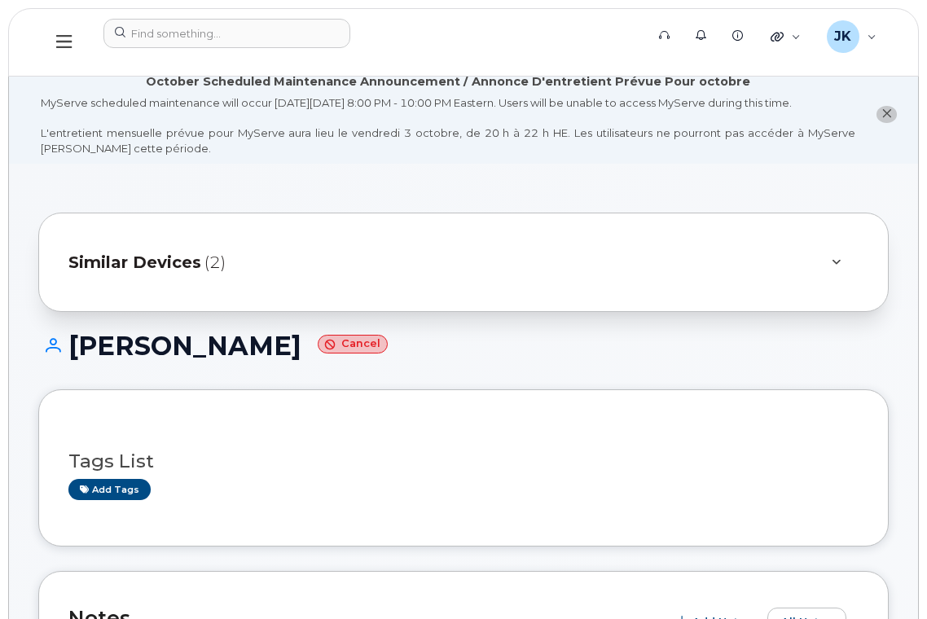
click at [98, 344] on h1 "Terry Korte Cancel" at bounding box center [463, 345] width 850 height 29
click at [98, 343] on h1 "Terry Korte Cancel" at bounding box center [463, 345] width 850 height 29
click at [179, 347] on h1 "Terry Korte Cancel" at bounding box center [463, 345] width 850 height 29
copy h1 "Terry Korte"
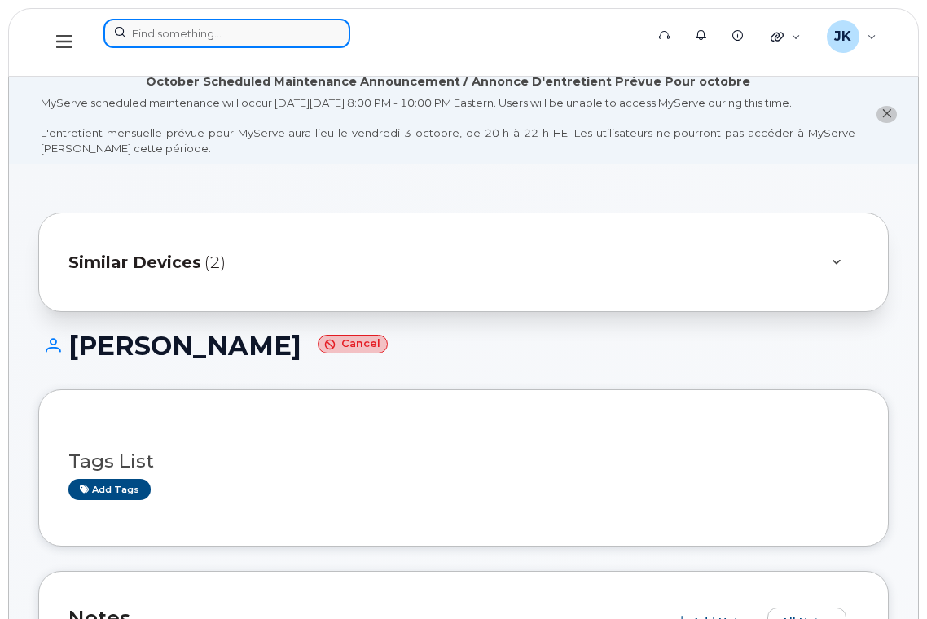
click at [208, 30] on input at bounding box center [226, 33] width 247 height 29
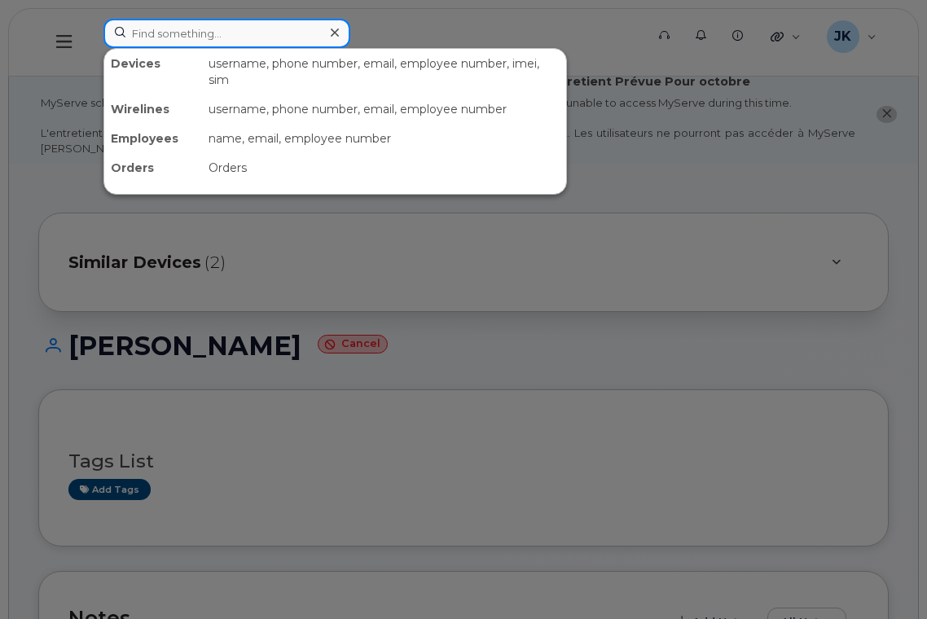
paste input "Terry Korte"
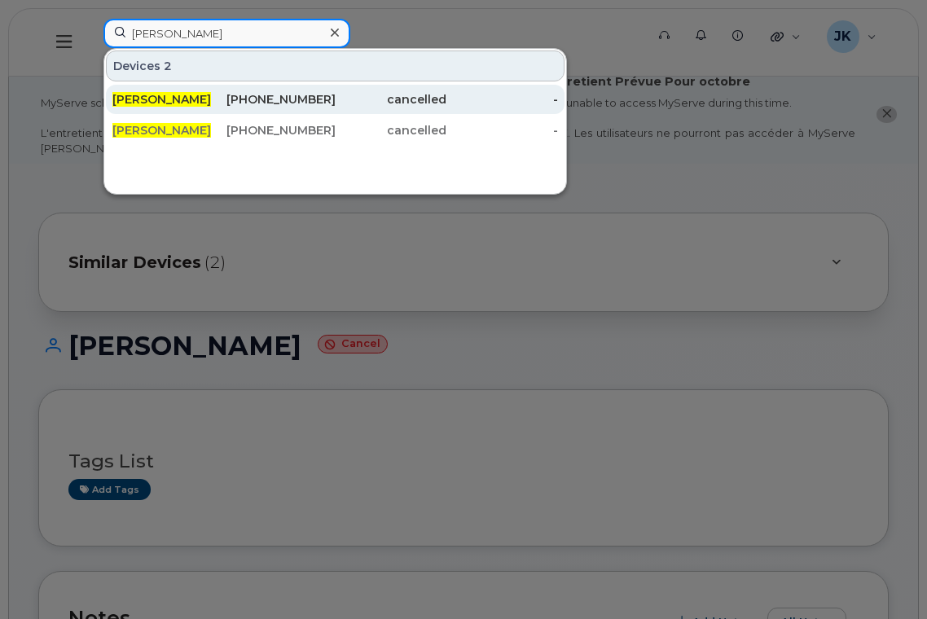
type input "Terry Korte"
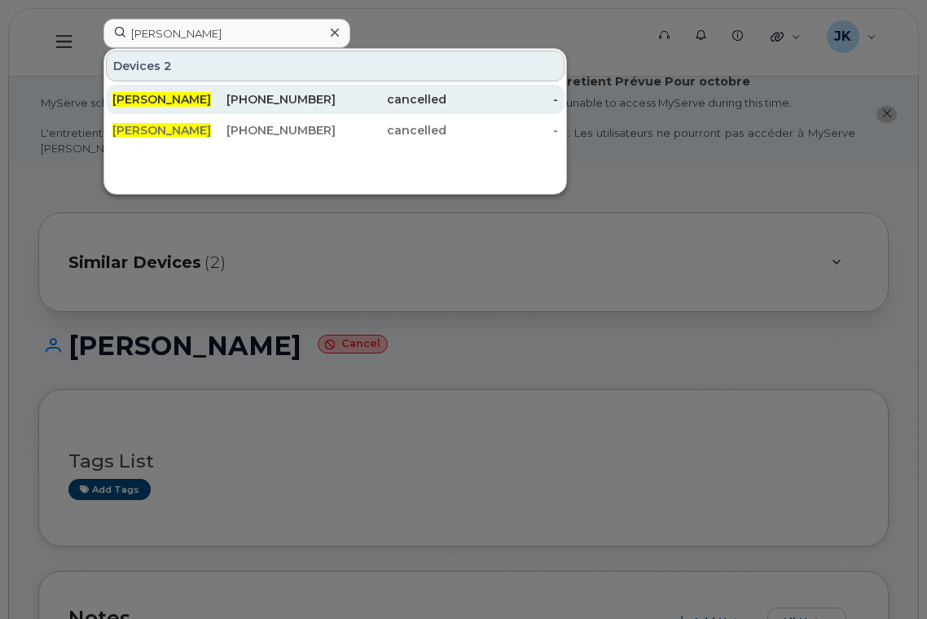
click at [160, 97] on span "Terry Korte" at bounding box center [161, 99] width 99 height 15
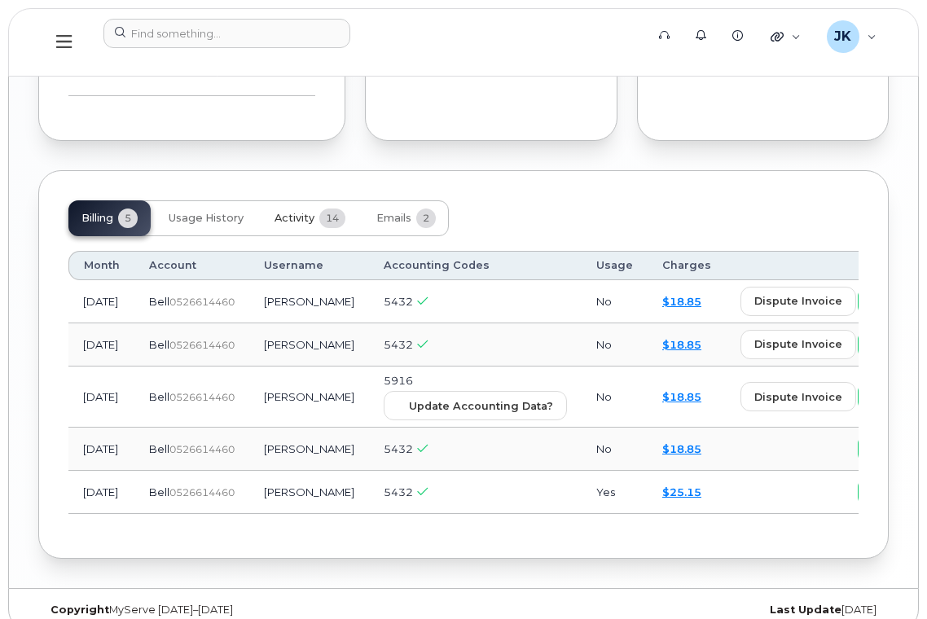
click at [279, 212] on span "Activity" at bounding box center [294, 218] width 40 height 13
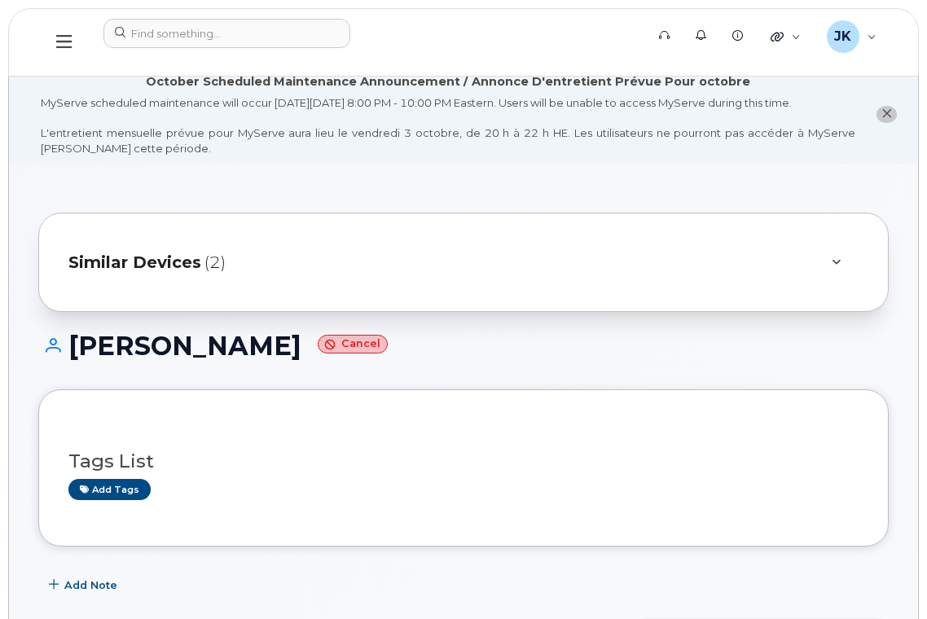
click at [68, 32] on button at bounding box center [64, 42] width 52 height 47
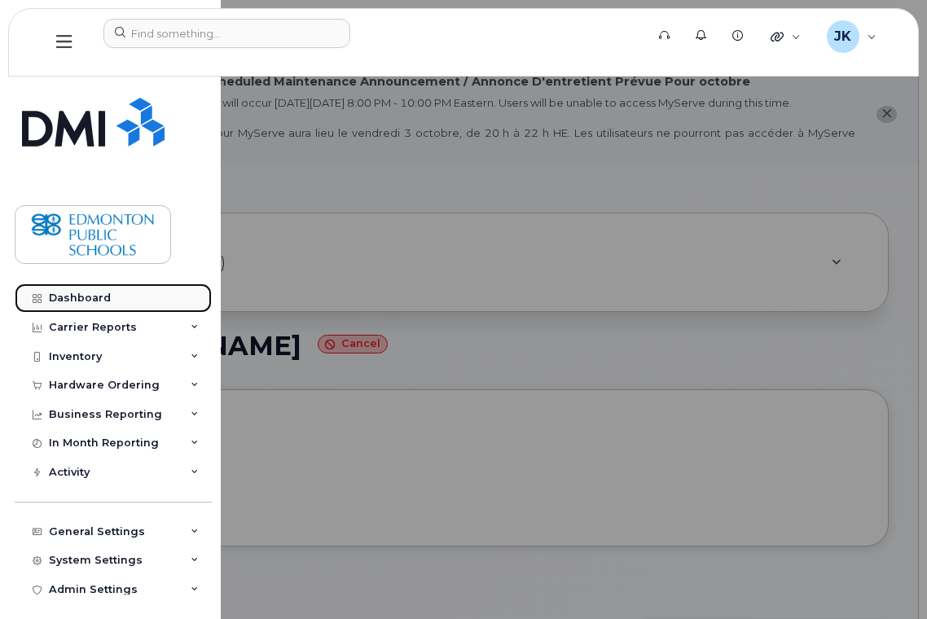
click at [72, 297] on div "Dashboard" at bounding box center [80, 298] width 62 height 13
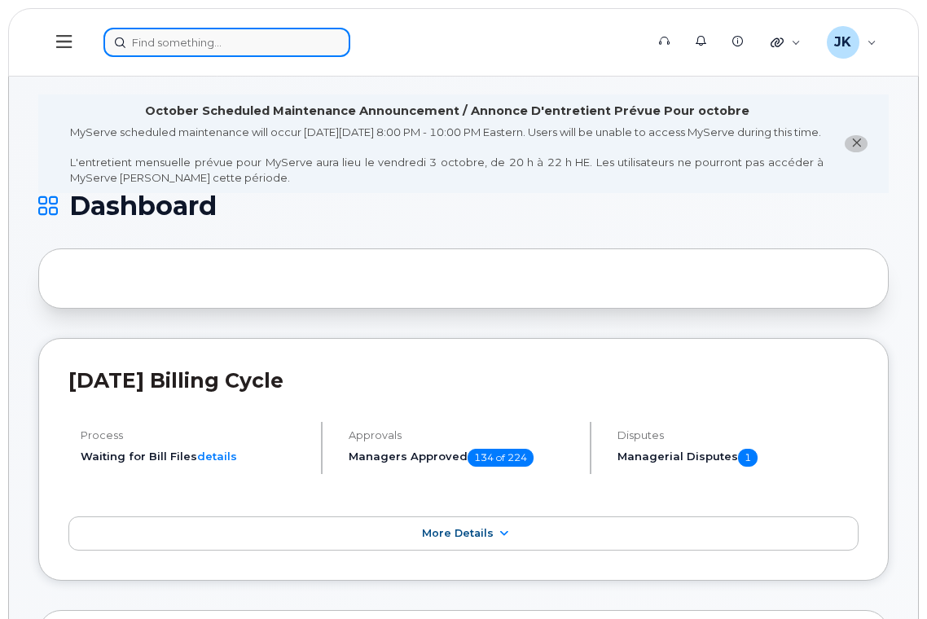
click at [203, 49] on input at bounding box center [226, 42] width 247 height 29
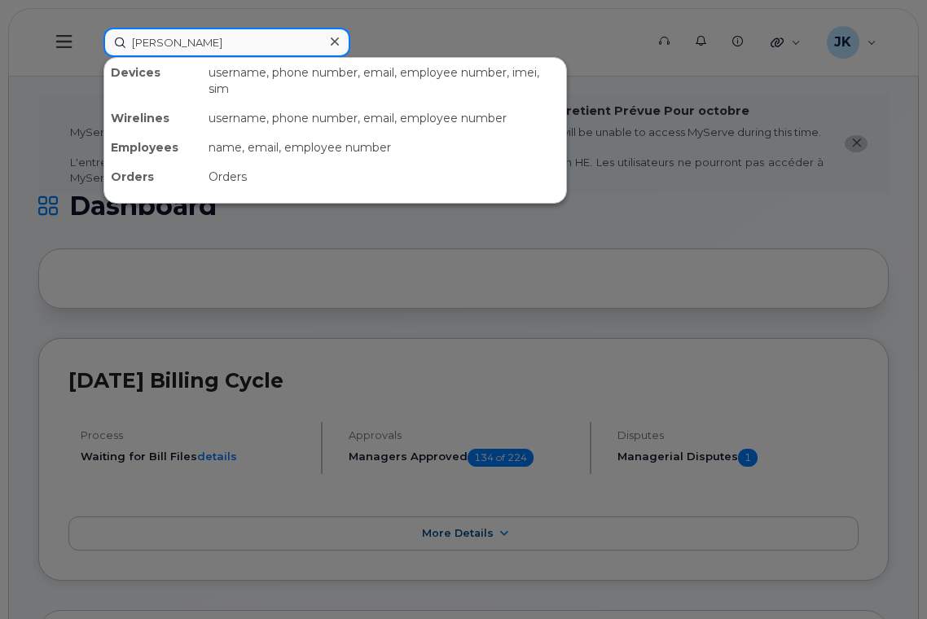
type input "[PERSON_NAME]"
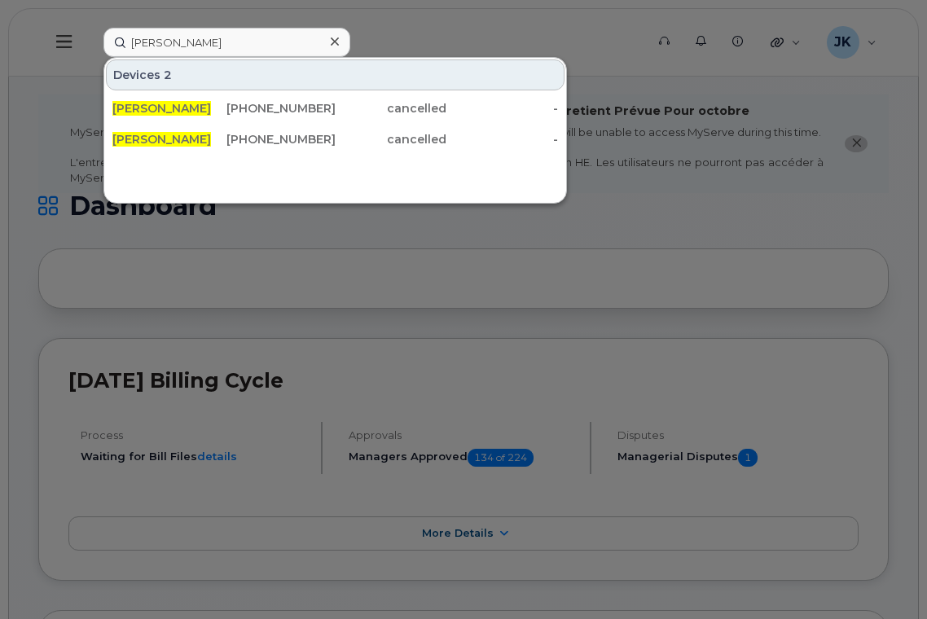
drag, startPoint x: 265, startPoint y: 135, endPoint x: 298, endPoint y: 162, distance: 42.2
click at [265, 135] on div "[PHONE_NUMBER]" at bounding box center [280, 139] width 112 height 16
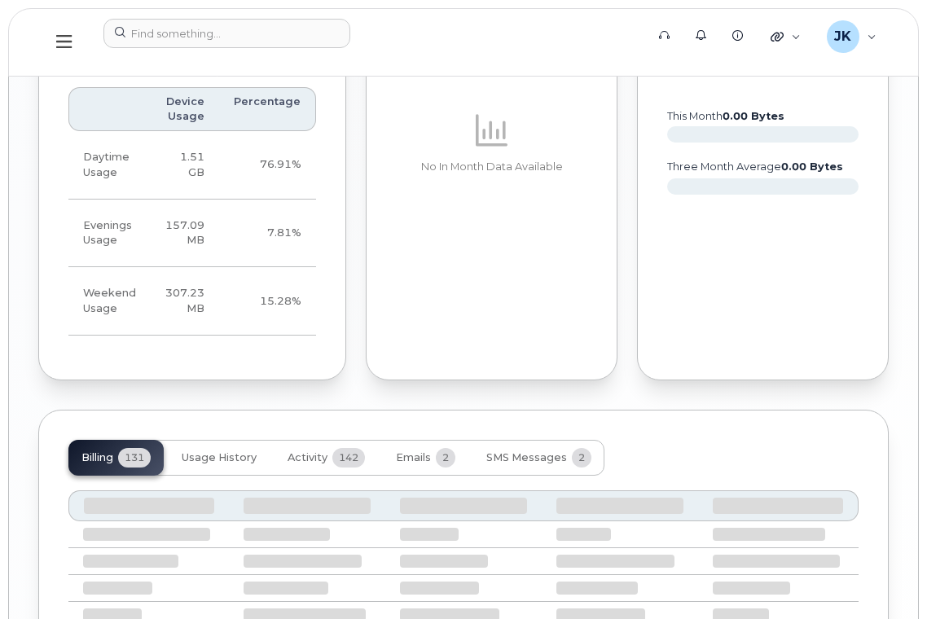
scroll to position [1942, 0]
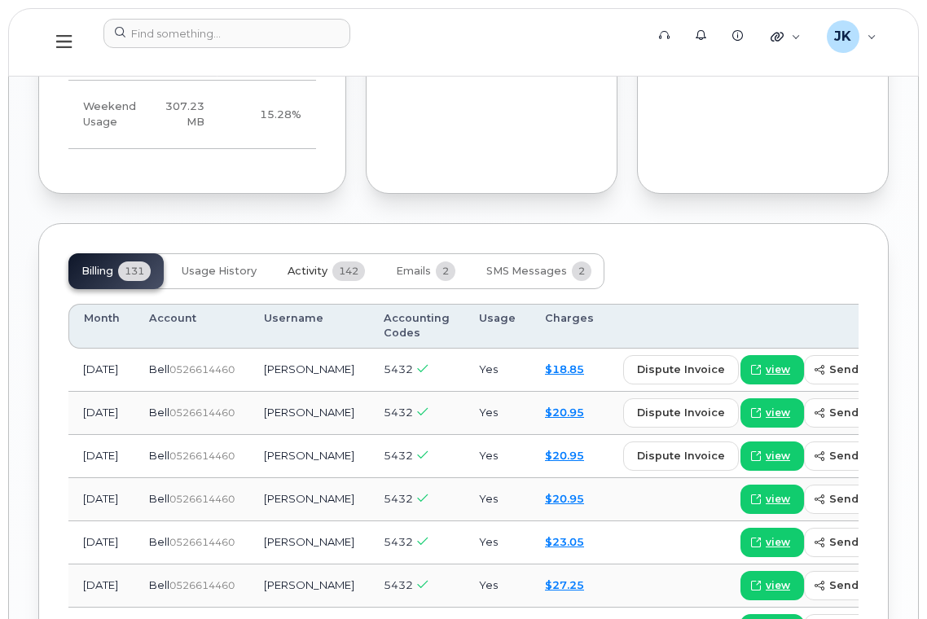
click at [316, 265] on span "Activity" at bounding box center [307, 271] width 40 height 13
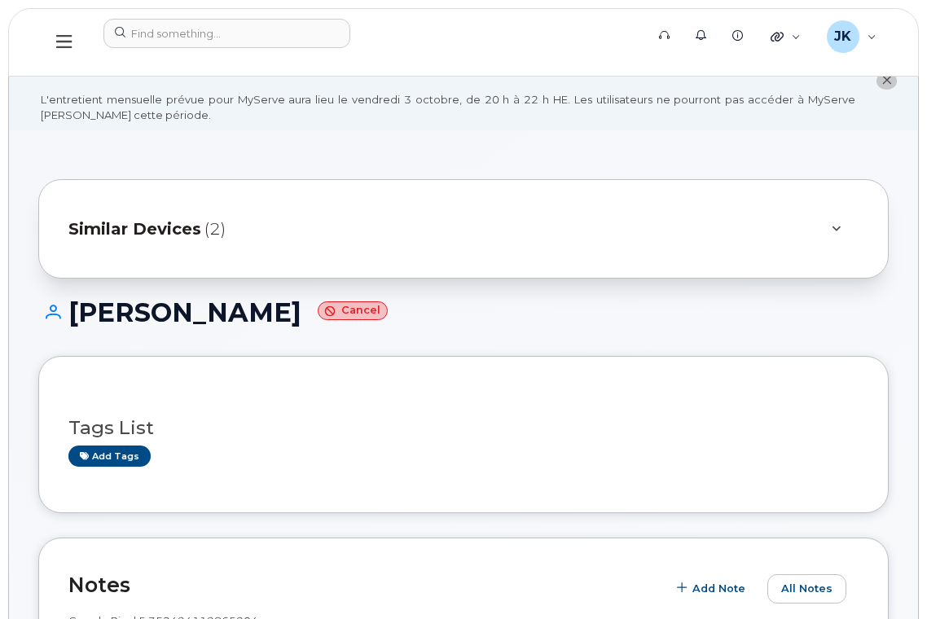
scroll to position [0, 0]
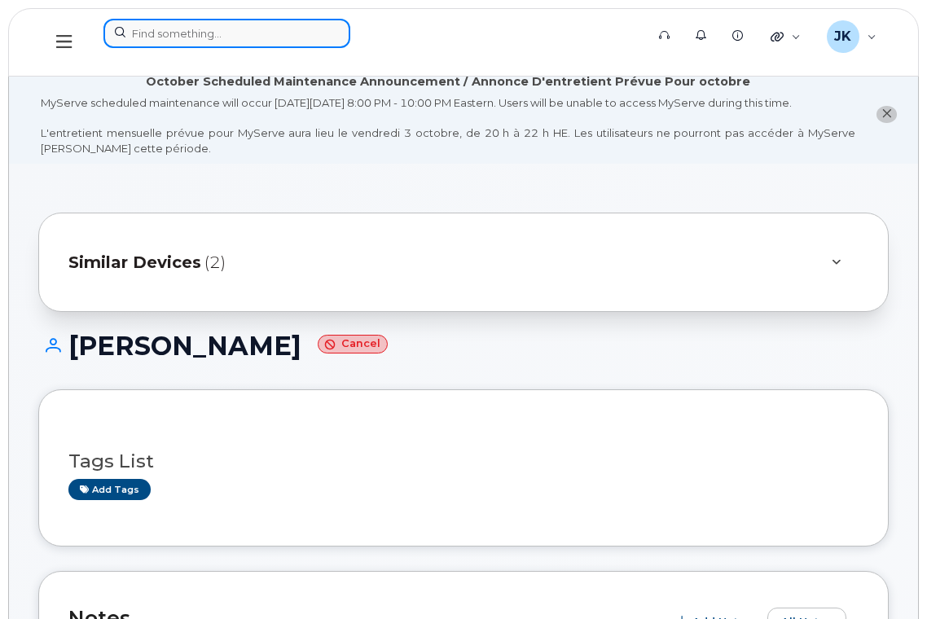
click at [222, 34] on input at bounding box center [226, 33] width 247 height 29
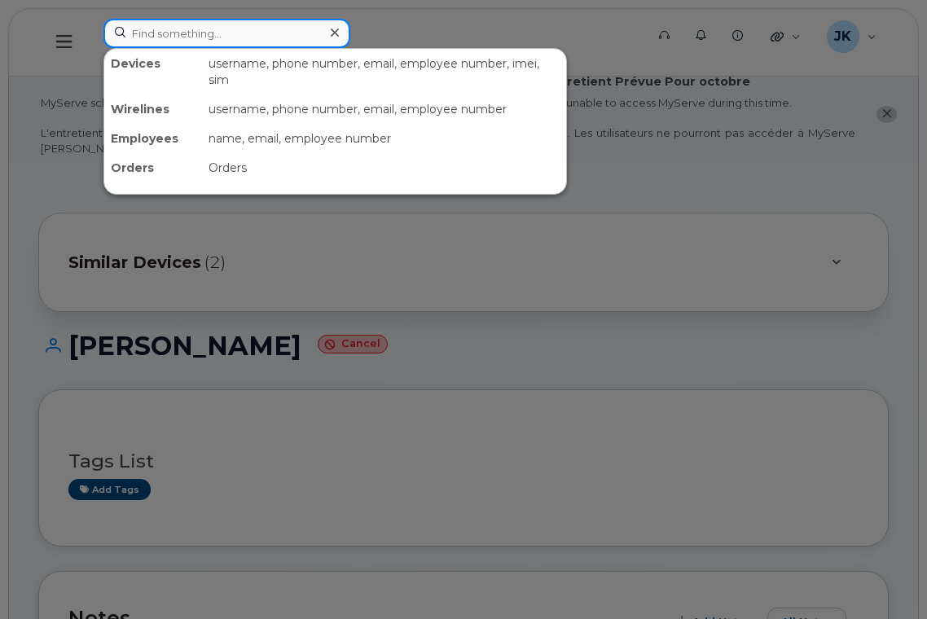
paste input "5873364519"
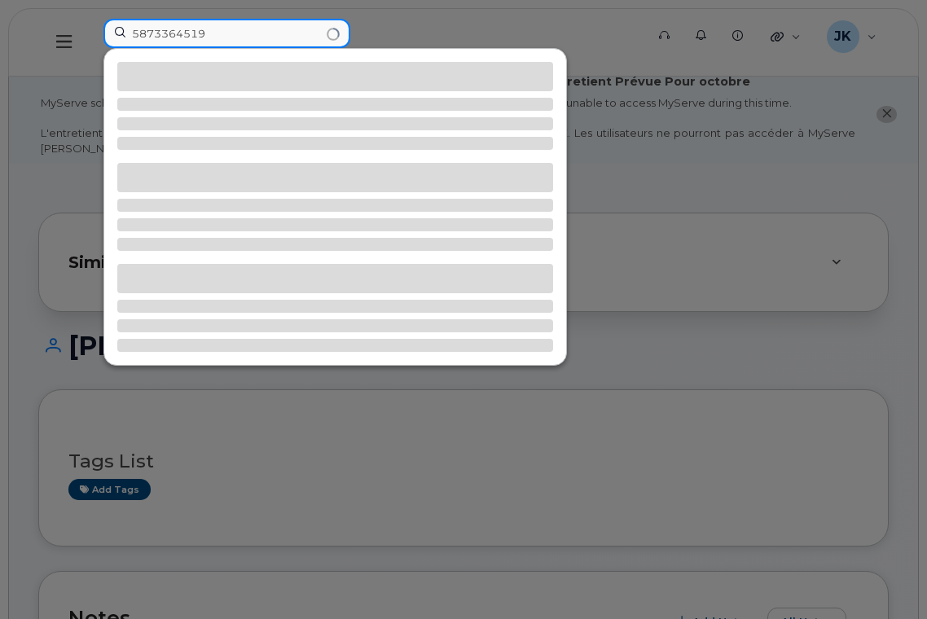
type input "5873364519"
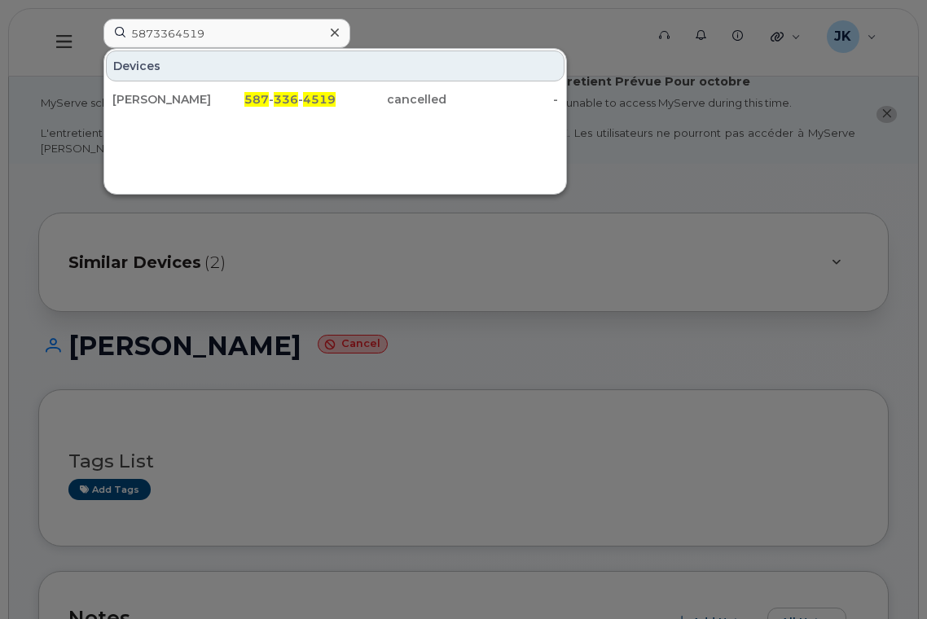
click at [176, 102] on div "[PERSON_NAME]" at bounding box center [168, 99] width 112 height 16
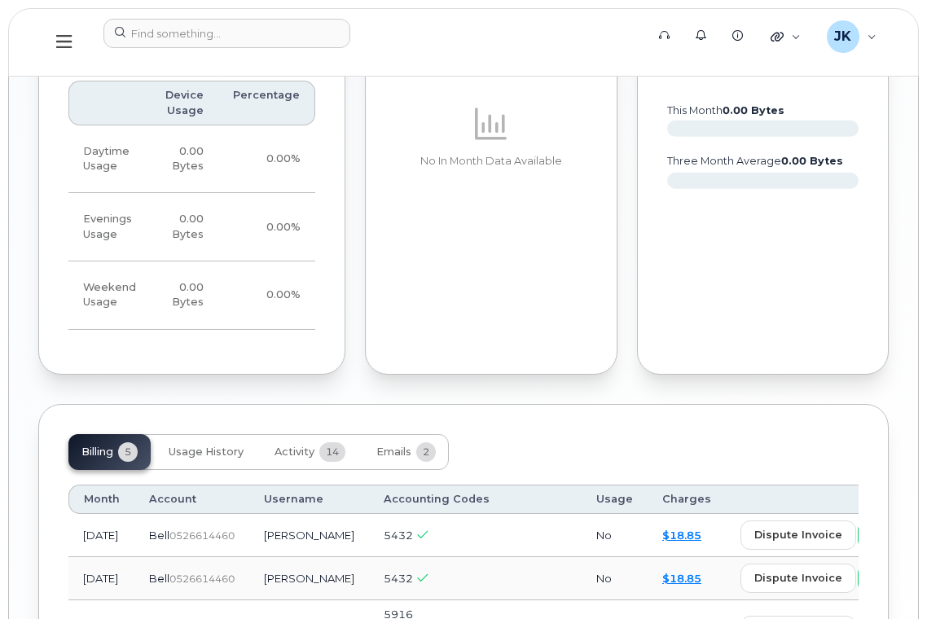
scroll to position [1737, 0]
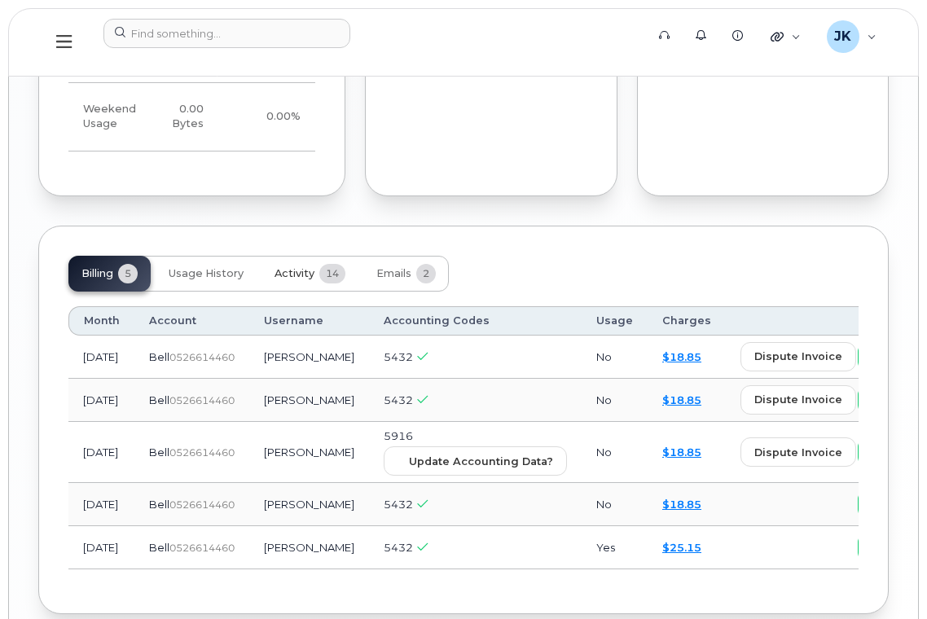
click at [287, 267] on span "Activity" at bounding box center [294, 273] width 40 height 13
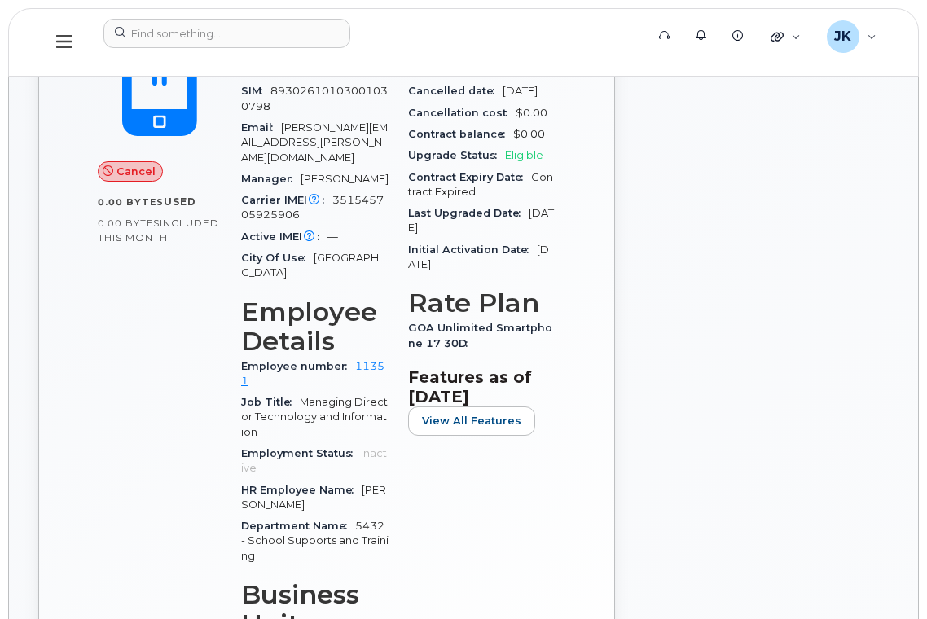
scroll to position [377, 0]
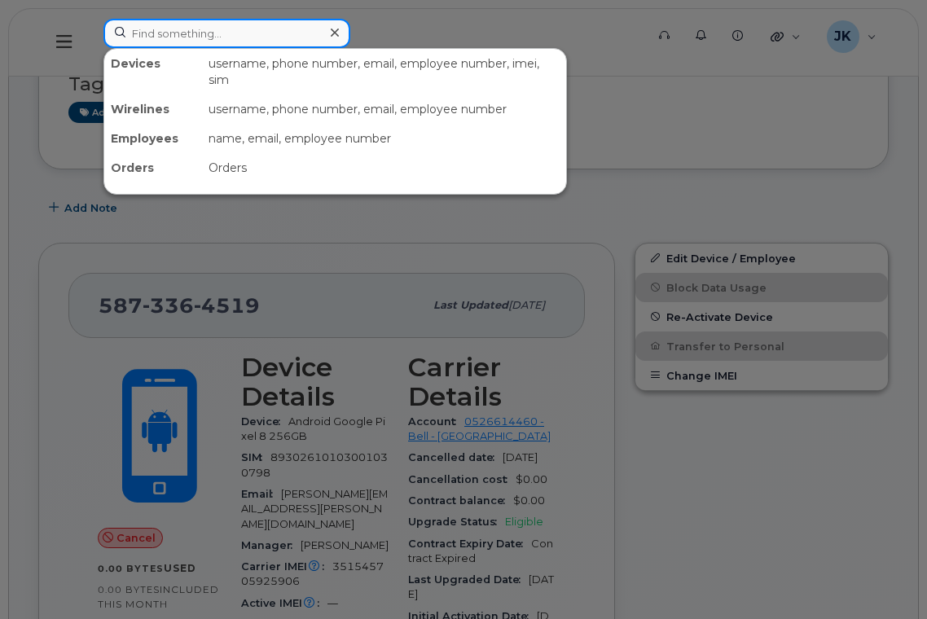
click at [179, 42] on input at bounding box center [226, 33] width 247 height 29
paste input "7807186477"
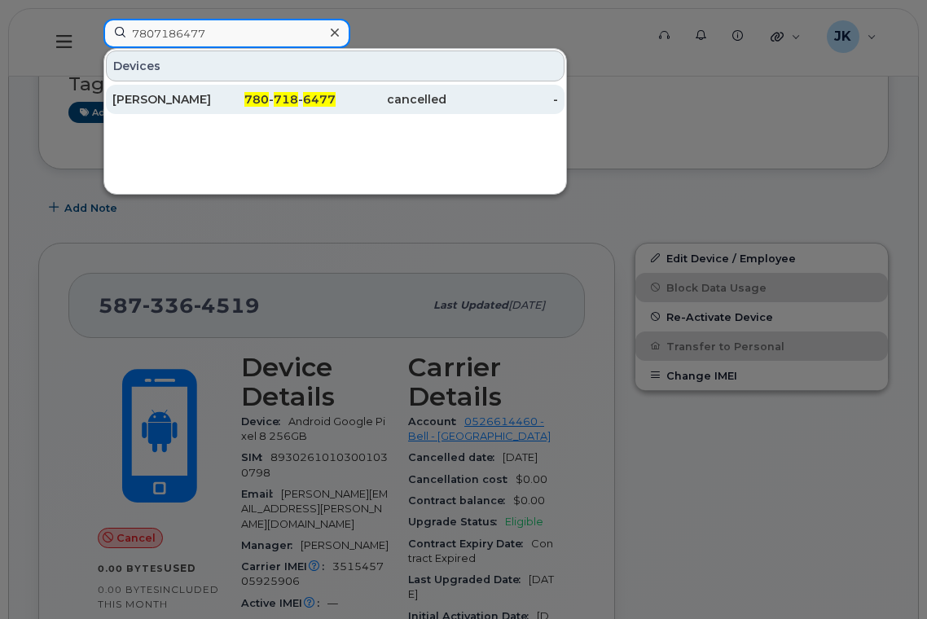
type input "7807186477"
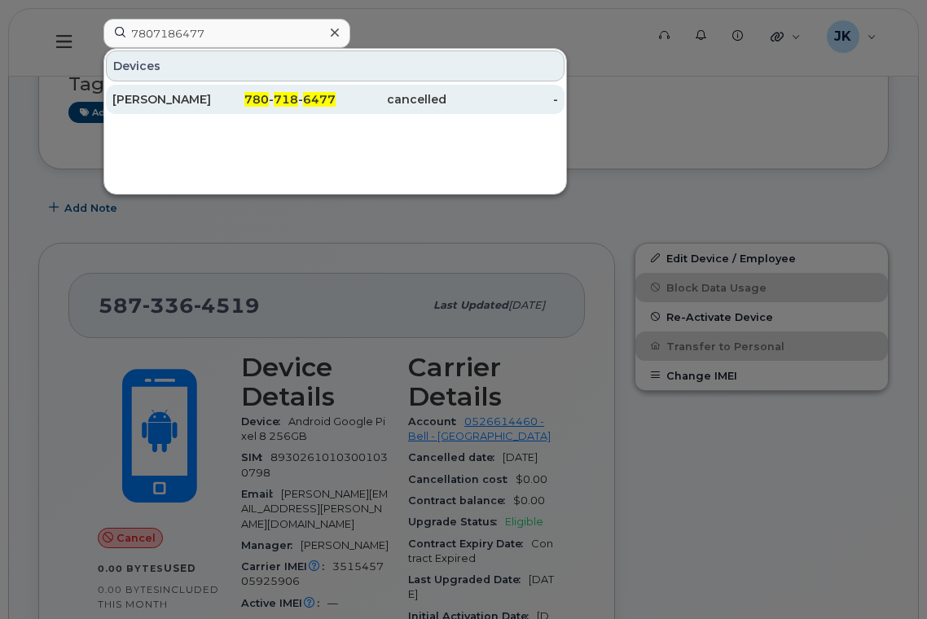
drag, startPoint x: 194, startPoint y: 96, endPoint x: 218, endPoint y: 110, distance: 28.1
click at [194, 96] on div "[PERSON_NAME]" at bounding box center [168, 99] width 112 height 16
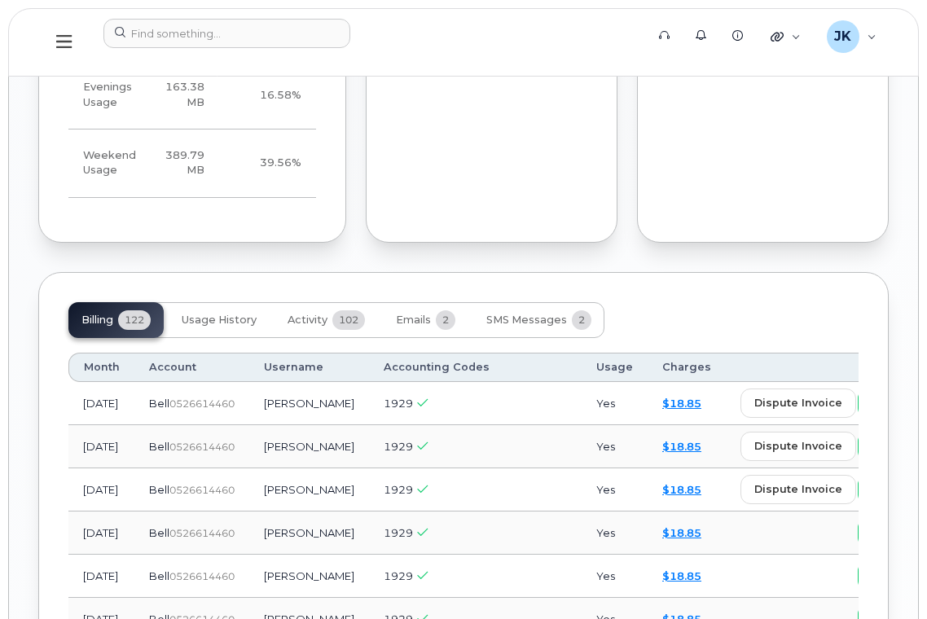
scroll to position [1954, 0]
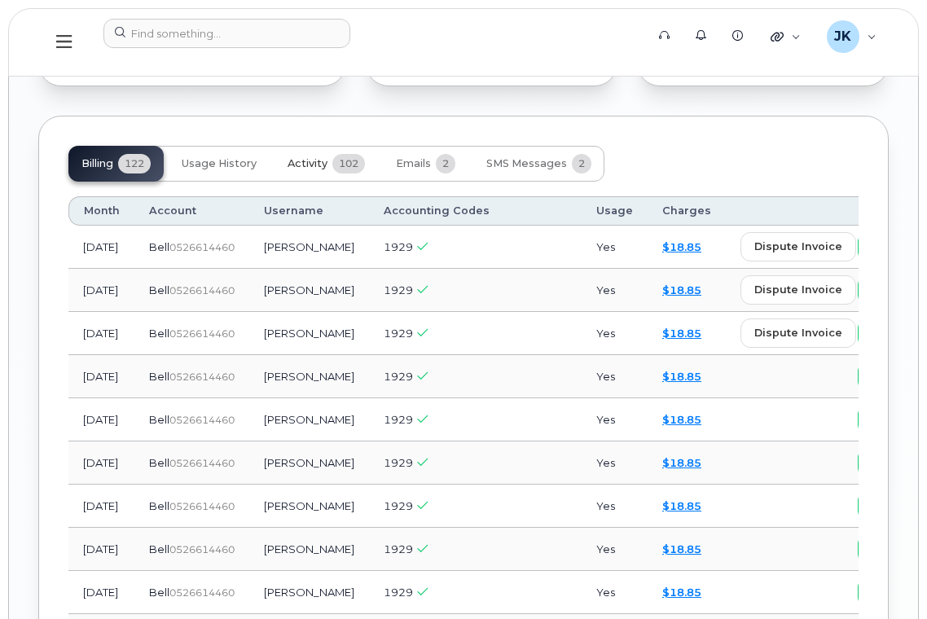
click at [305, 157] on span "Activity" at bounding box center [307, 163] width 40 height 13
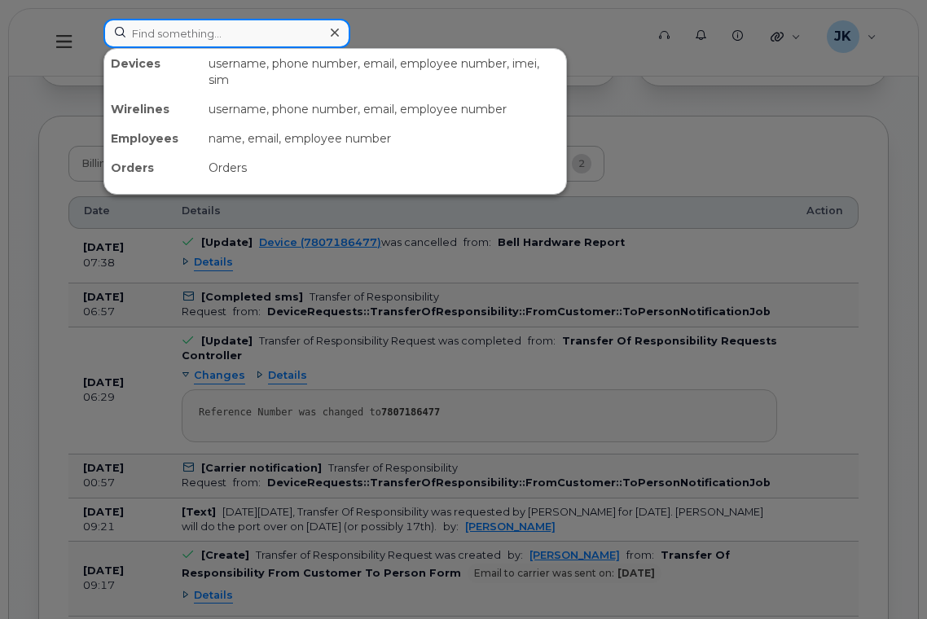
click at [211, 26] on input at bounding box center [226, 33] width 247 height 29
paste input "5873409013"
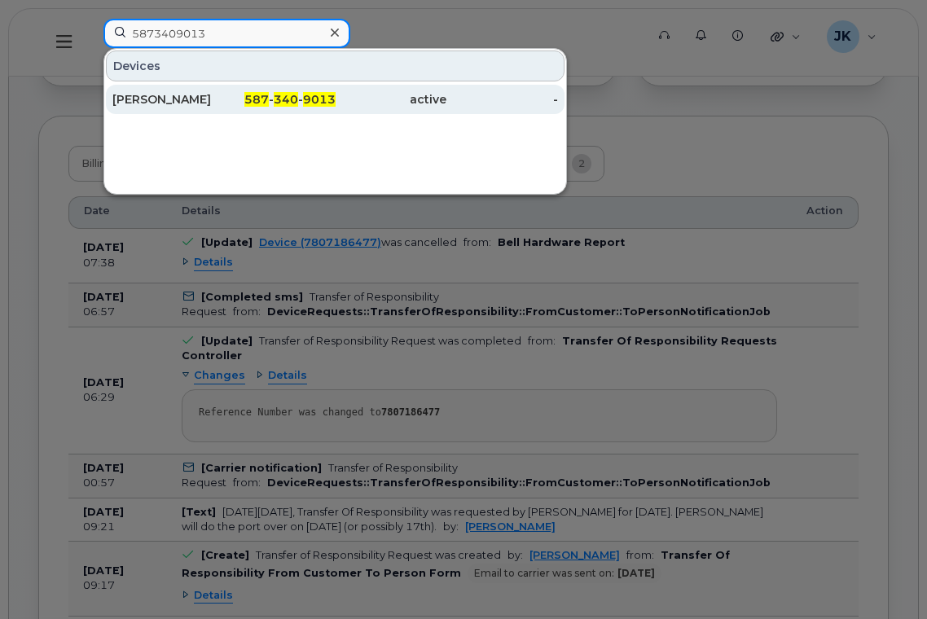
type input "5873409013"
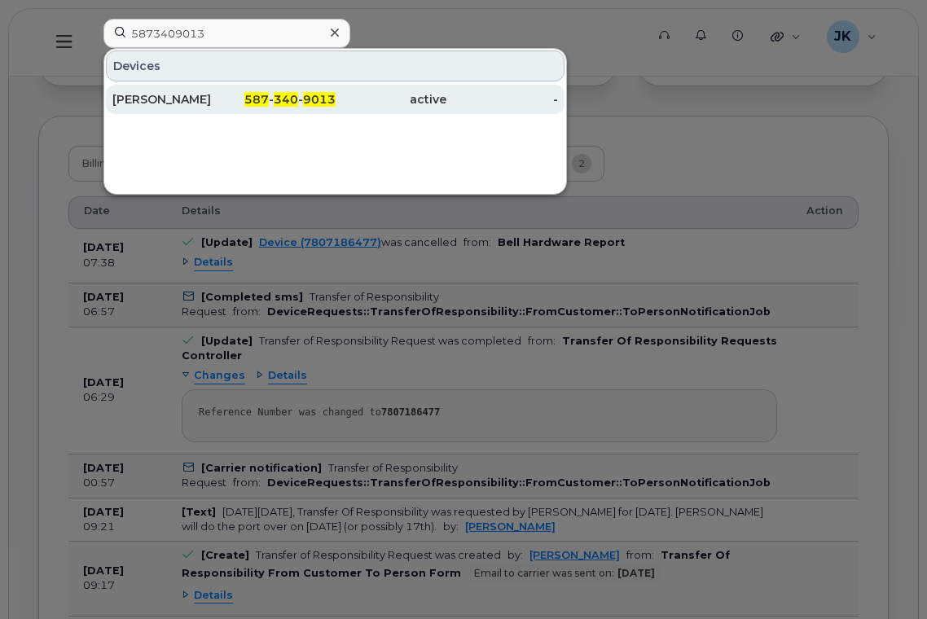
click at [217, 99] on div "[PERSON_NAME]" at bounding box center [168, 99] width 112 height 16
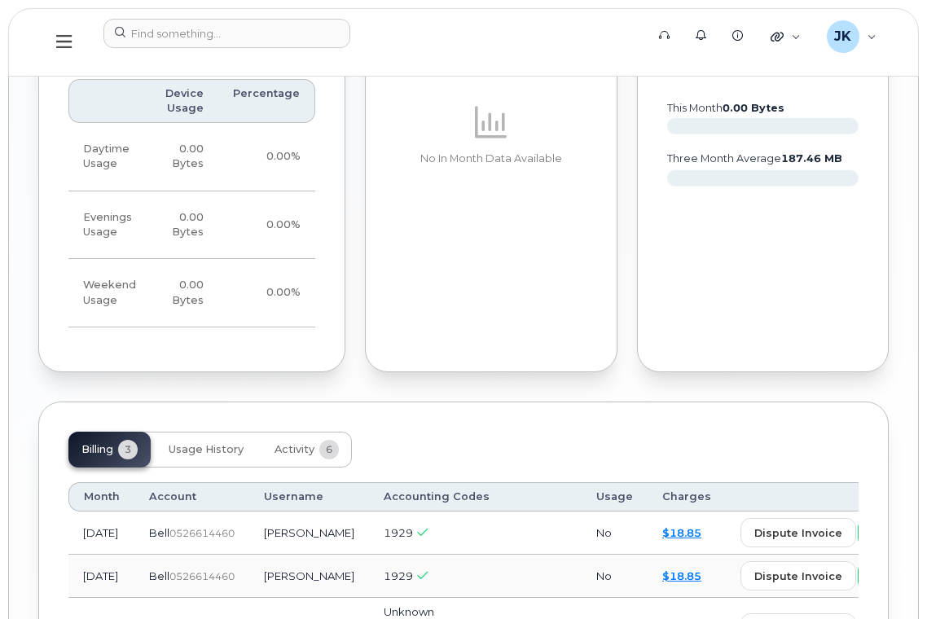
scroll to position [1708, 0]
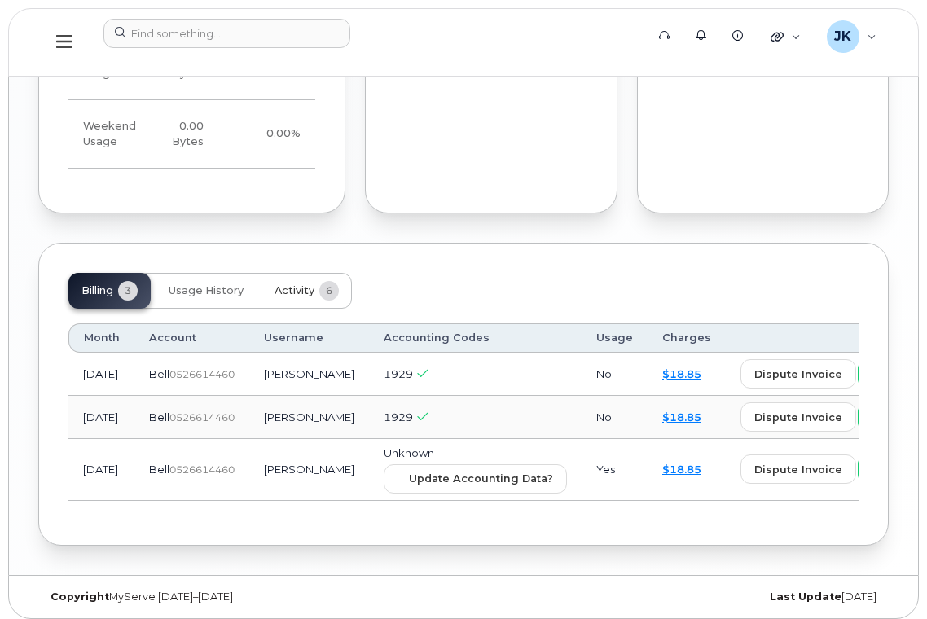
click at [287, 284] on span "Activity" at bounding box center [294, 290] width 40 height 13
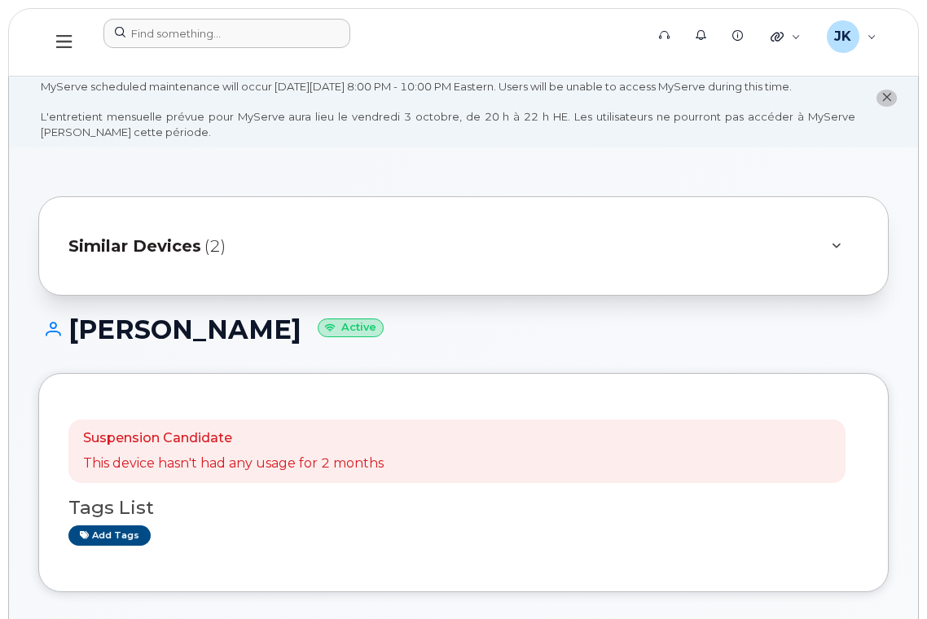
scroll to position [0, 0]
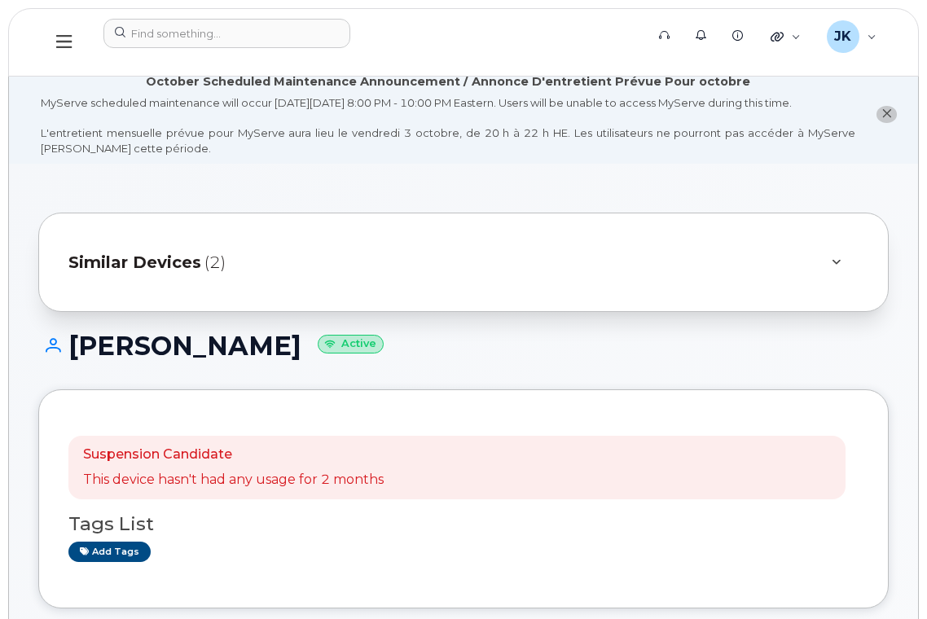
drag, startPoint x: 151, startPoint y: 351, endPoint x: 334, endPoint y: 353, distance: 183.2
click at [334, 353] on h1 "Daniel Vandermeer Active" at bounding box center [463, 345] width 850 height 29
copy h1 "[PERSON_NAME]"
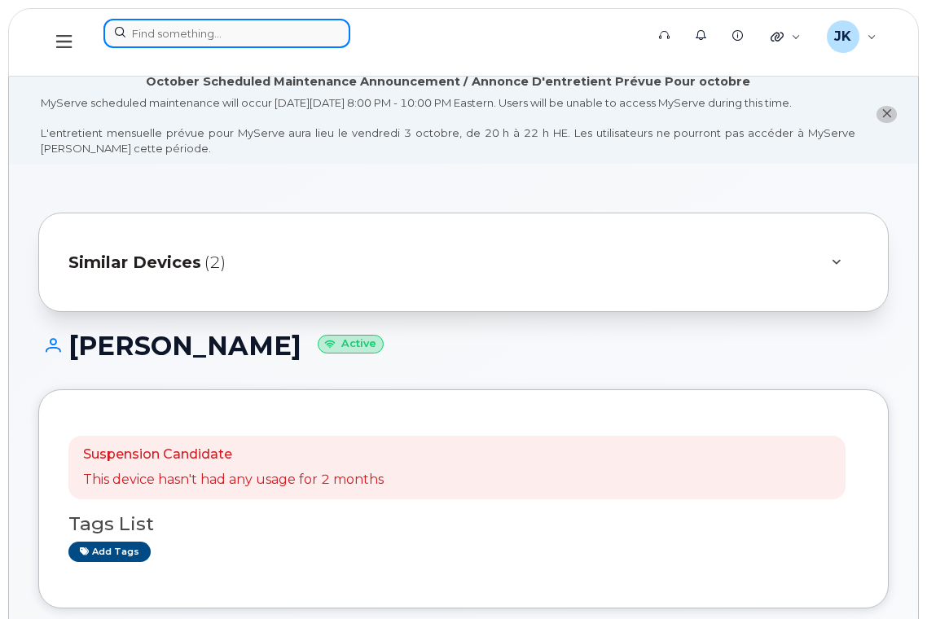
click at [159, 33] on input at bounding box center [226, 33] width 247 height 29
paste input "[PERSON_NAME]"
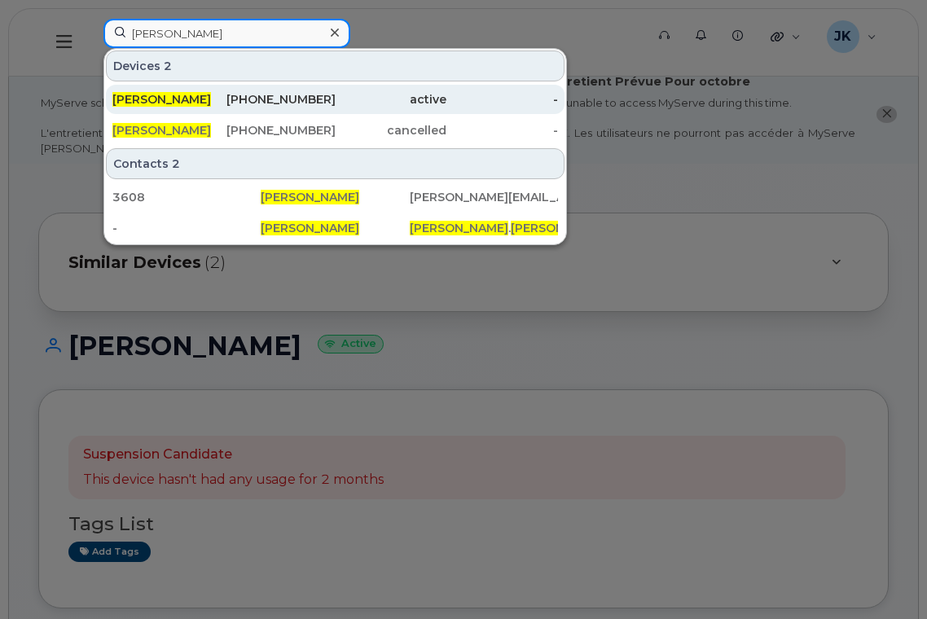
type input "[PERSON_NAME]"
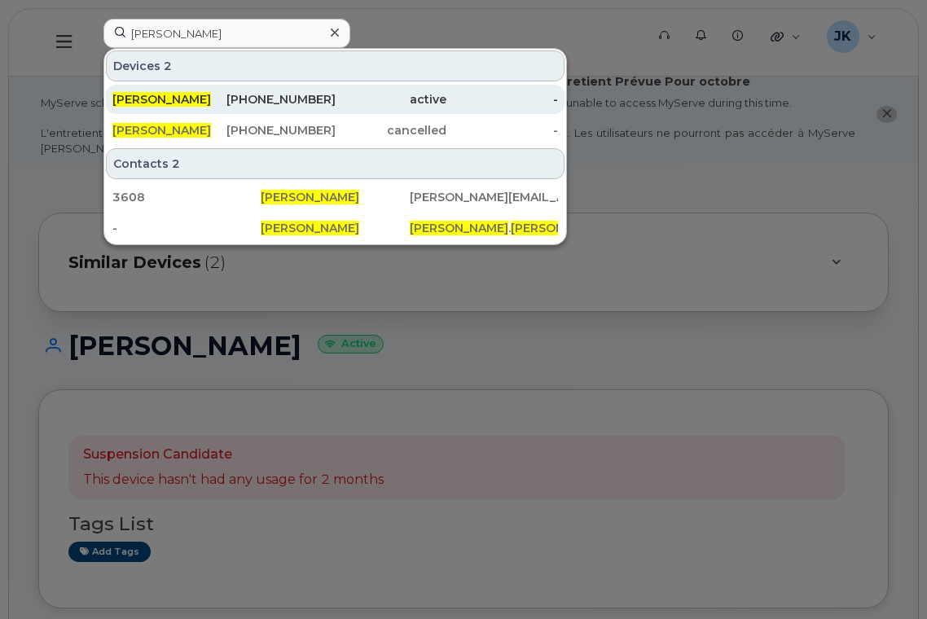
click at [156, 99] on span "[PERSON_NAME]" at bounding box center [161, 99] width 99 height 15
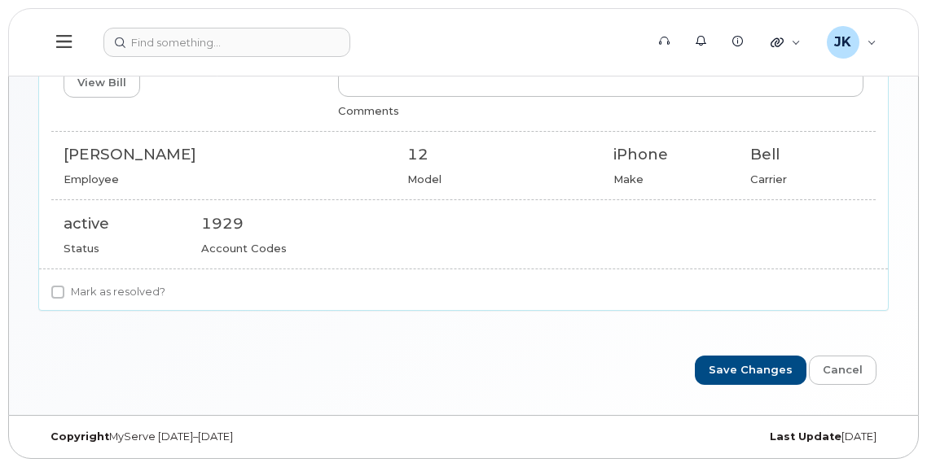
scroll to position [222, 0]
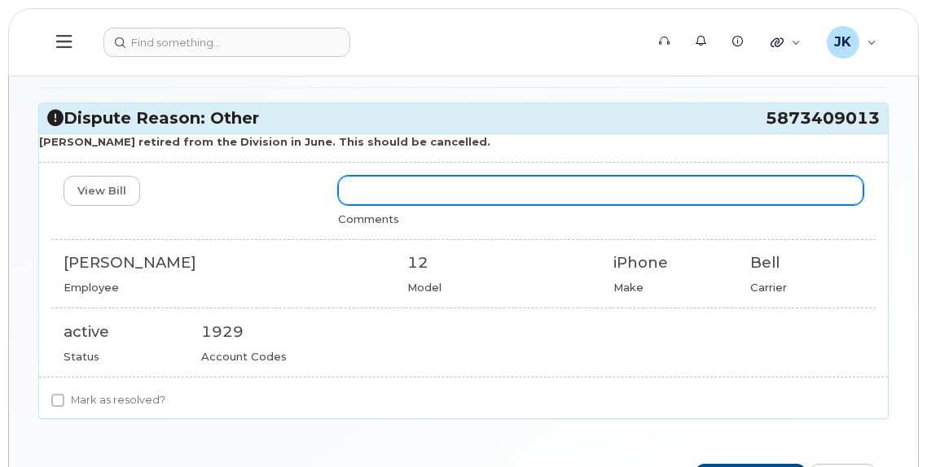
click at [373, 196] on input "text" at bounding box center [600, 190] width 525 height 29
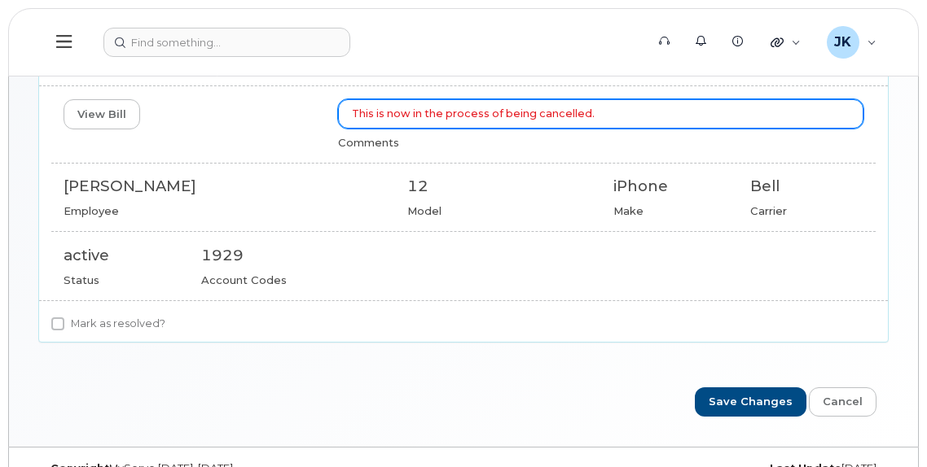
scroll to position [331, 0]
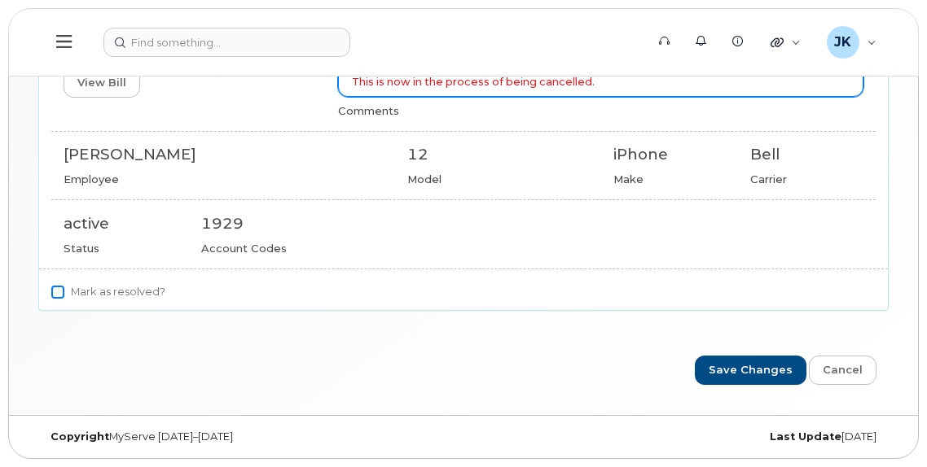
type input "This is now in the process of being cancelled."
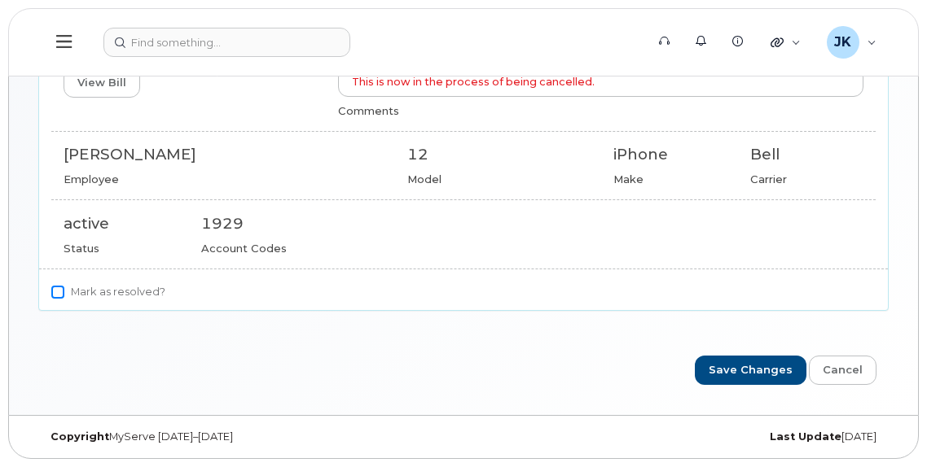
click at [54, 291] on input "Mark as resolved?" at bounding box center [57, 292] width 13 height 13
checkbox input "true"
click at [740, 373] on input "Save Changes" at bounding box center [751, 371] width 112 height 30
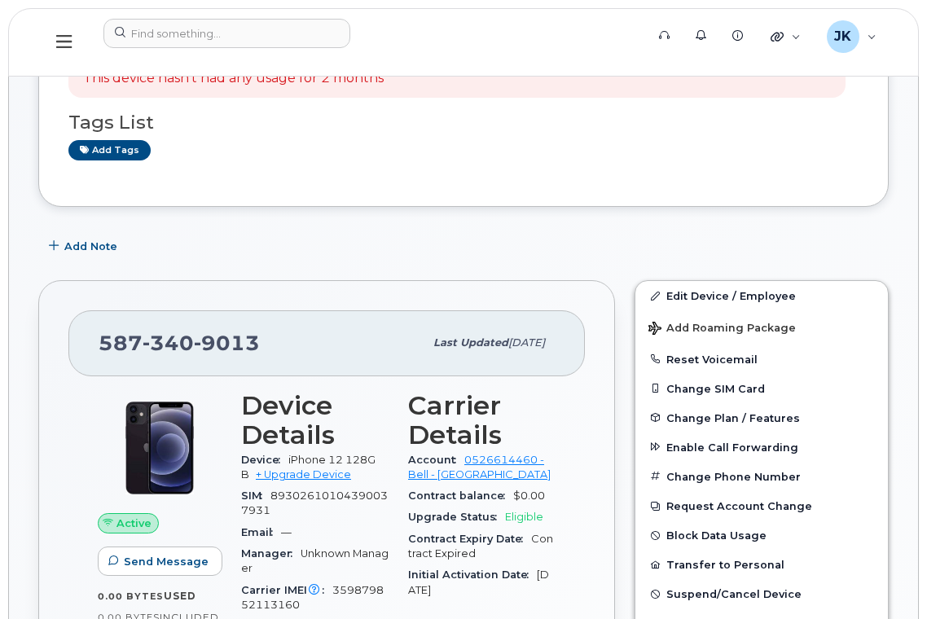
scroll to position [434, 0]
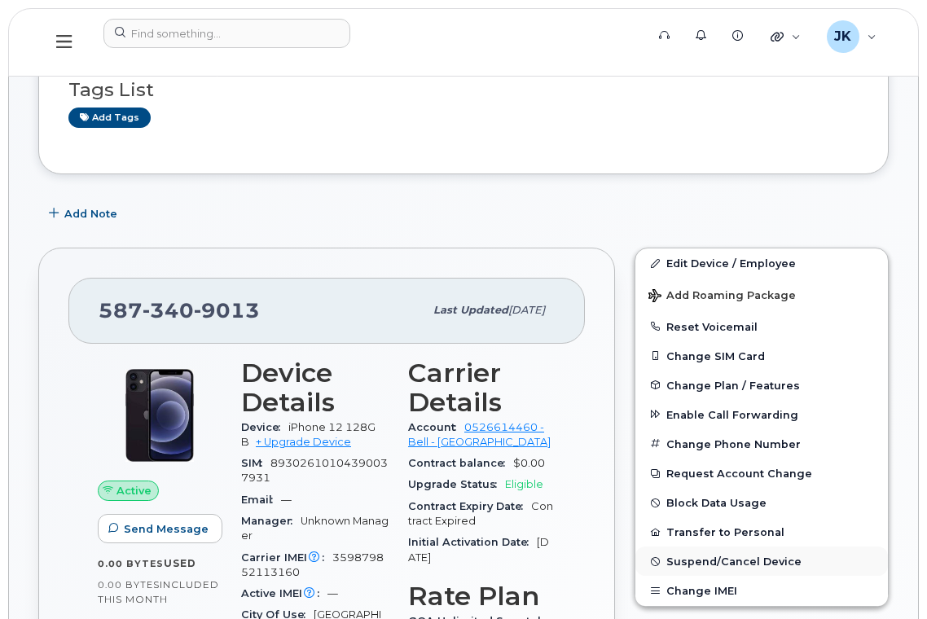
click at [717, 562] on span "Suspend/Cancel Device" at bounding box center [733, 561] width 135 height 12
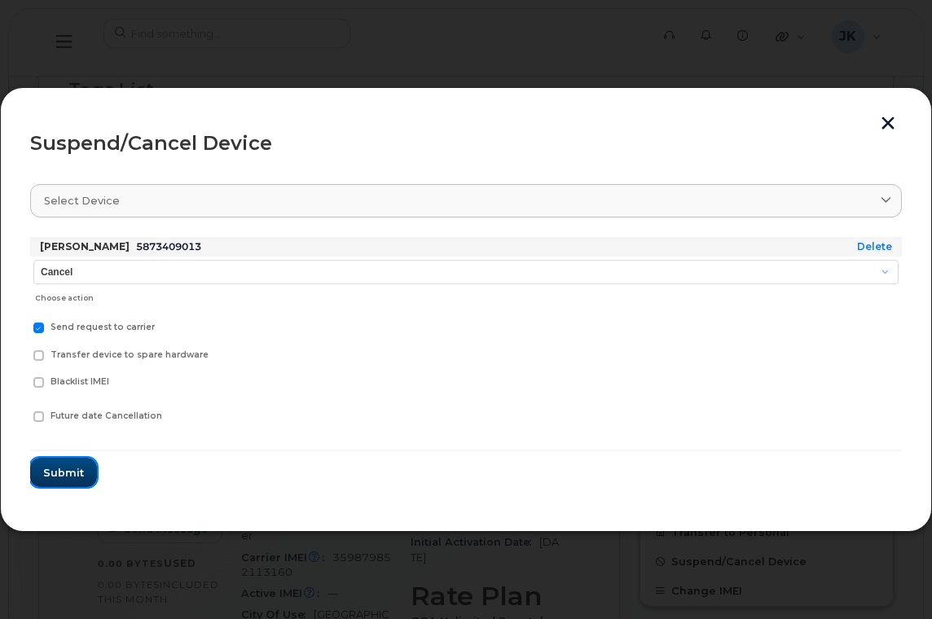
click at [58, 475] on span "Submit" at bounding box center [63, 472] width 41 height 15
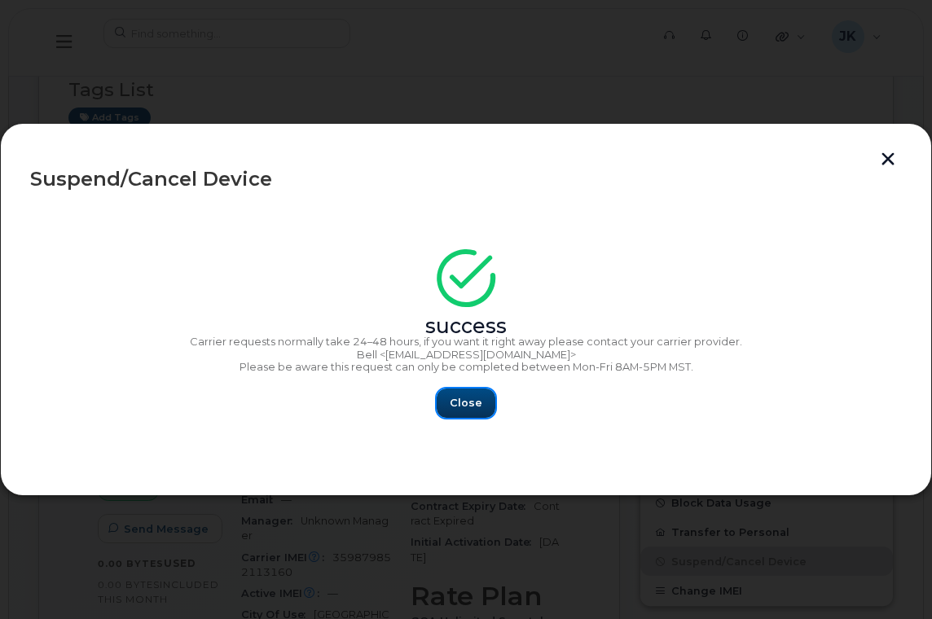
click at [479, 397] on span "Close" at bounding box center [466, 402] width 33 height 15
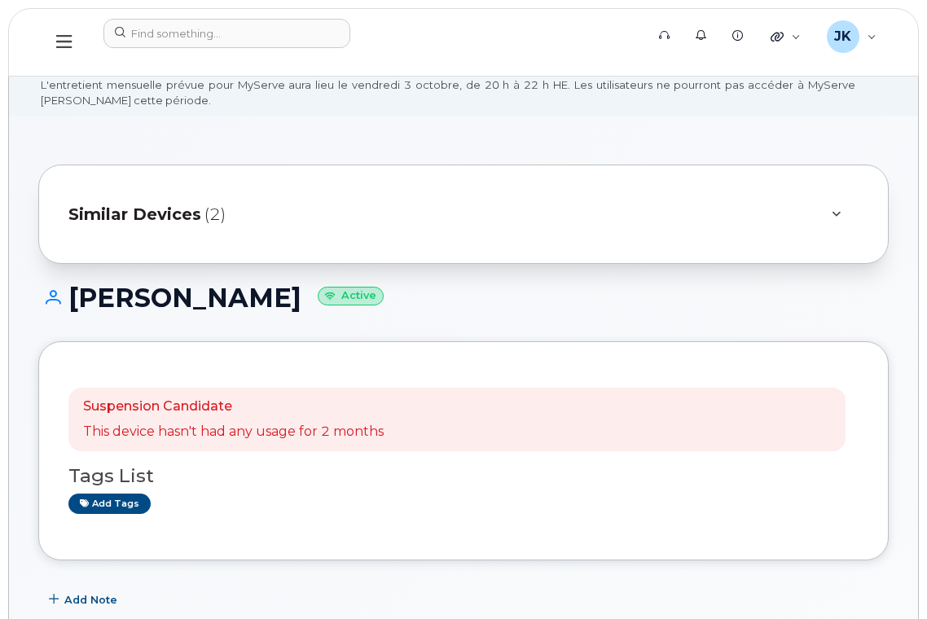
scroll to position [0, 0]
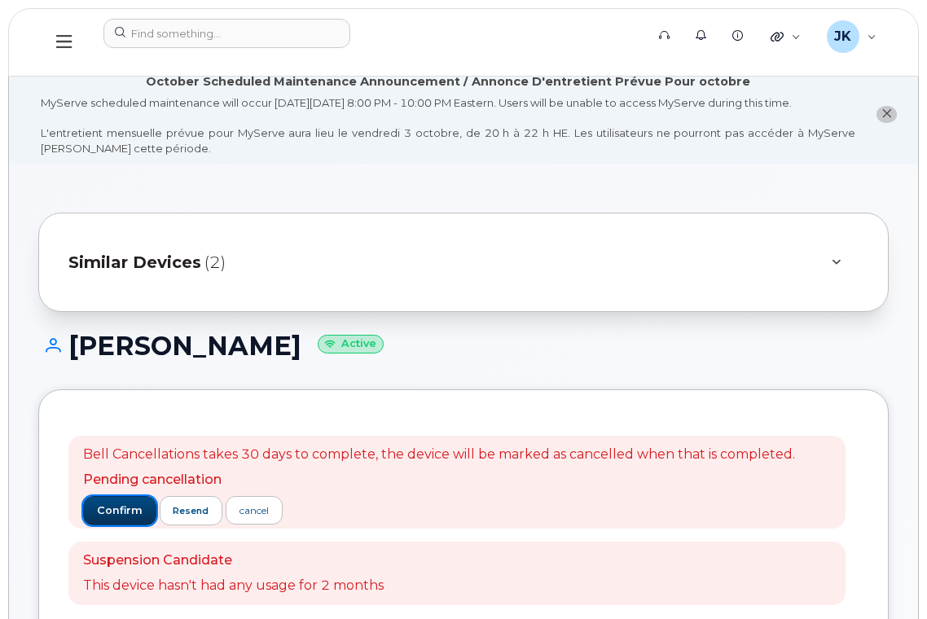
click at [103, 510] on span "confirm" at bounding box center [120, 510] width 46 height 15
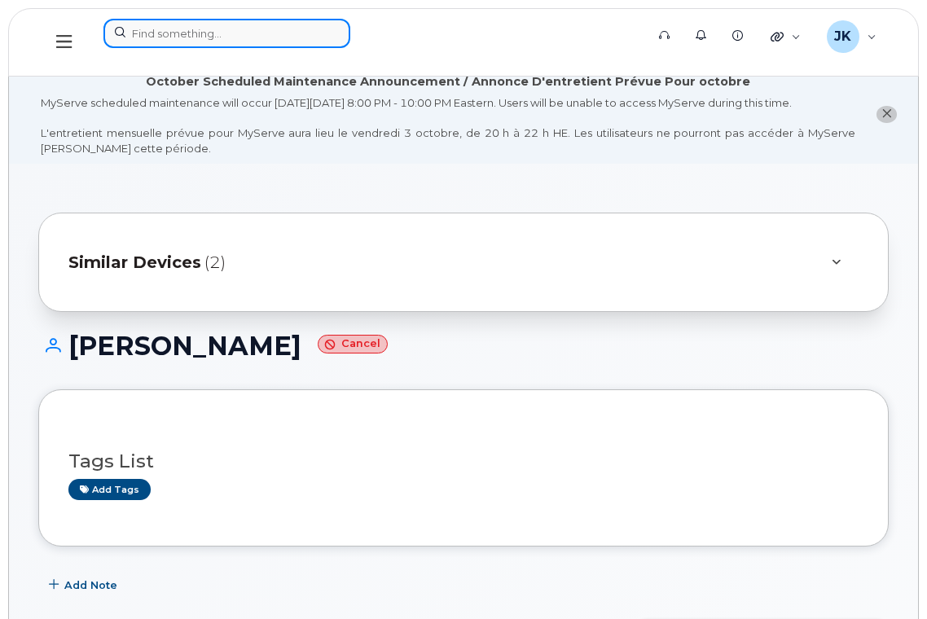
click at [192, 30] on input at bounding box center [226, 33] width 247 height 29
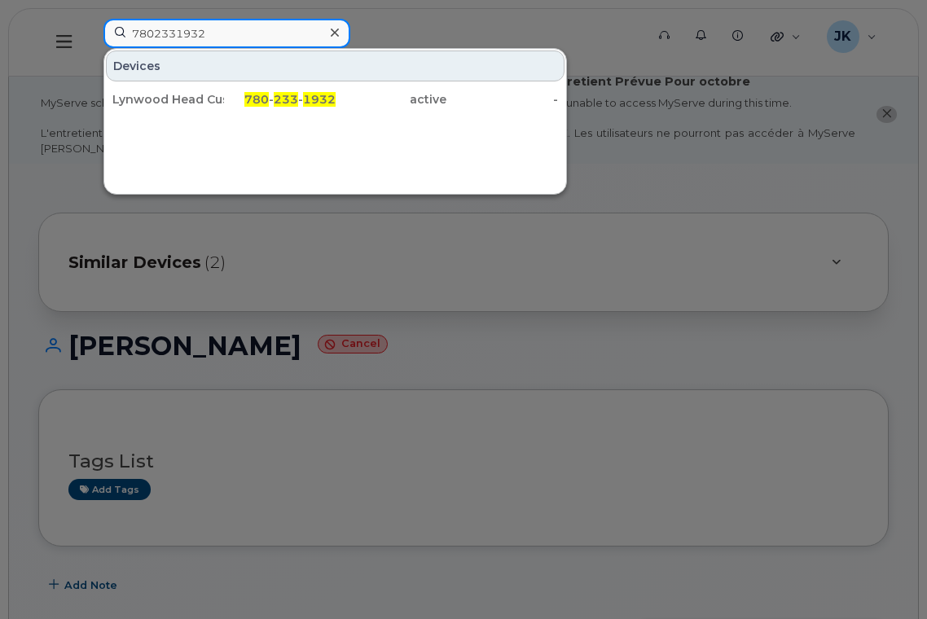
drag, startPoint x: 223, startPoint y: 33, endPoint x: 107, endPoint y: 35, distance: 116.5
click at [107, 35] on input "7802331932" at bounding box center [226, 33] width 247 height 29
type input "7802331932"
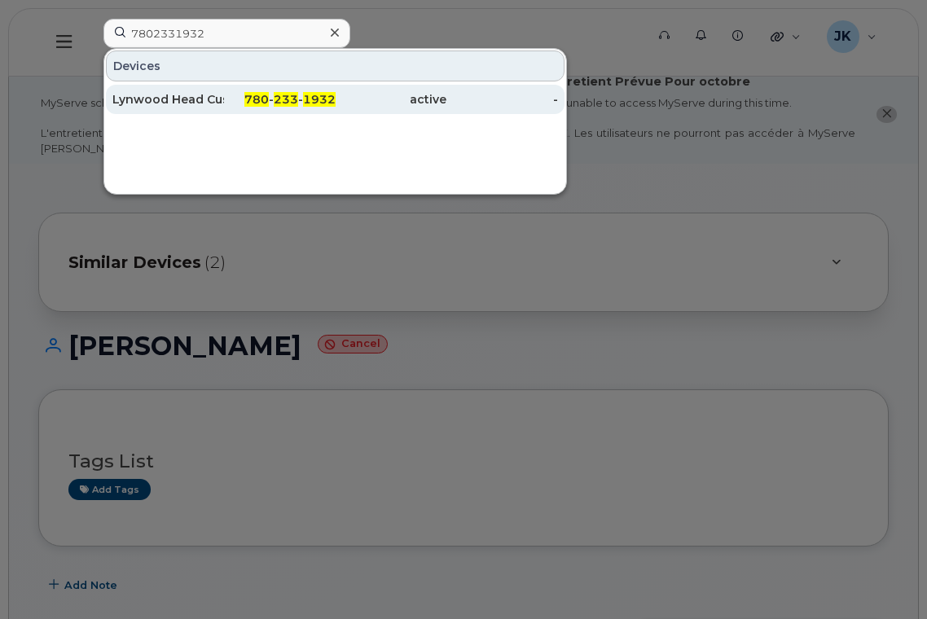
click at [208, 103] on div "Lynwood Head Custodian" at bounding box center [168, 99] width 112 height 16
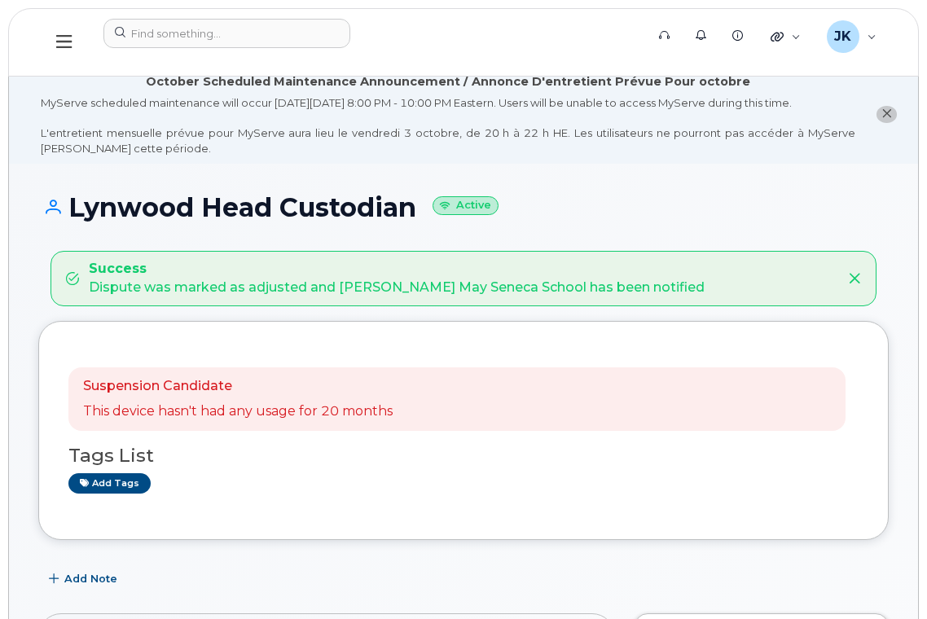
drag, startPoint x: 413, startPoint y: 210, endPoint x: 68, endPoint y: 220, distance: 345.4
click at [68, 220] on h1 "Lynwood Head Custodian Active" at bounding box center [463, 207] width 850 height 29
copy h1 "Lynwood Head Custodian"
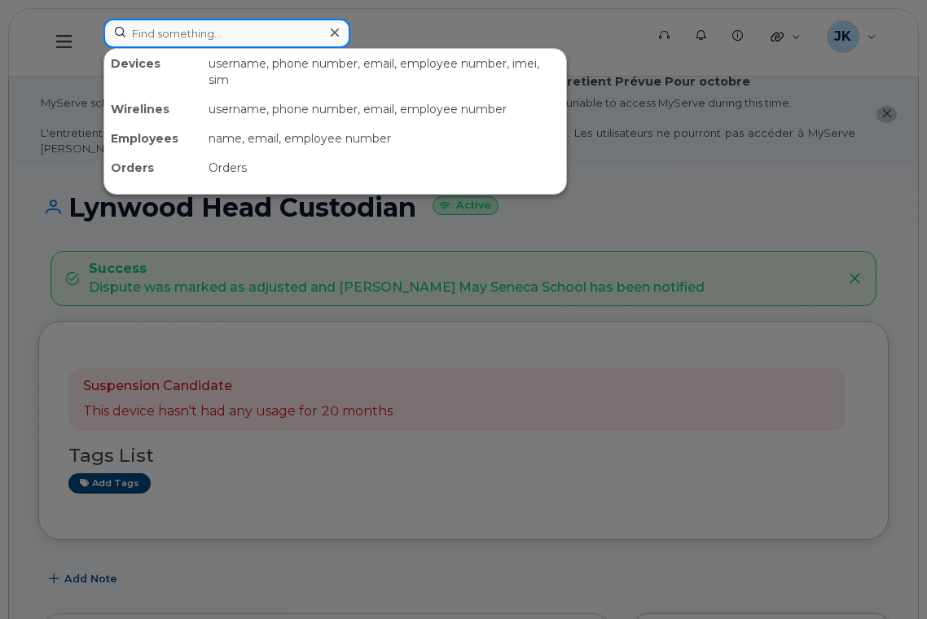
click at [194, 35] on input at bounding box center [226, 33] width 247 height 29
paste input "7804909511"
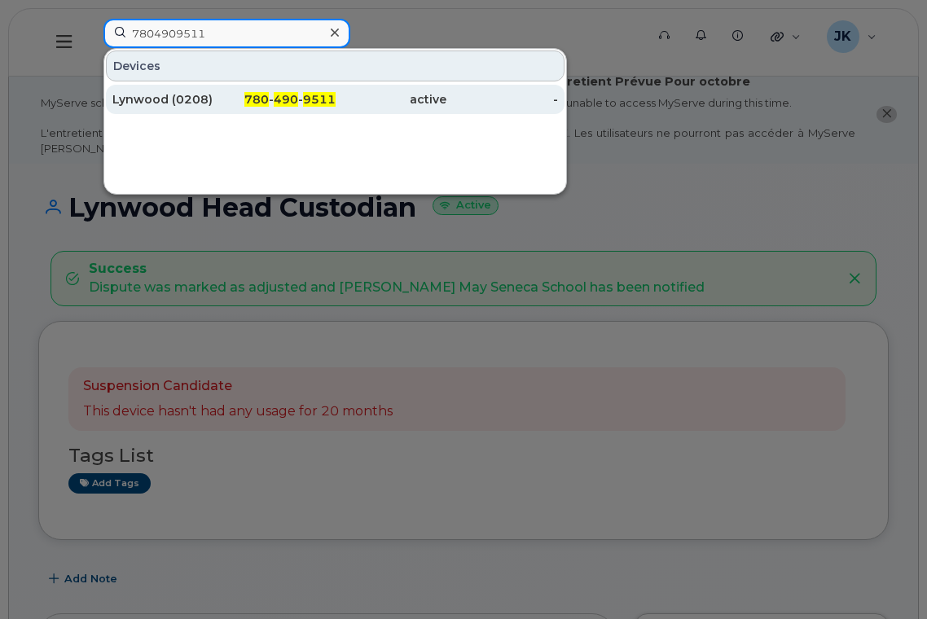
type input "7804909511"
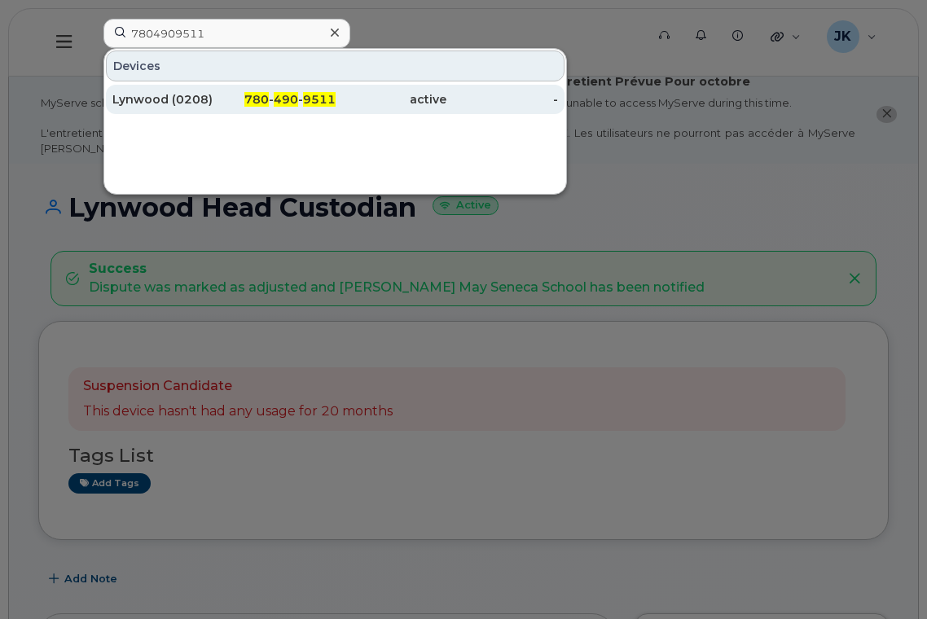
click at [141, 99] on div "Lynwood (0208)" at bounding box center [168, 99] width 112 height 16
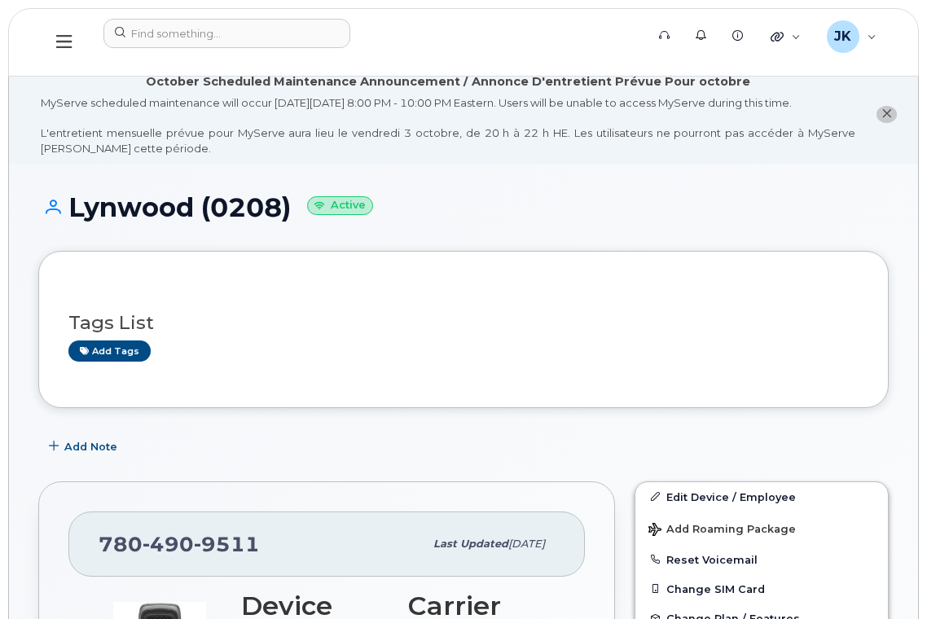
drag, startPoint x: 72, startPoint y: 204, endPoint x: 291, endPoint y: 210, distance: 219.2
click at [291, 210] on h1 "Lynwood (0208) Active" at bounding box center [463, 207] width 850 height 29
copy h1 "Lynwood (0208)"
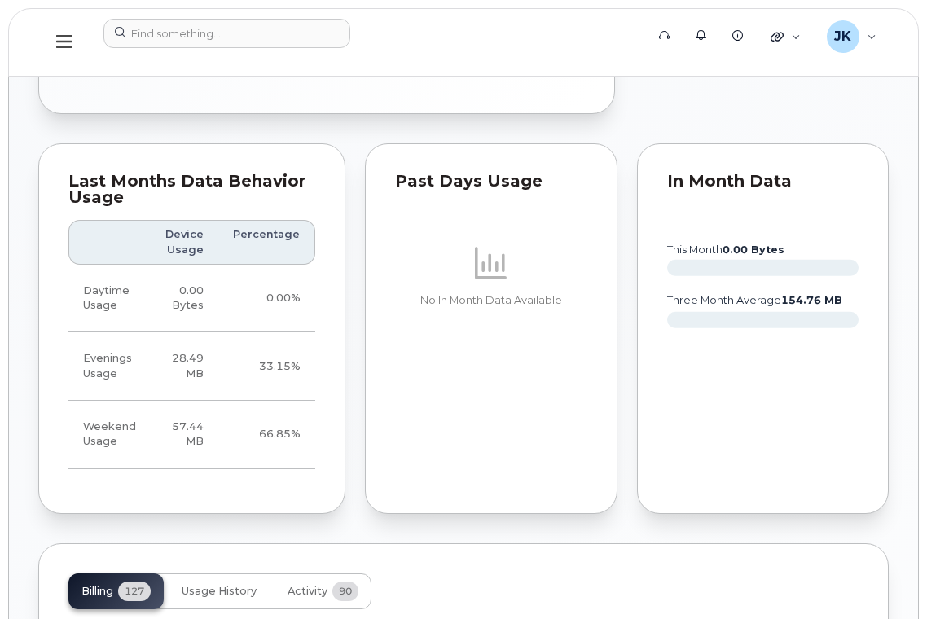
scroll to position [1303, 0]
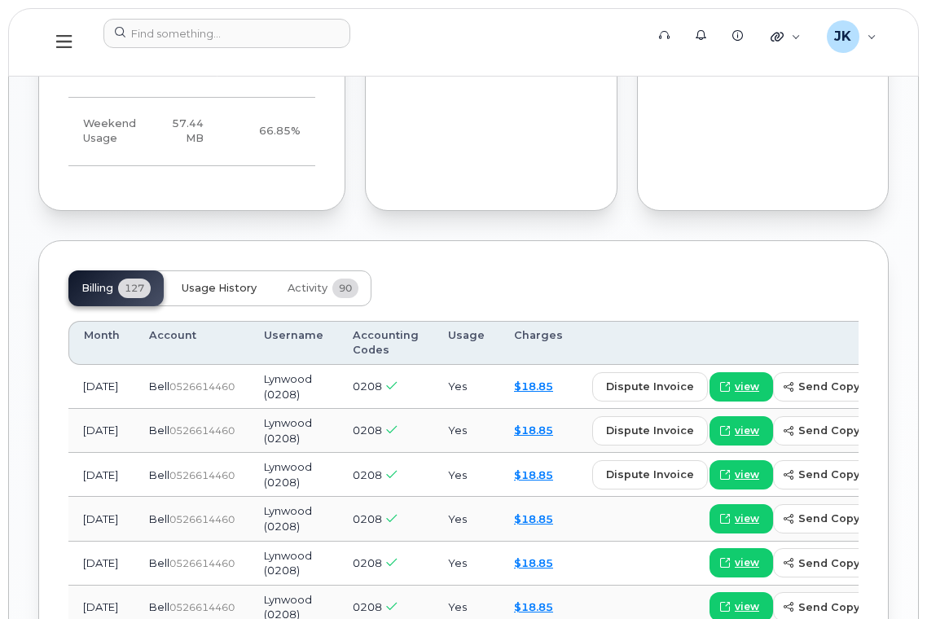
click at [213, 295] on span "Usage History" at bounding box center [219, 288] width 75 height 13
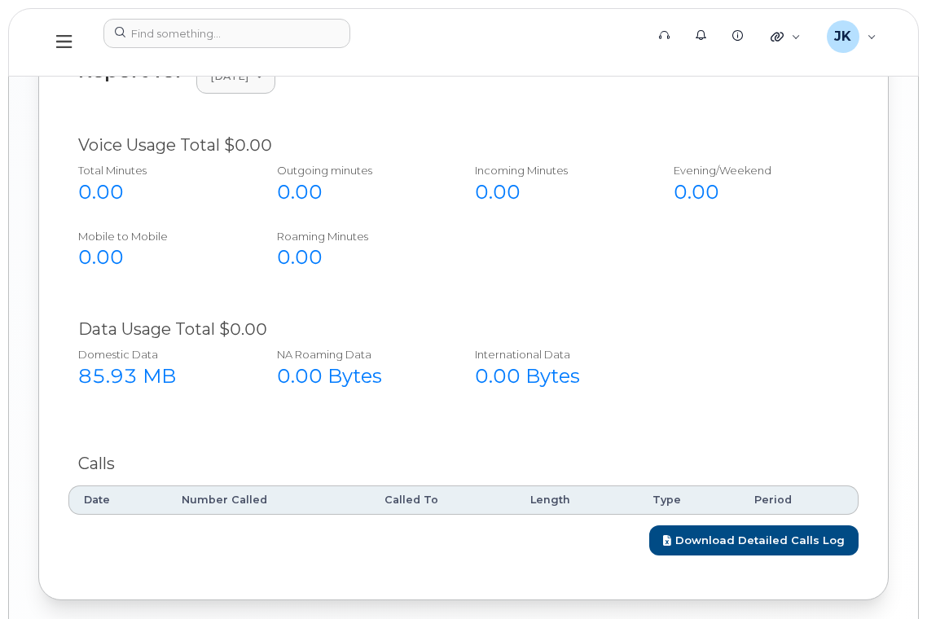
scroll to position [1543, 0]
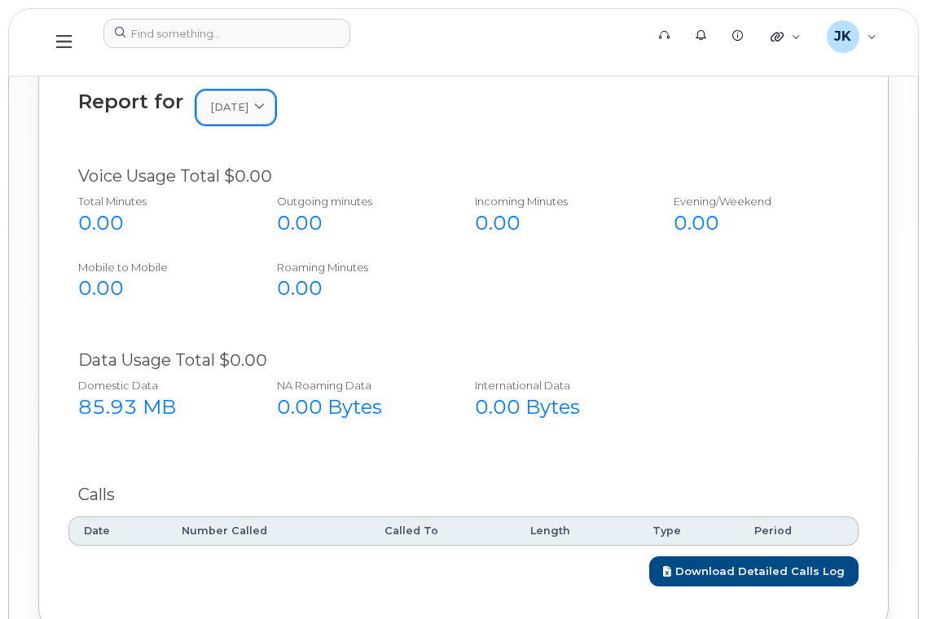
click at [248, 115] on span "[DATE]" at bounding box center [229, 106] width 38 height 15
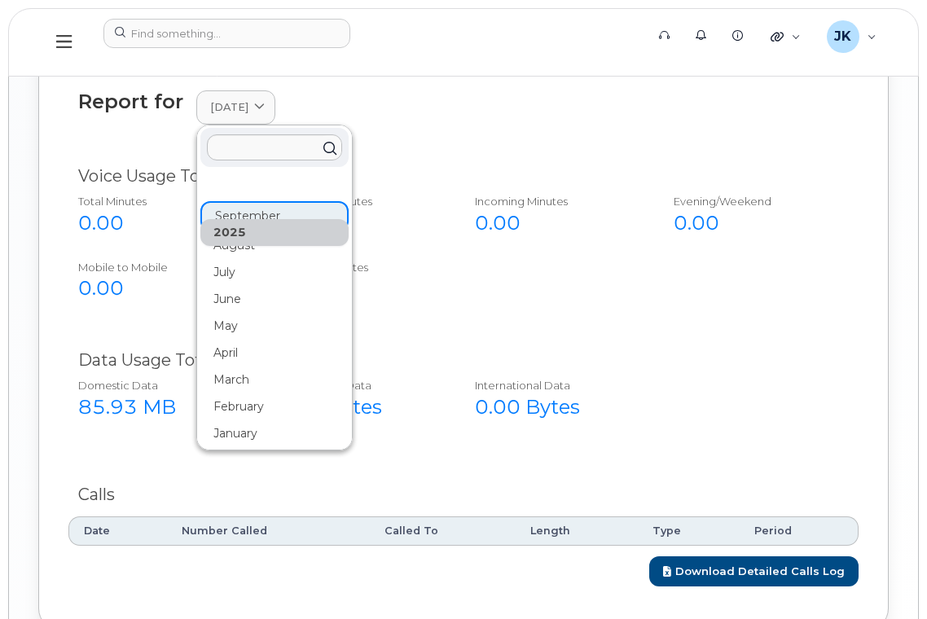
click at [234, 246] on div "2025" at bounding box center [274, 232] width 148 height 27
click at [217, 259] on div "August" at bounding box center [274, 245] width 148 height 27
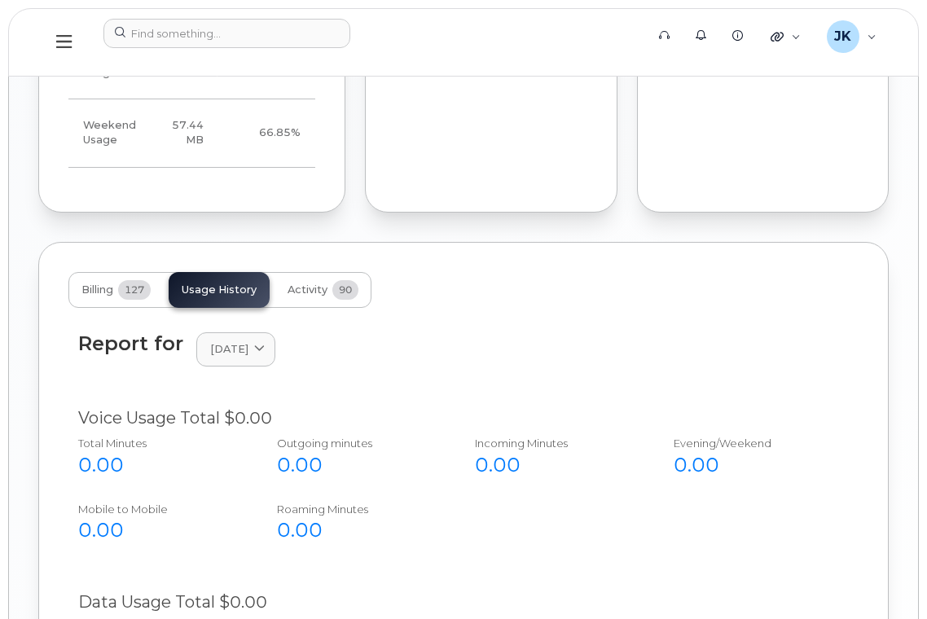
scroll to position [1434, 0]
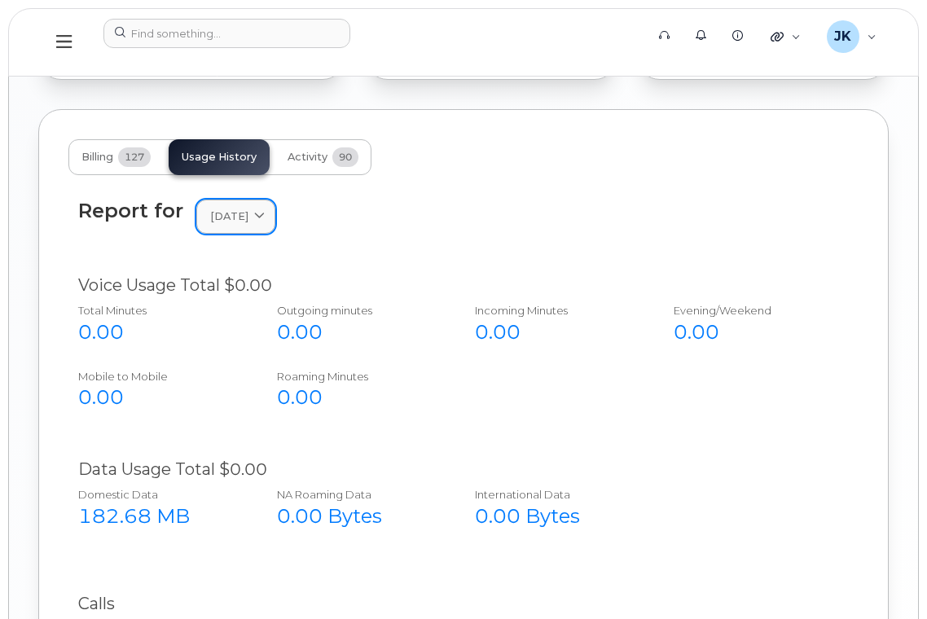
click at [248, 224] on span "[DATE]" at bounding box center [229, 215] width 38 height 15
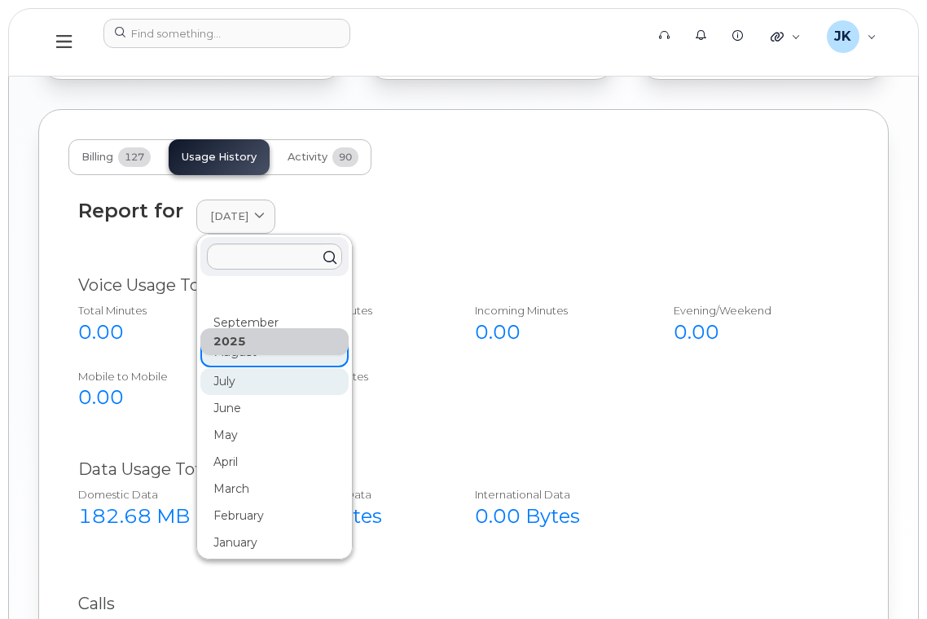
click at [238, 395] on div "July" at bounding box center [274, 381] width 148 height 27
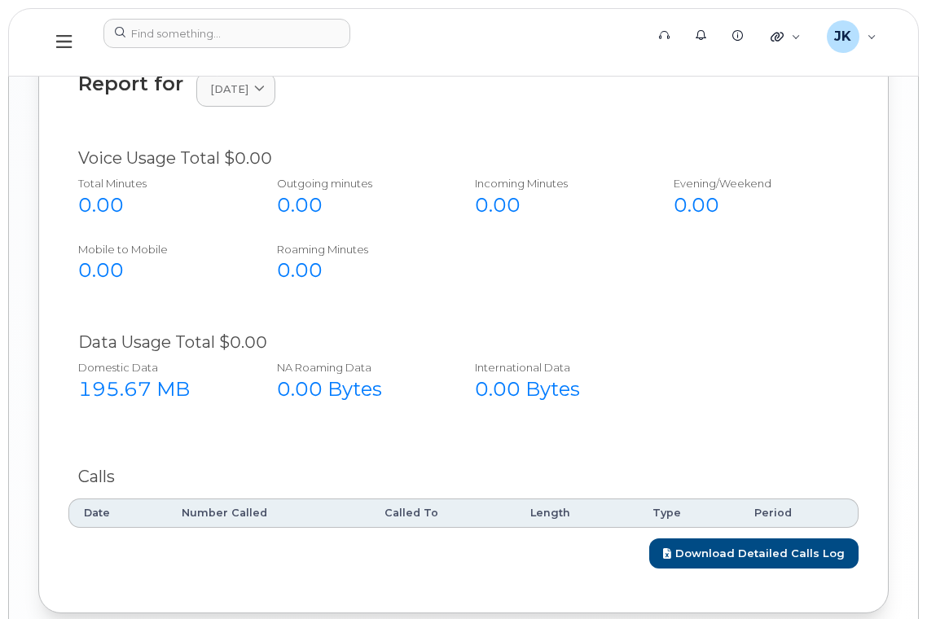
scroll to position [1326, 0]
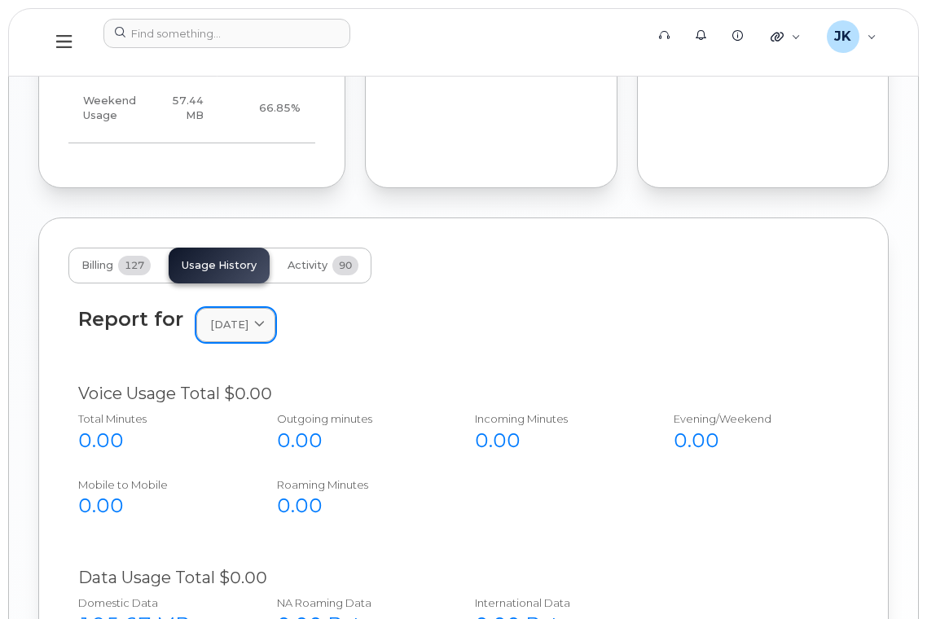
click at [265, 331] on icon at bounding box center [259, 325] width 11 height 11
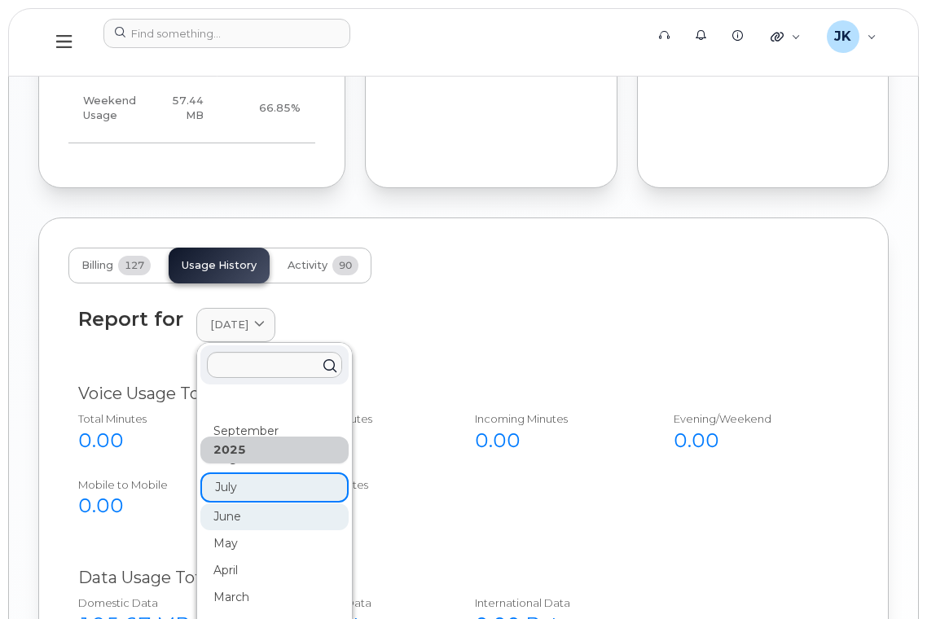
click at [233, 530] on div "June" at bounding box center [274, 516] width 148 height 27
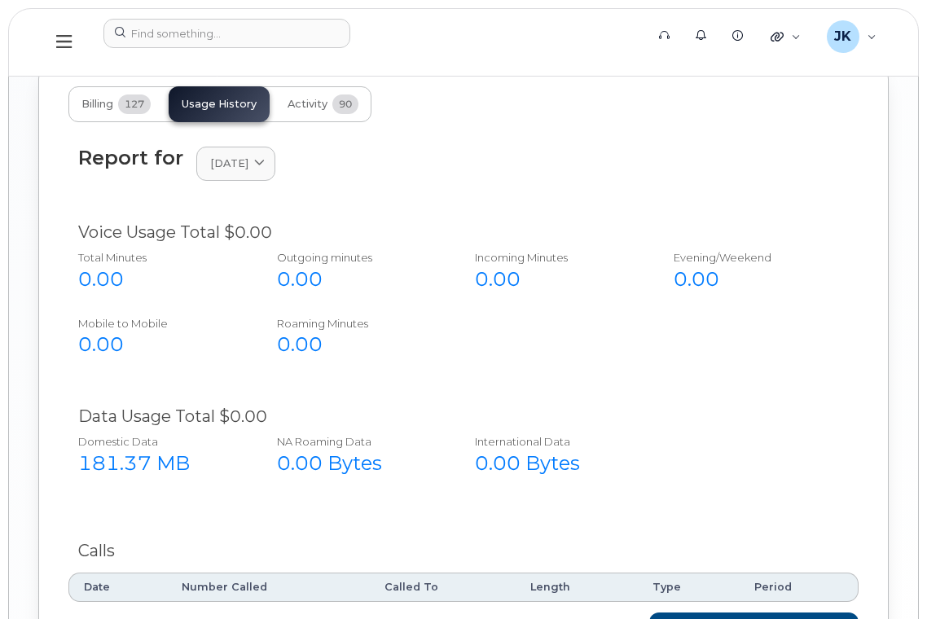
scroll to position [1434, 0]
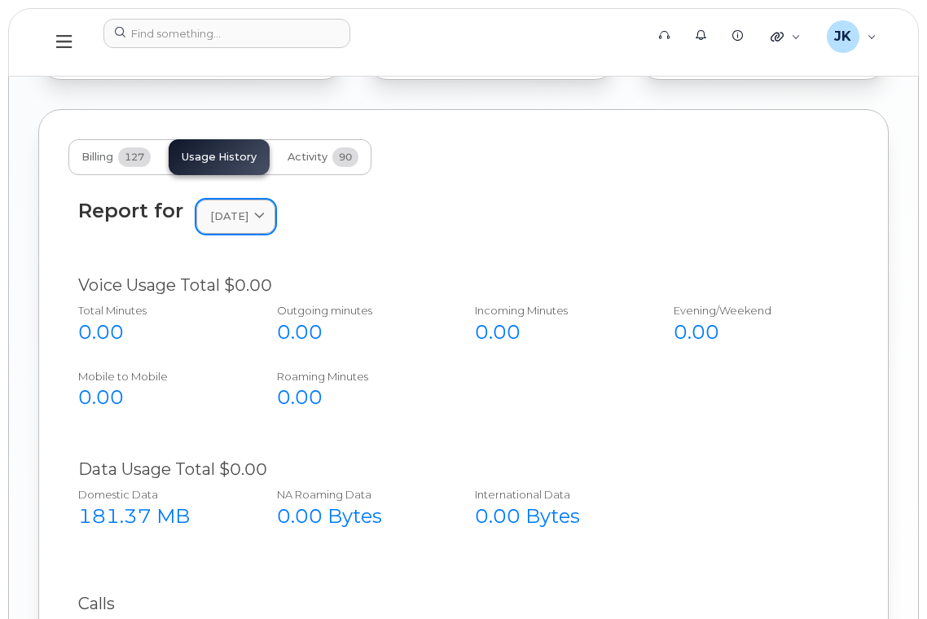
click at [248, 224] on span "[DATE]" at bounding box center [229, 215] width 38 height 15
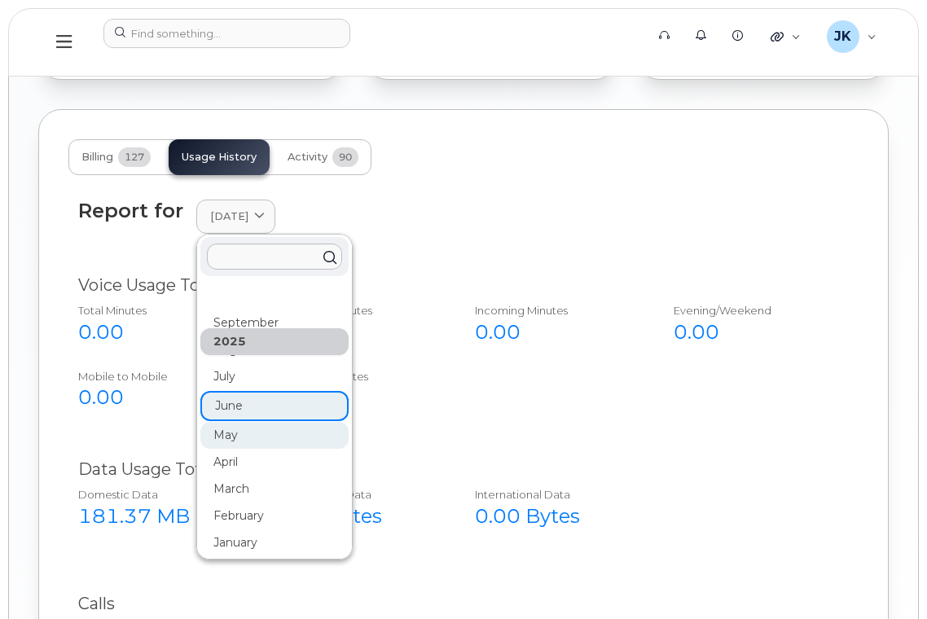
click at [230, 449] on div "May" at bounding box center [274, 435] width 148 height 27
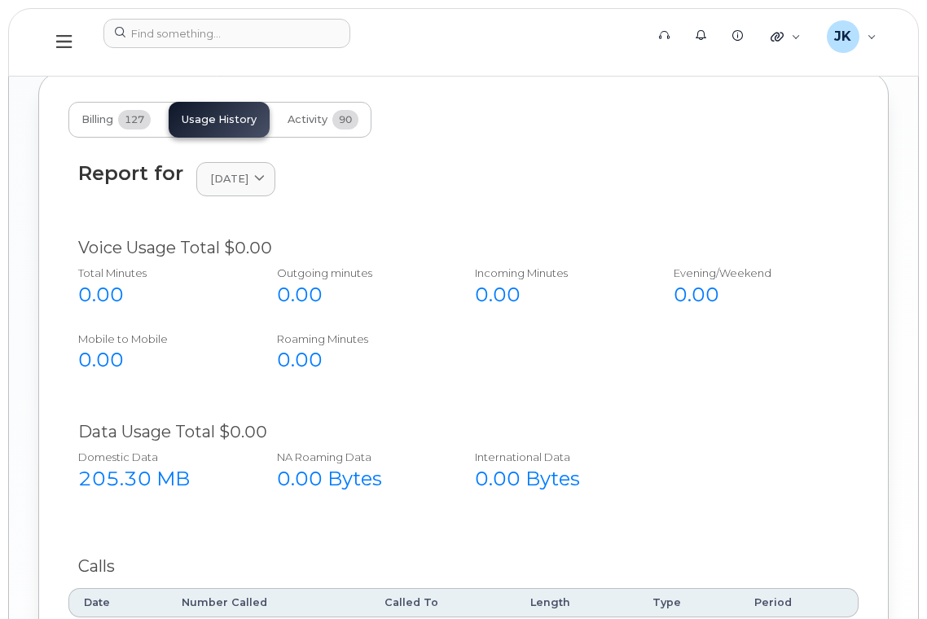
scroll to position [1217, 0]
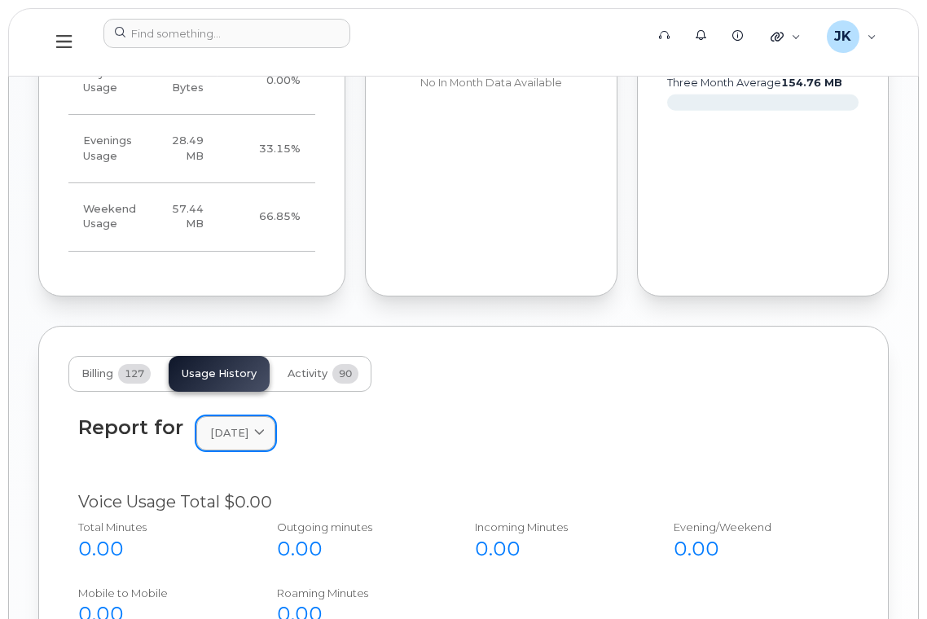
click at [261, 441] on div "[DATE]" at bounding box center [235, 432] width 51 height 15
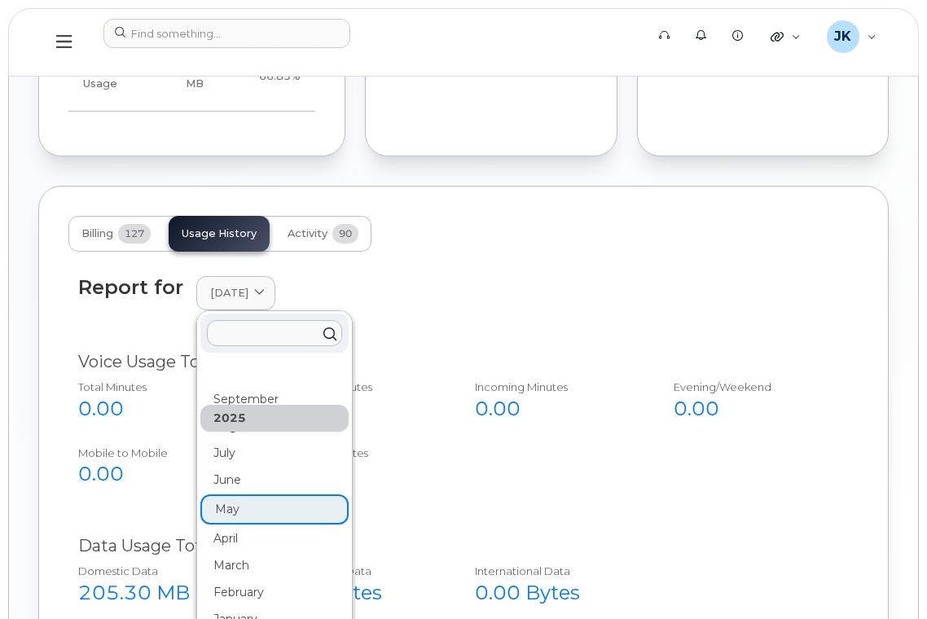
scroll to position [1543, 0]
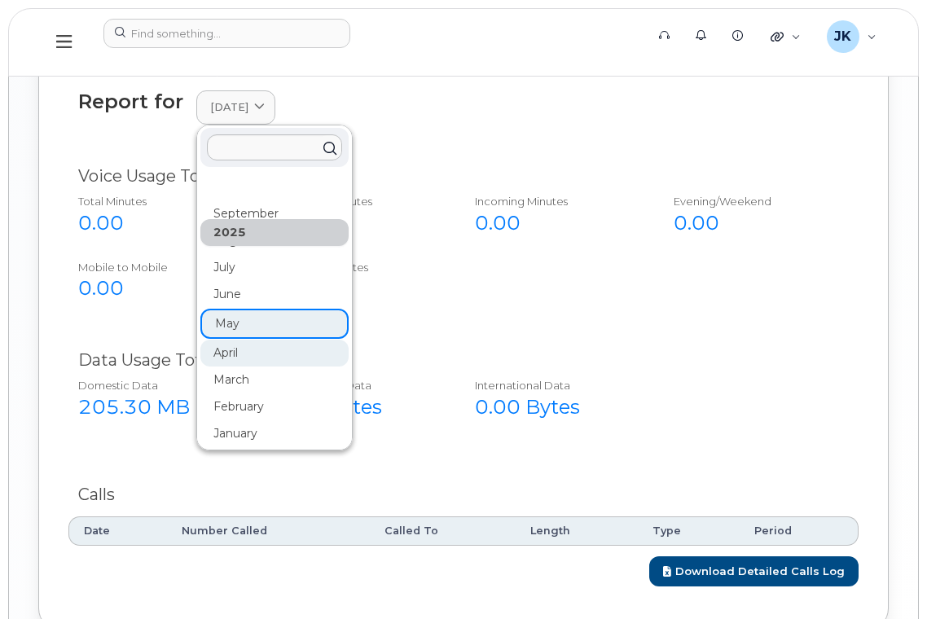
click at [226, 366] on div "April" at bounding box center [274, 353] width 148 height 27
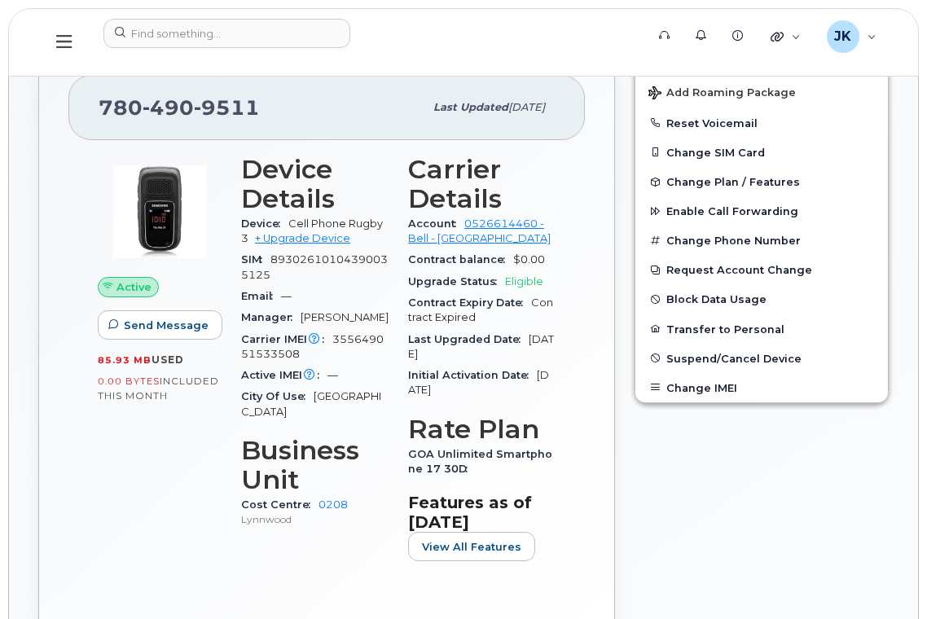
scroll to position [543, 0]
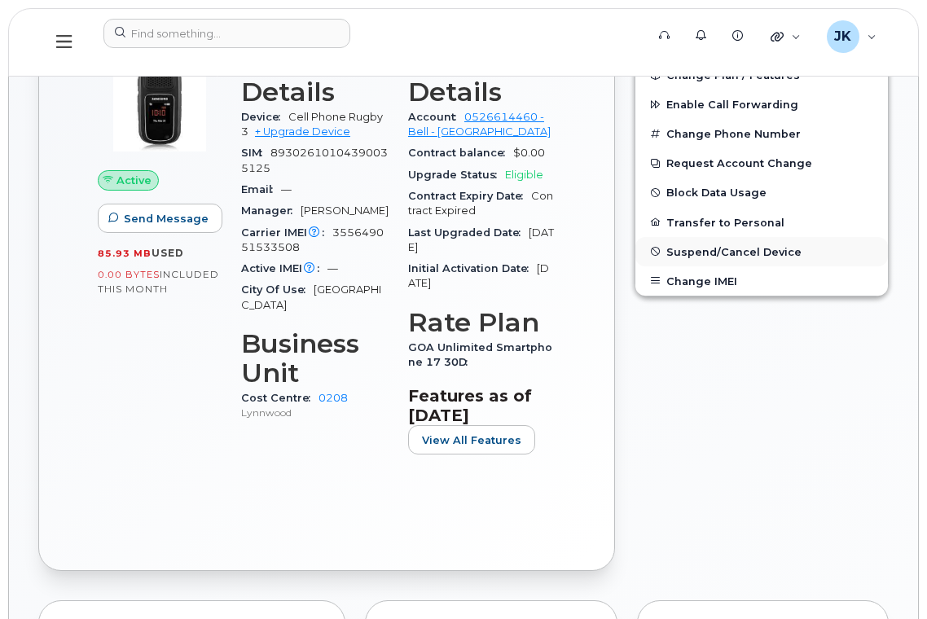
click at [687, 250] on span "Suspend/Cancel Device" at bounding box center [733, 251] width 135 height 12
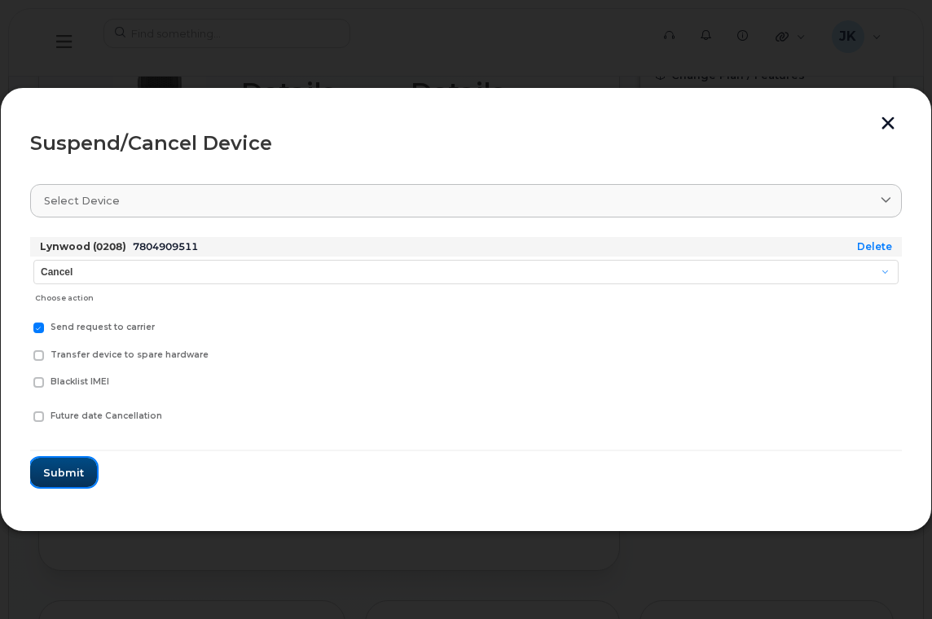
click at [63, 474] on span "Submit" at bounding box center [63, 472] width 41 height 15
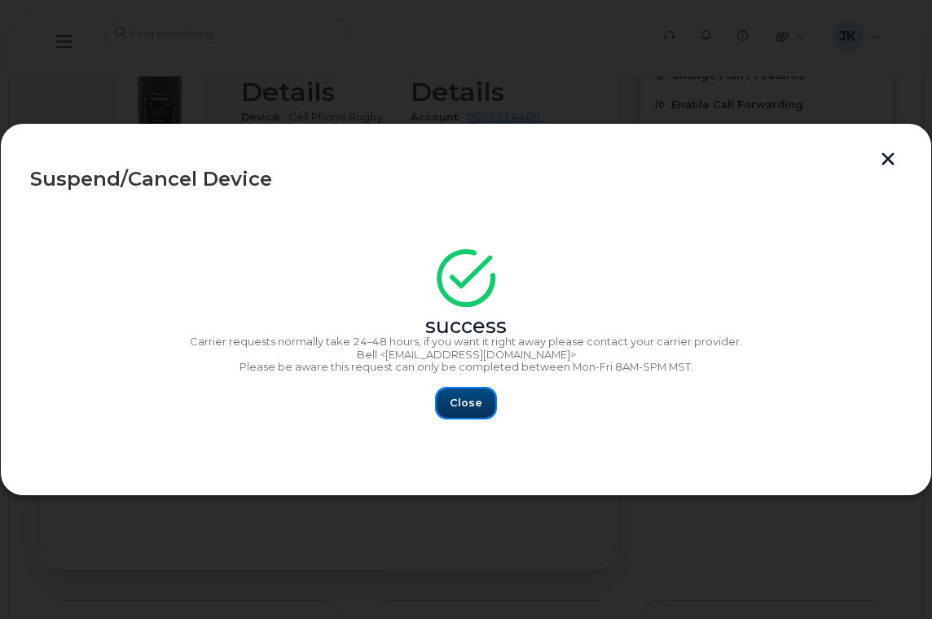
click at [456, 396] on span "Close" at bounding box center [466, 402] width 33 height 15
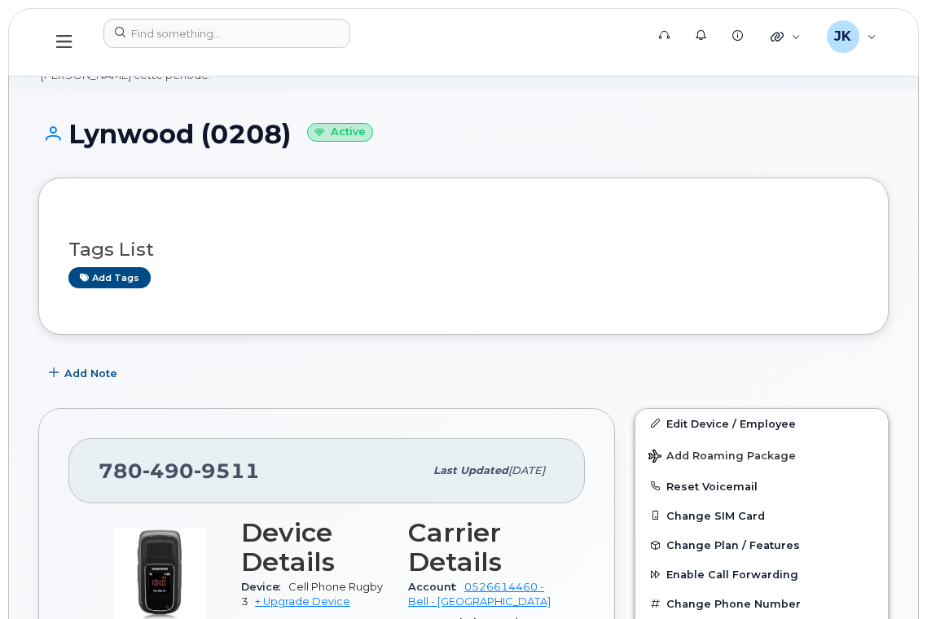
scroll to position [0, 0]
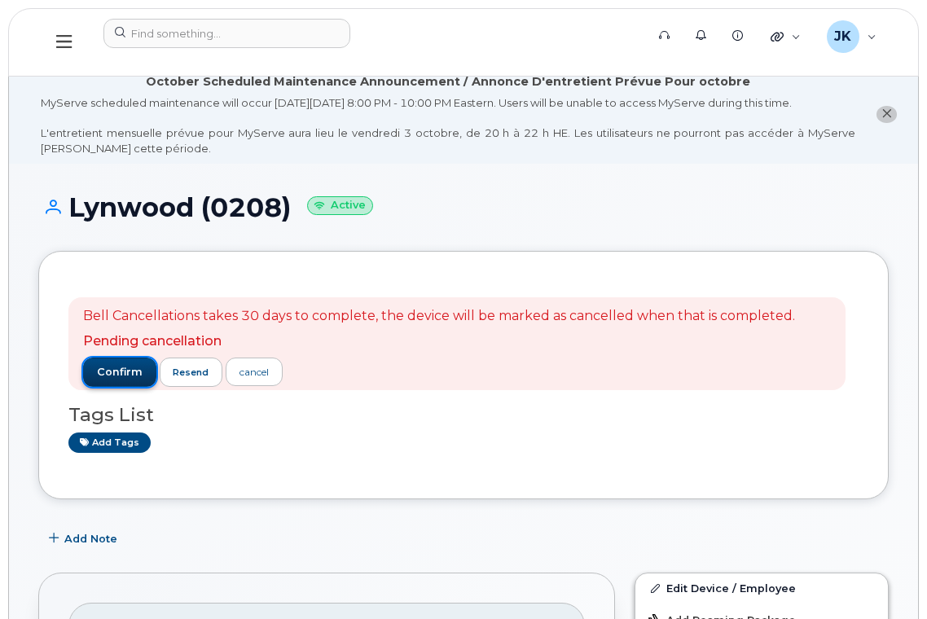
click at [116, 367] on span "confirm" at bounding box center [120, 372] width 46 height 15
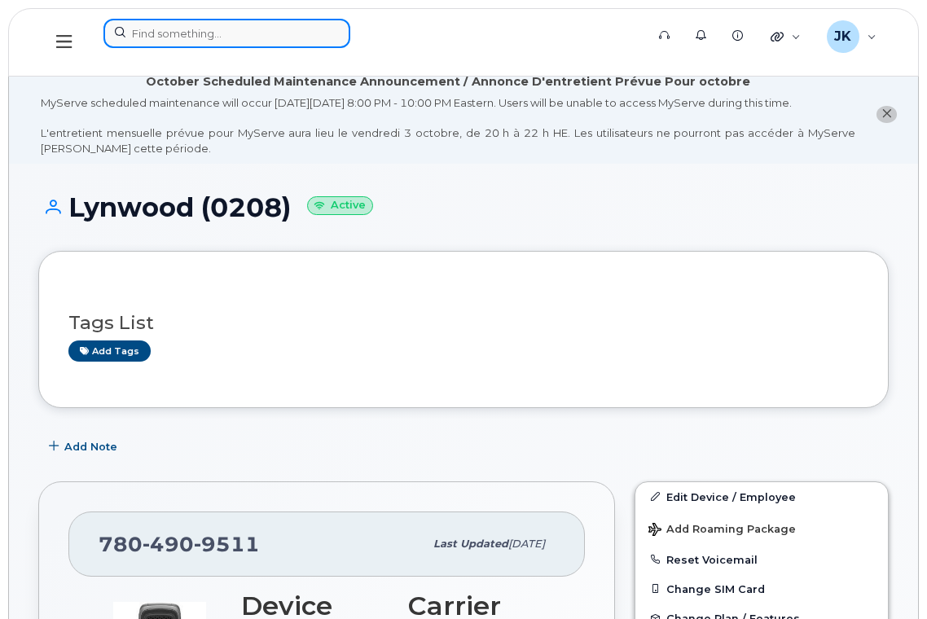
click at [174, 40] on input at bounding box center [226, 33] width 247 height 29
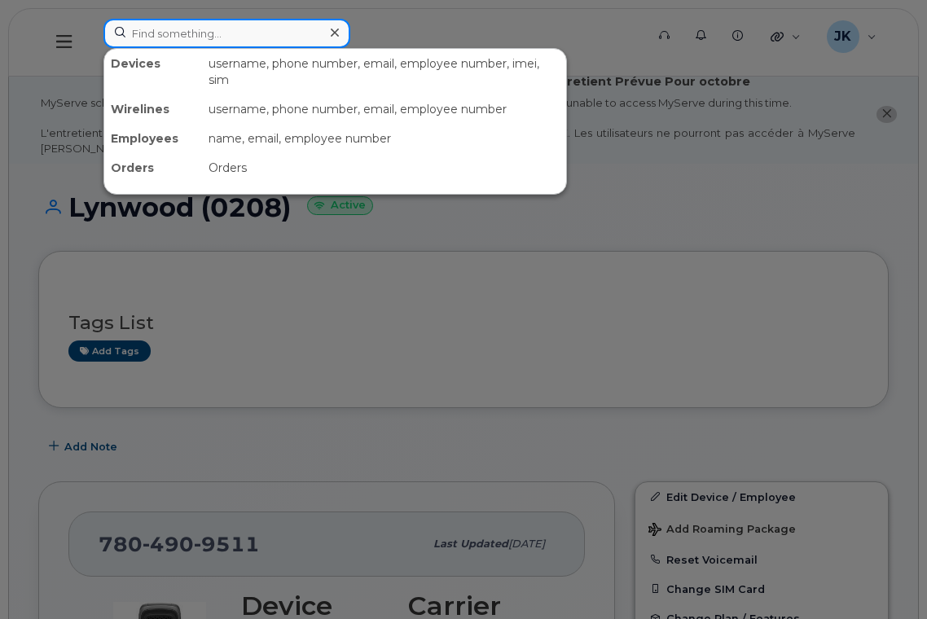
paste input "7802331932"
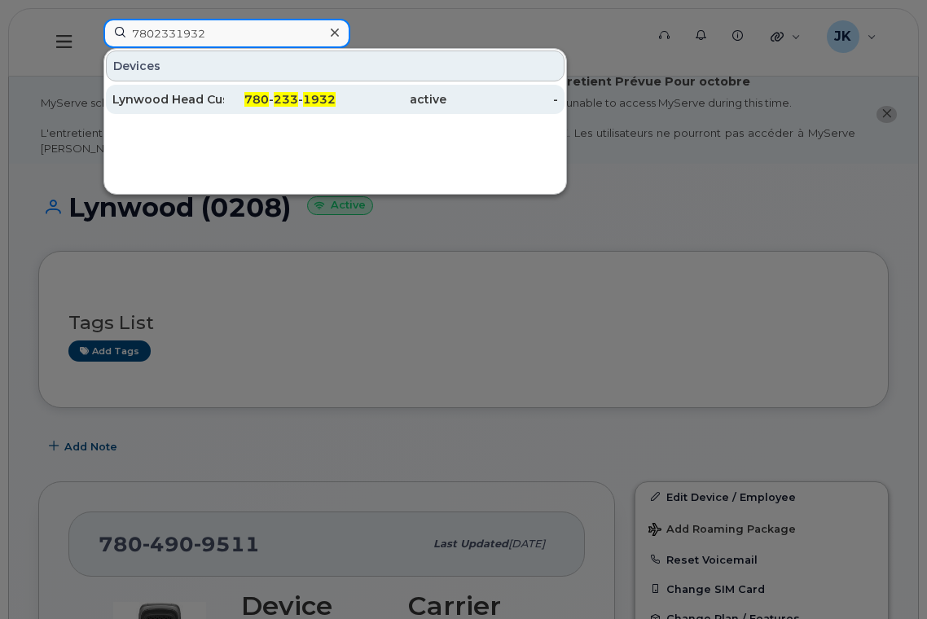
type input "7802331932"
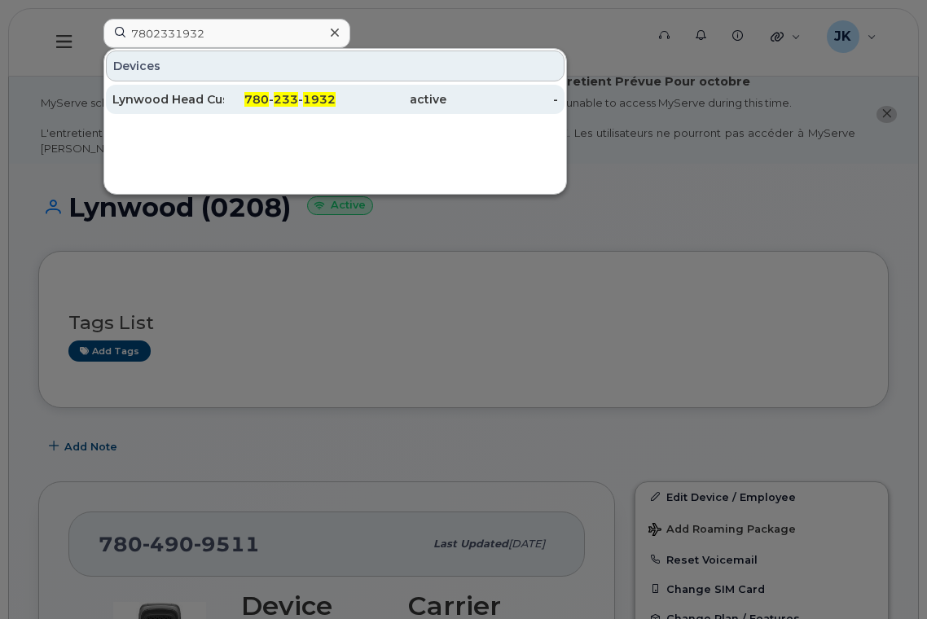
click at [188, 91] on div "Lynwood Head Custodian" at bounding box center [168, 99] width 112 height 29
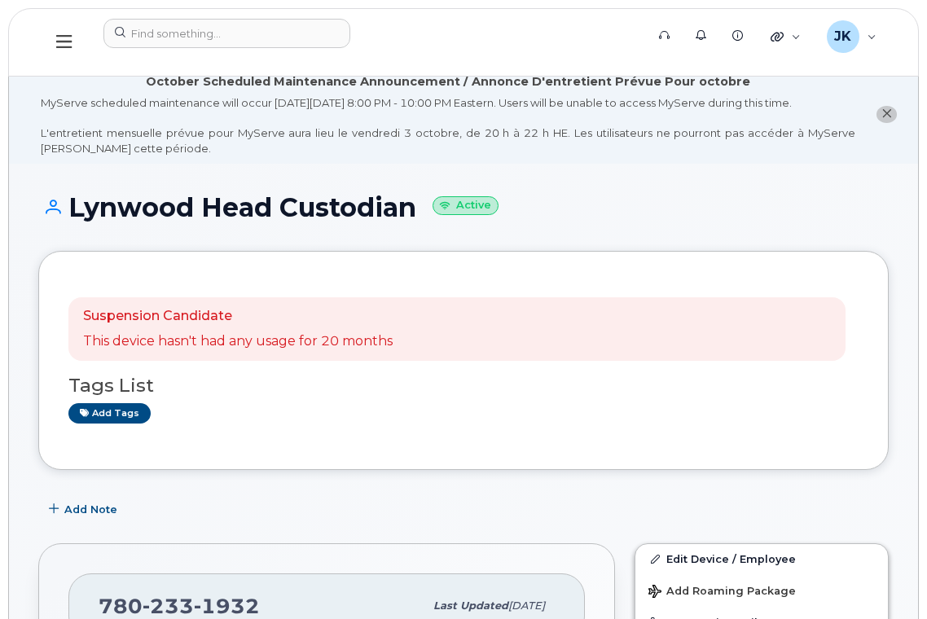
scroll to position [543, 0]
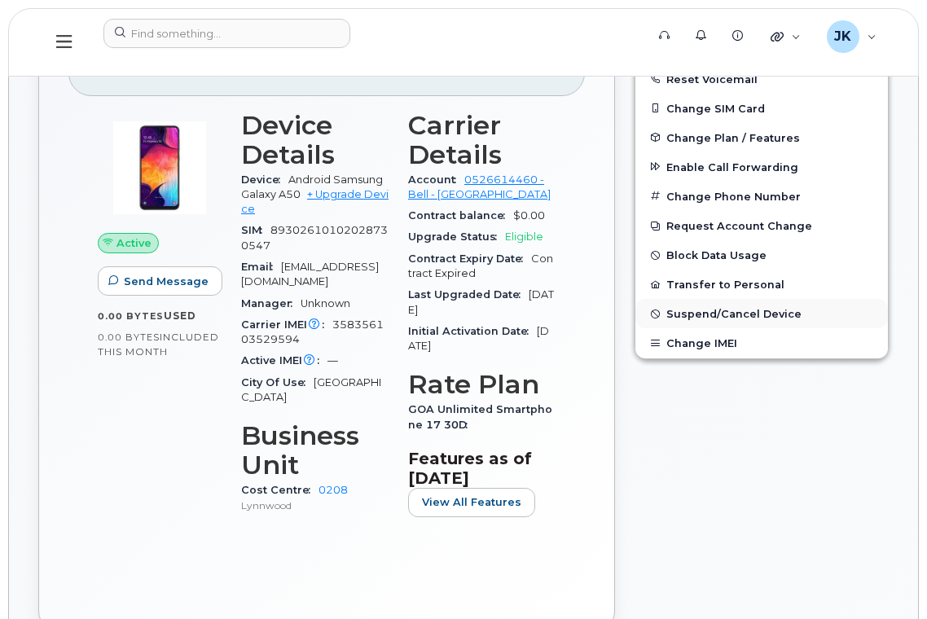
click at [704, 313] on span "Suspend/Cancel Device" at bounding box center [733, 314] width 135 height 12
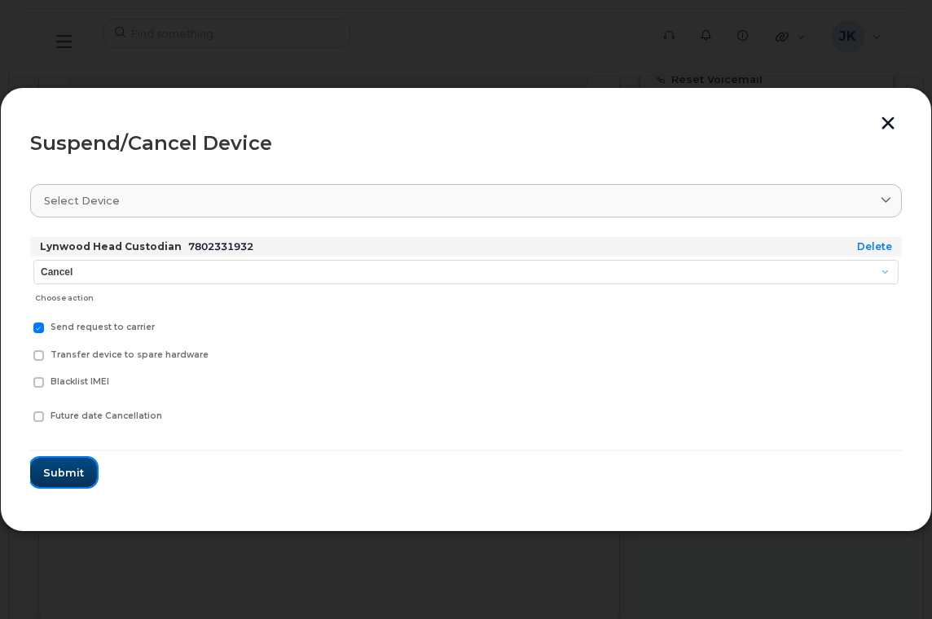
click at [50, 471] on span "Submit" at bounding box center [63, 472] width 41 height 15
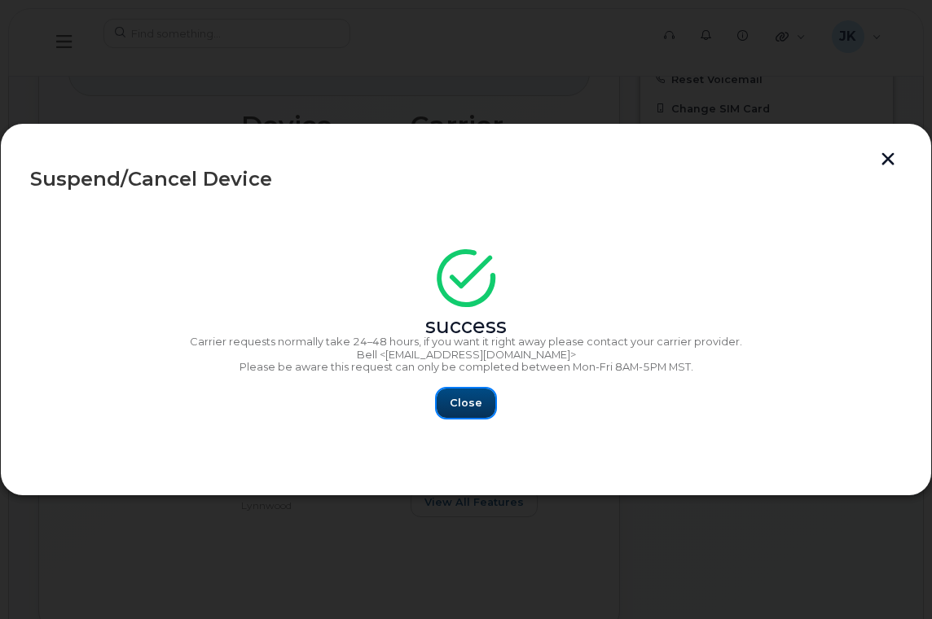
click at [476, 411] on button "Close" at bounding box center [466, 402] width 59 height 29
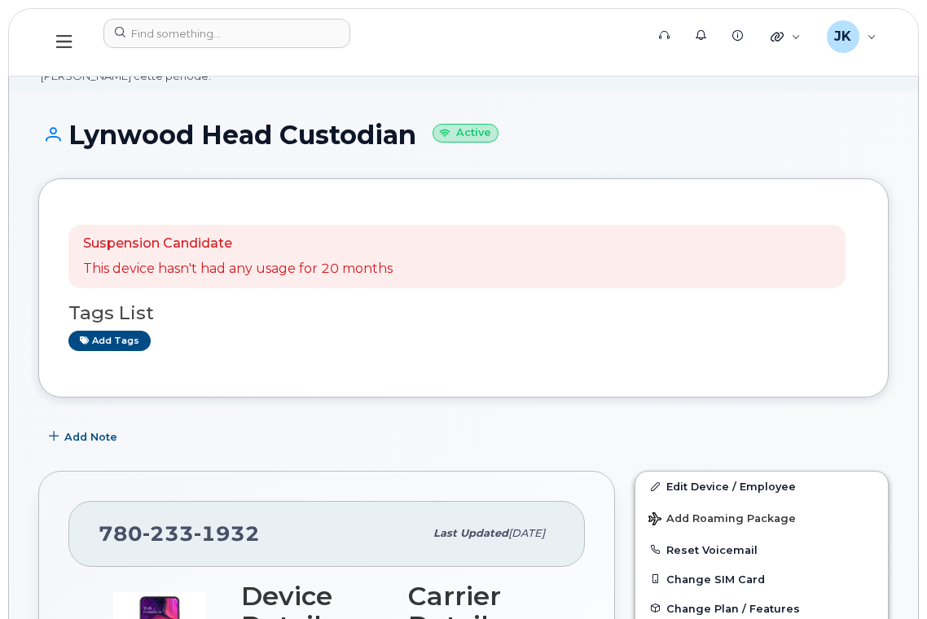
scroll to position [0, 0]
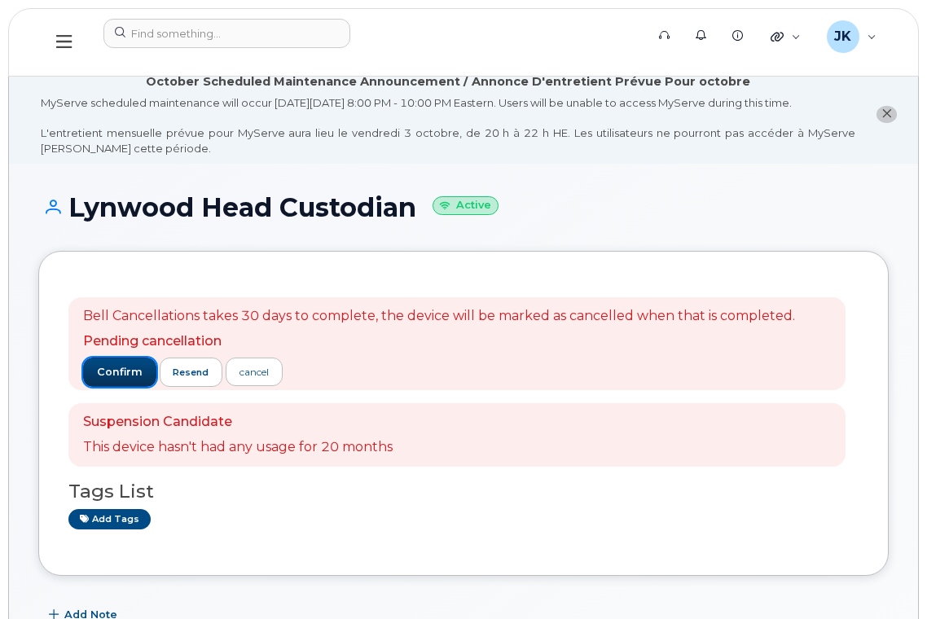
click at [111, 372] on span "confirm" at bounding box center [120, 372] width 46 height 15
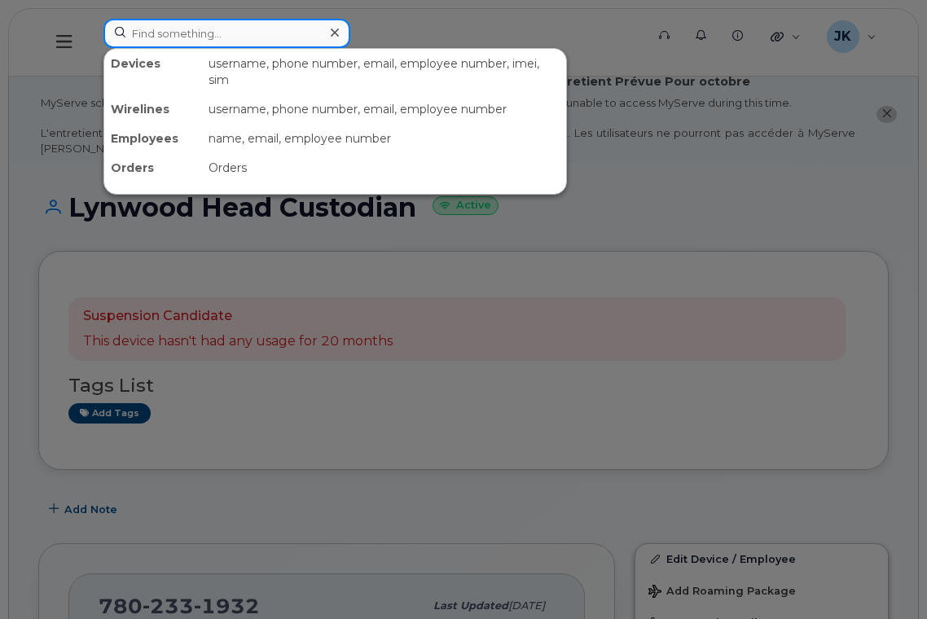
click at [195, 41] on input at bounding box center [226, 33] width 247 height 29
paste input "Averi"
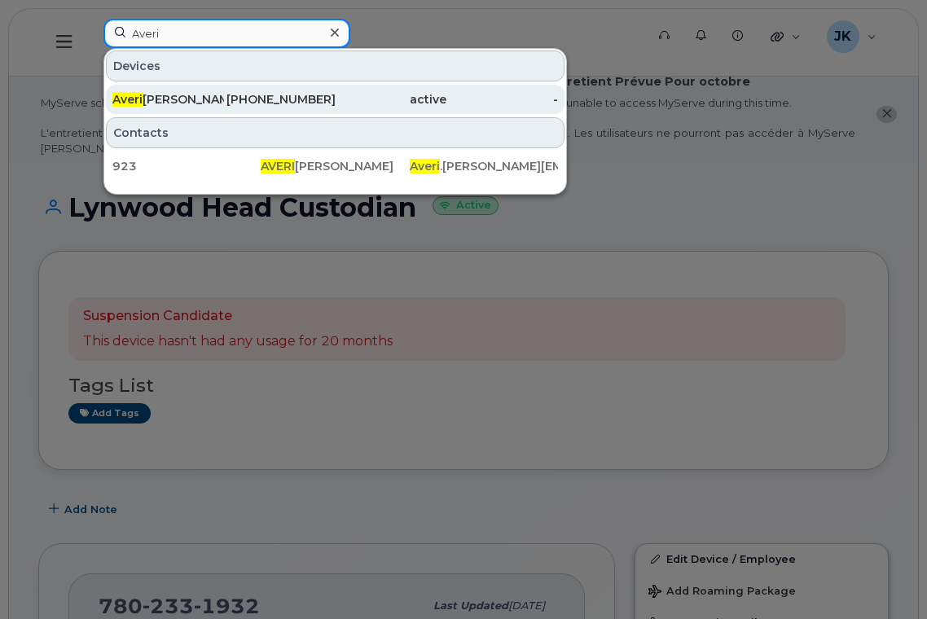
type input "Averi"
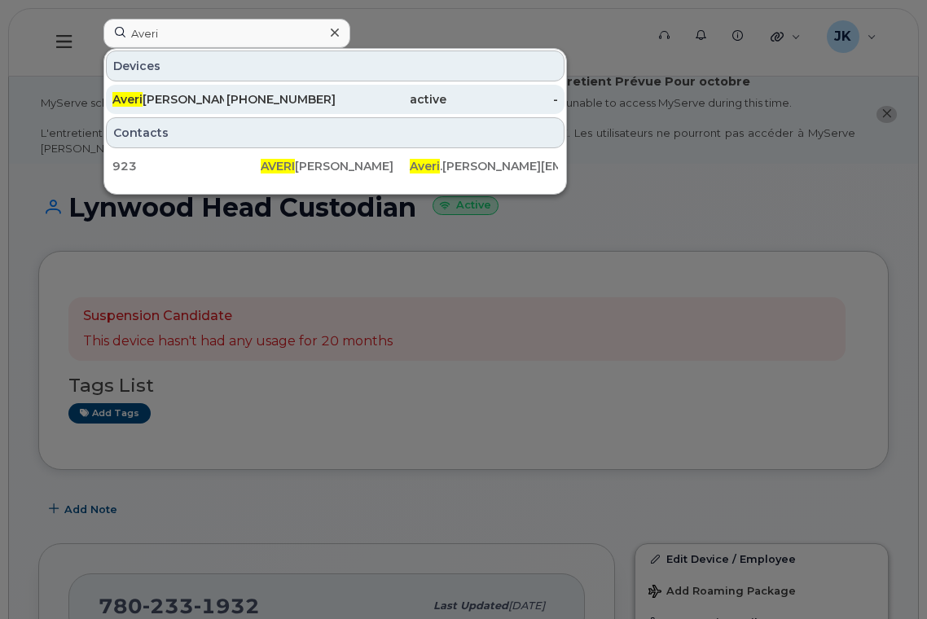
click at [154, 94] on div "Averi Pukalo" at bounding box center [168, 99] width 112 height 16
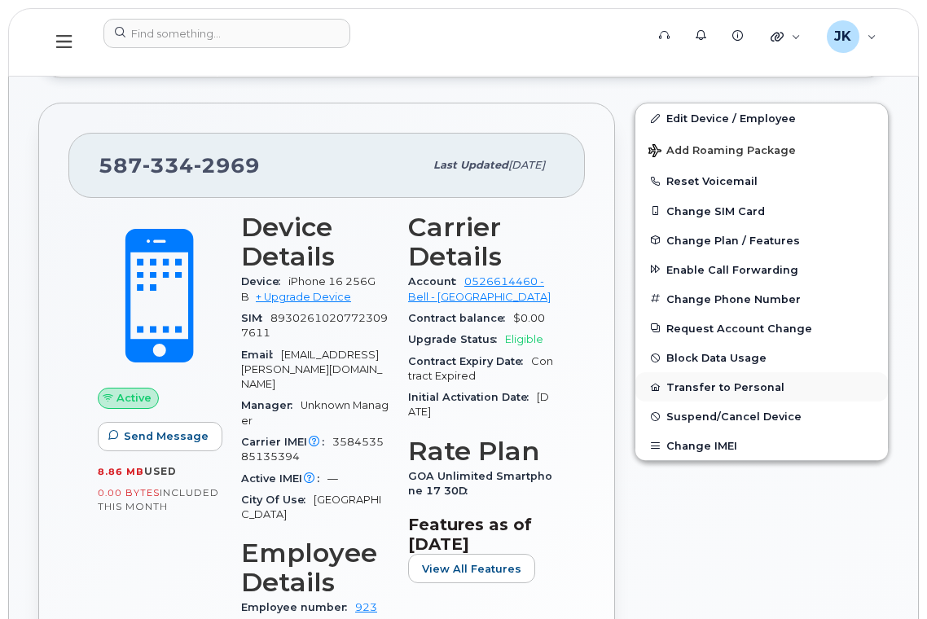
scroll to position [326, 0]
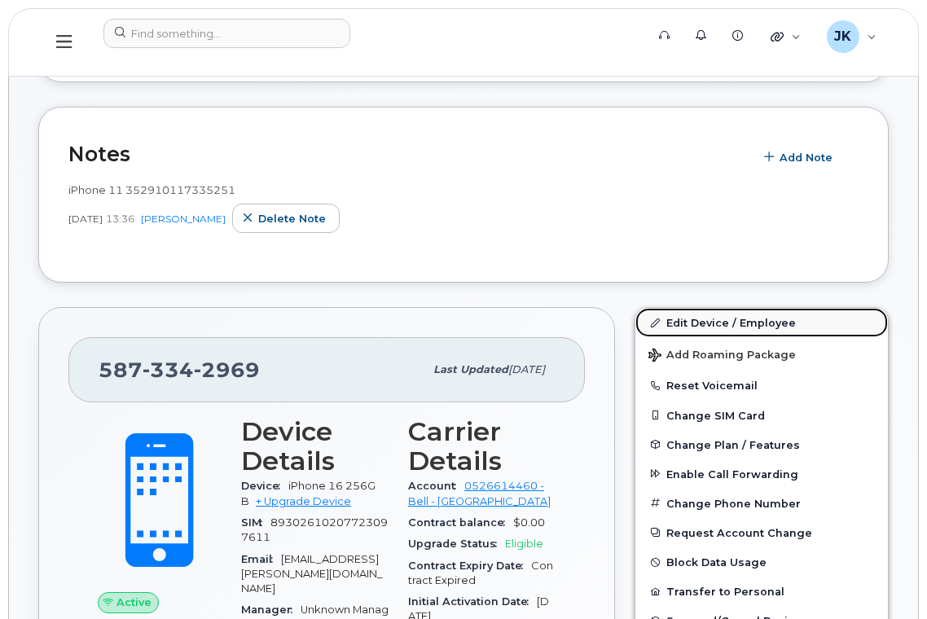
click at [716, 319] on link "Edit Device / Employee" at bounding box center [761, 322] width 252 height 29
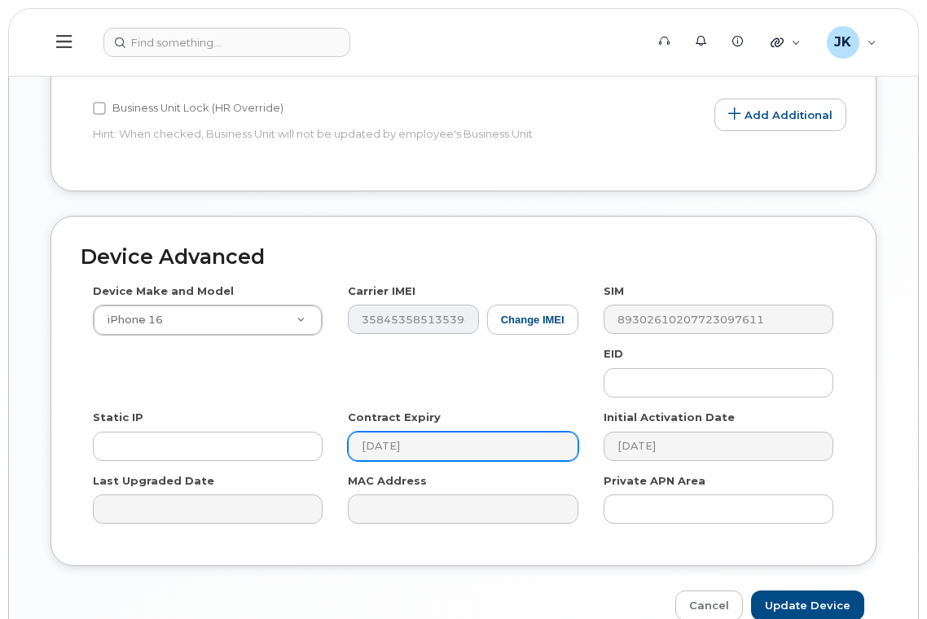
scroll to position [993, 0]
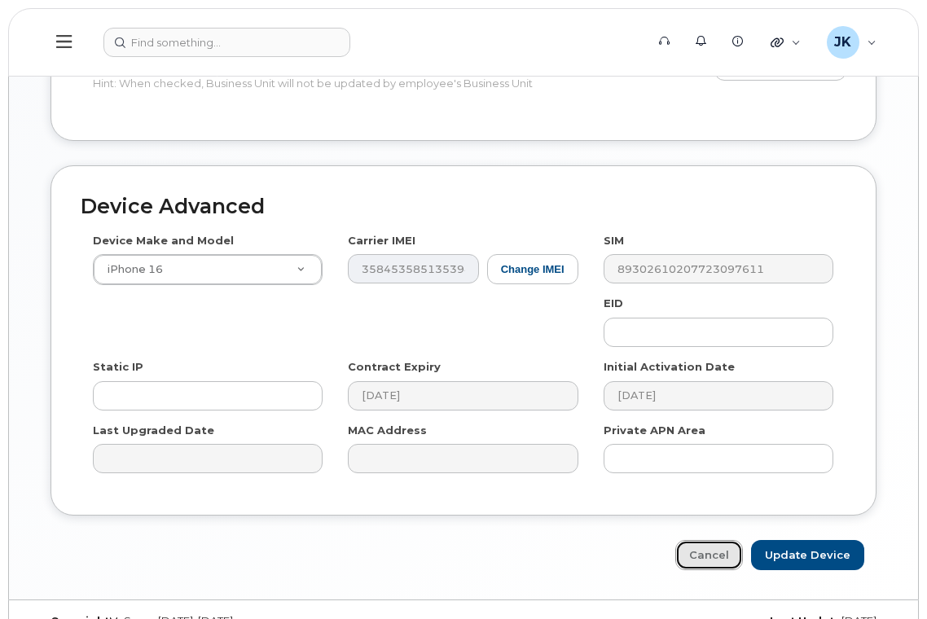
click at [716, 540] on link "Cancel" at bounding box center [709, 555] width 68 height 30
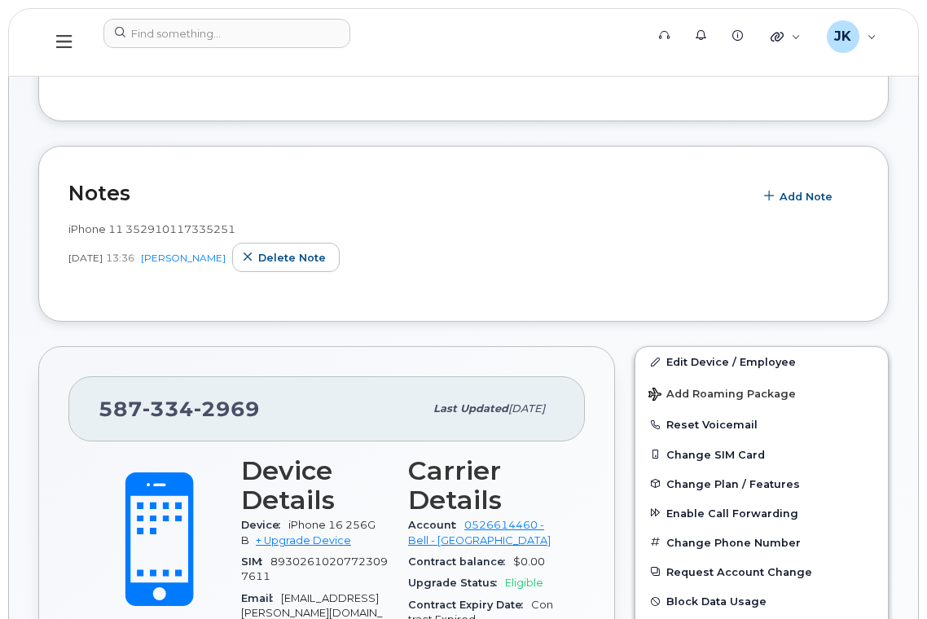
scroll to position [434, 0]
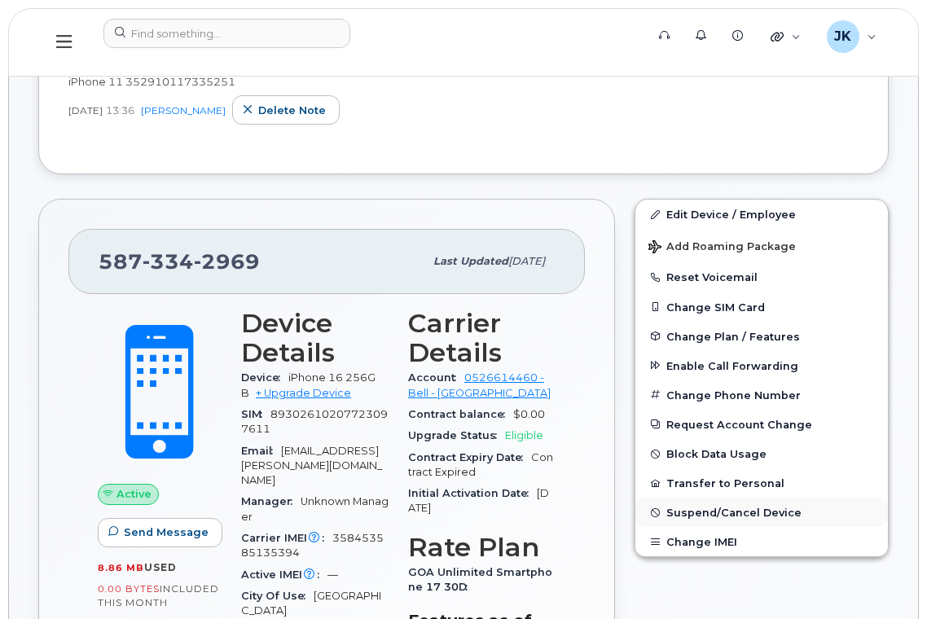
click at [718, 507] on span "Suspend/Cancel Device" at bounding box center [733, 513] width 135 height 12
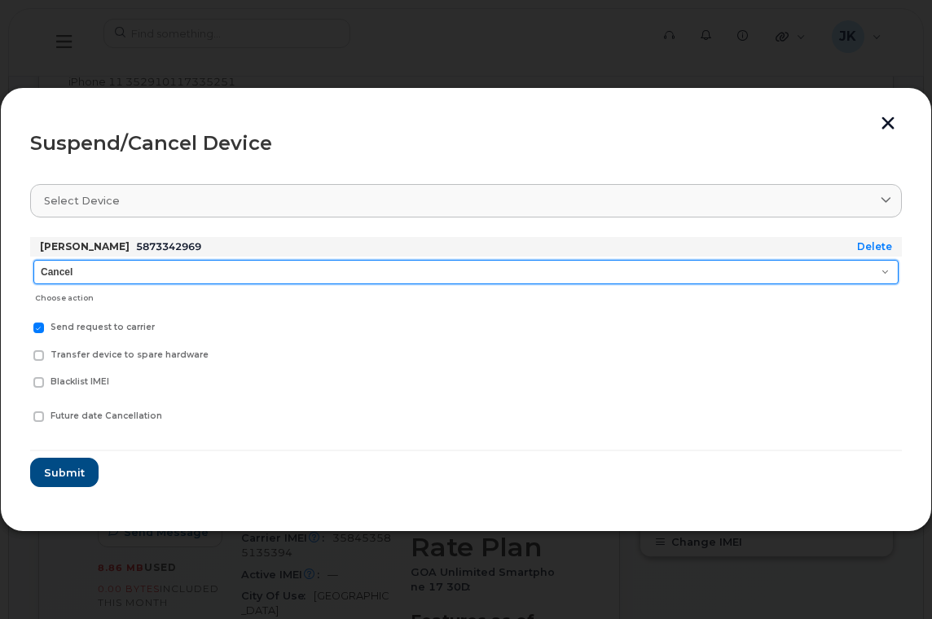
click at [83, 266] on select "Cancel Suspend - Extend Suspension Suspend - Reduced Rate Suspend - Full Rate S…" at bounding box center [465, 272] width 865 height 24
select select "[object Object]"
click at [33, 260] on select "Cancel Suspend - Extend Suspension Suspend - Reduced Rate Suspend - Full Rate S…" at bounding box center [465, 272] width 865 height 24
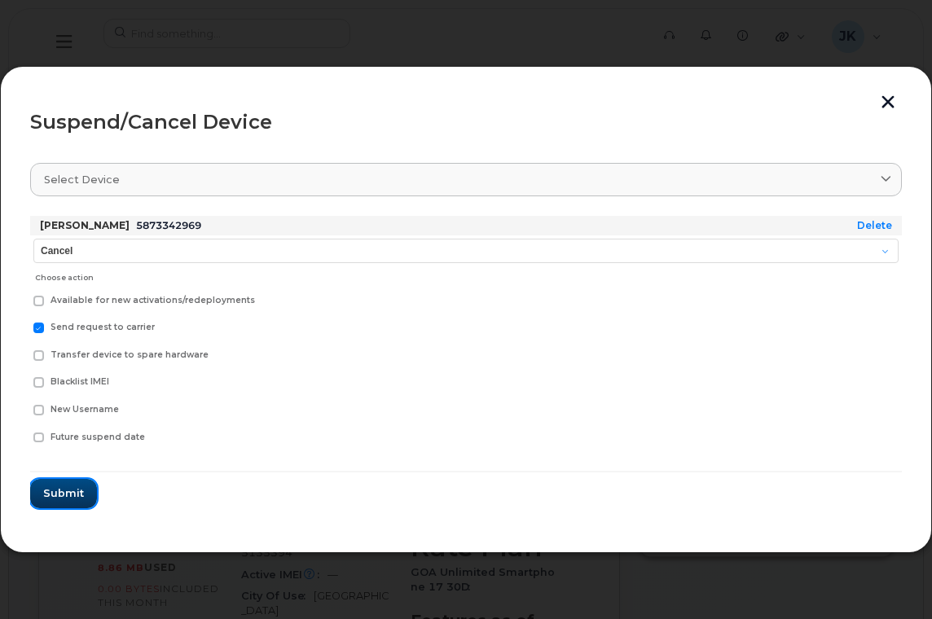
click at [55, 488] on span "Submit" at bounding box center [63, 492] width 41 height 15
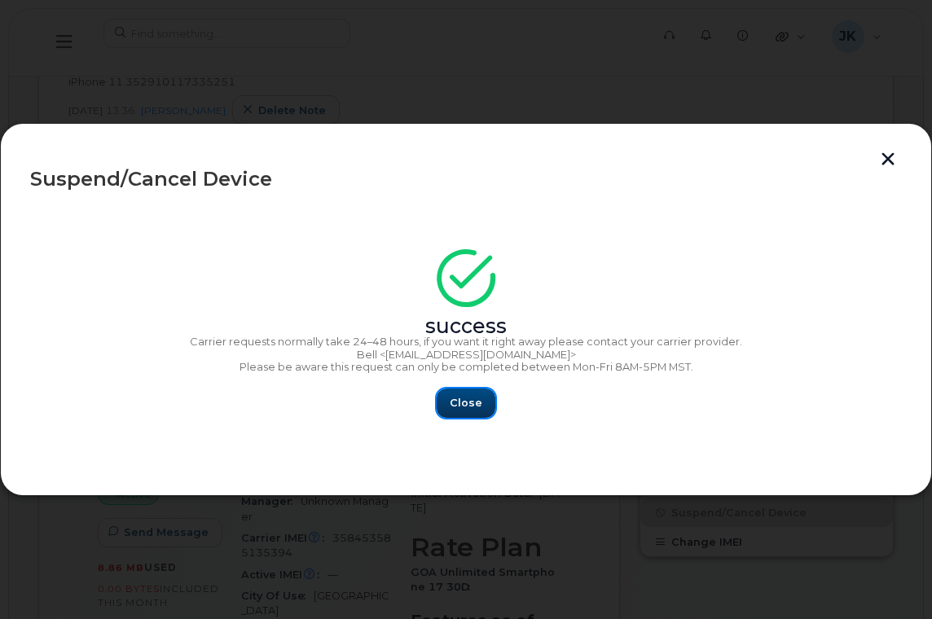
click at [450, 410] on button "Close" at bounding box center [466, 402] width 59 height 29
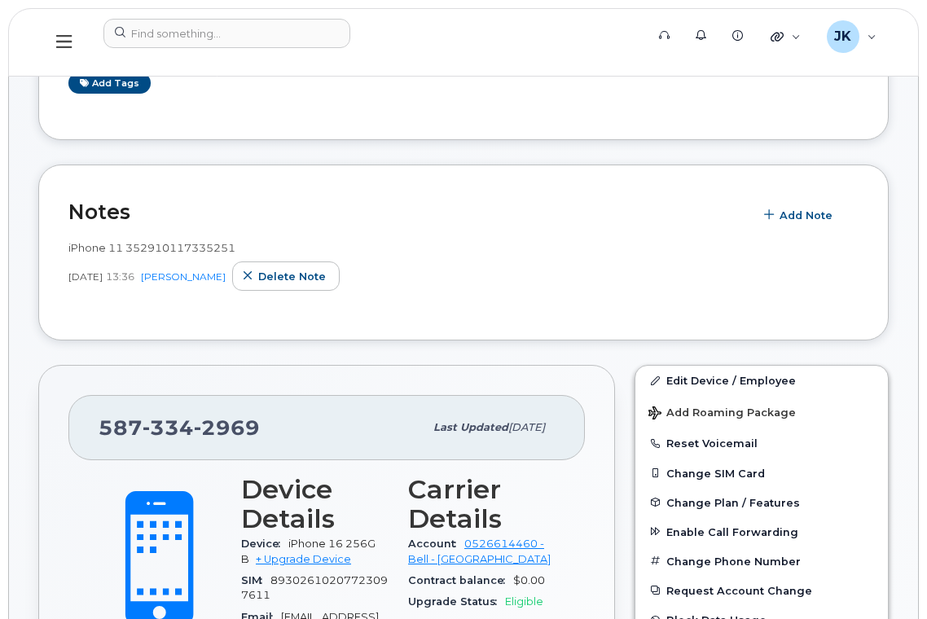
scroll to position [108, 0]
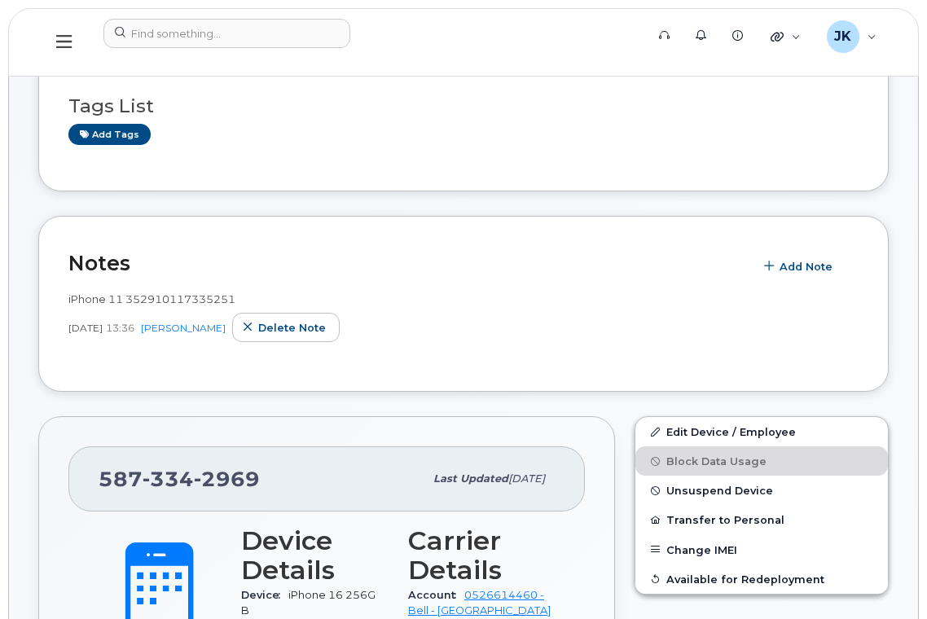
scroll to position [217, 0]
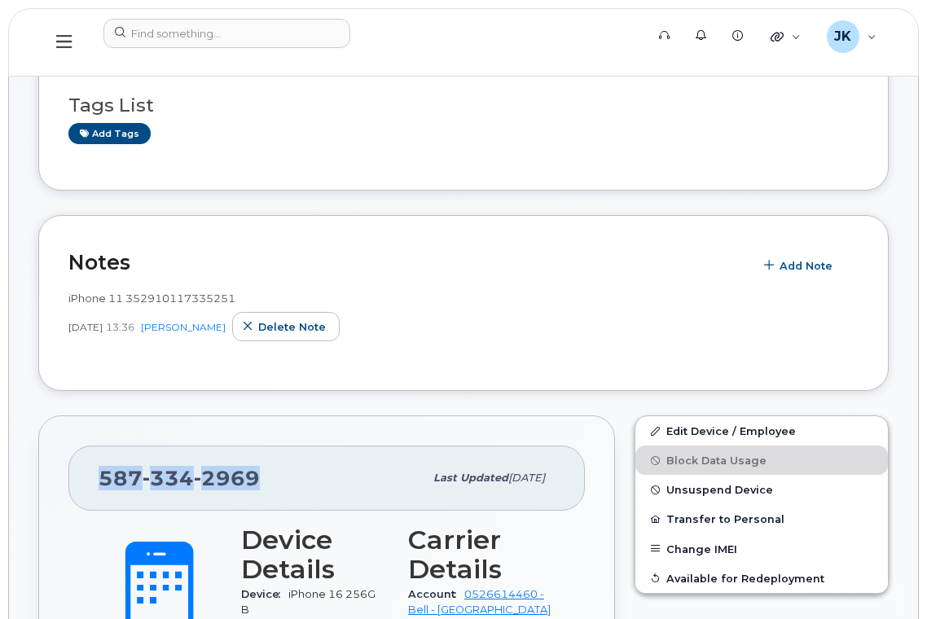
drag, startPoint x: 266, startPoint y: 478, endPoint x: 103, endPoint y: 481, distance: 162.9
click at [103, 481] on div "[PHONE_NUMBER]" at bounding box center [261, 478] width 325 height 34
copy span "[PHONE_NUMBER]"
